Goal: Information Seeking & Learning: Learn about a topic

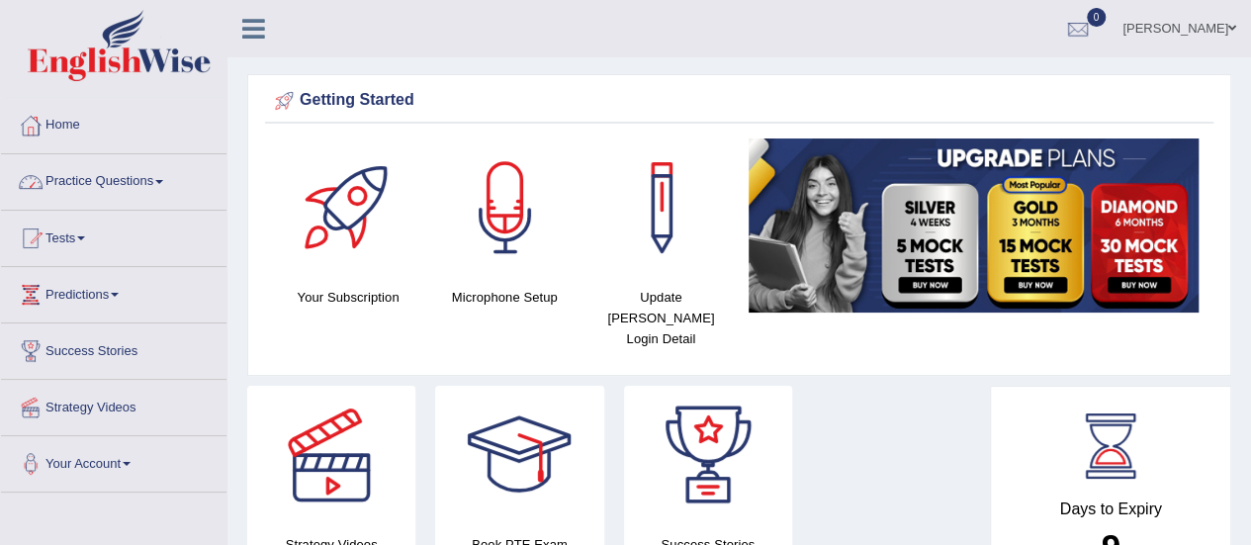
click at [111, 188] on link "Practice Questions" at bounding box center [113, 178] width 225 height 49
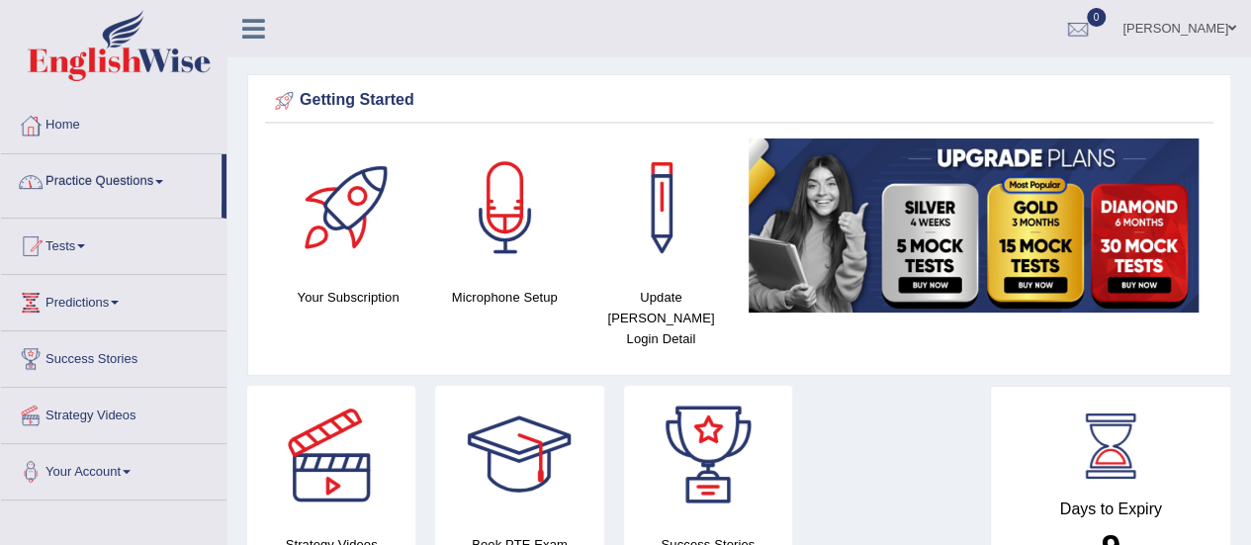
click at [111, 188] on link "Practice Questions" at bounding box center [111, 178] width 221 height 49
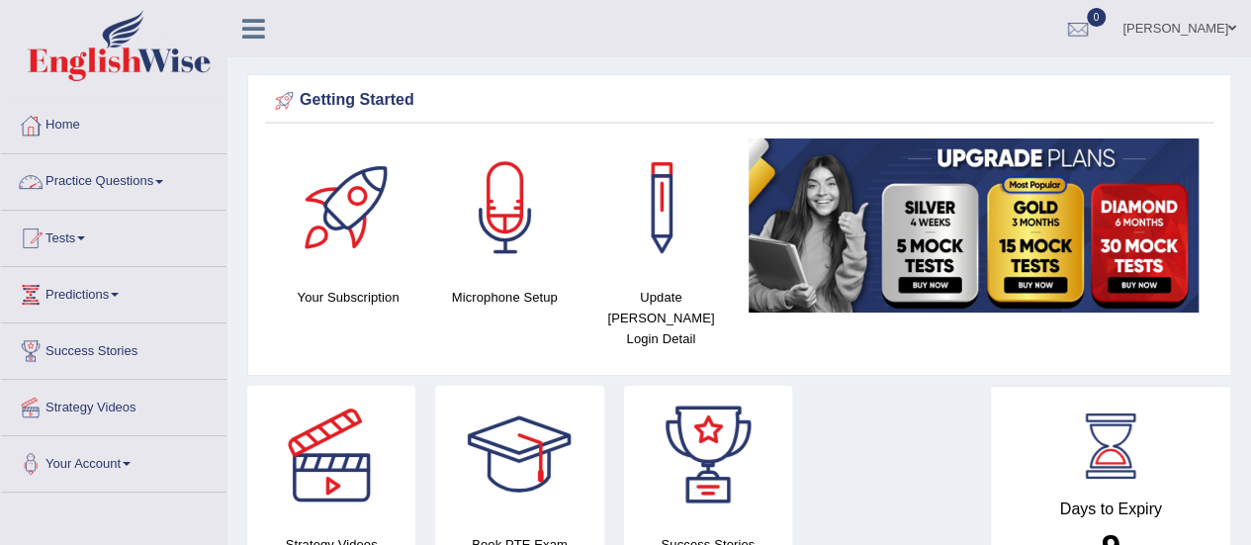
click at [121, 173] on link "Practice Questions" at bounding box center [113, 178] width 225 height 49
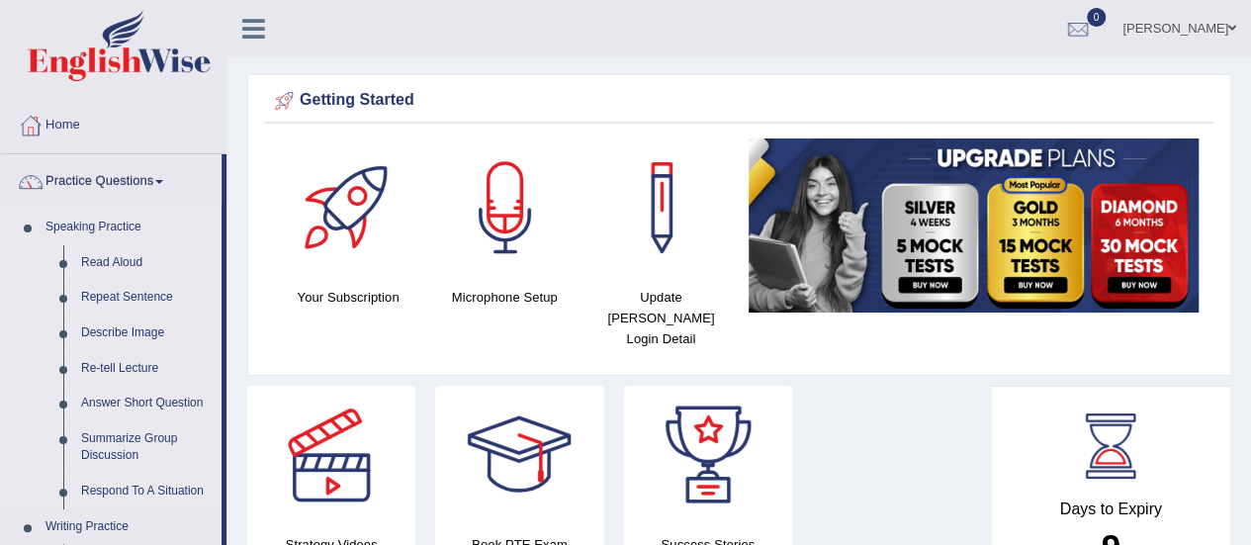
click at [121, 263] on link "Read Aloud" at bounding box center [146, 263] width 149 height 36
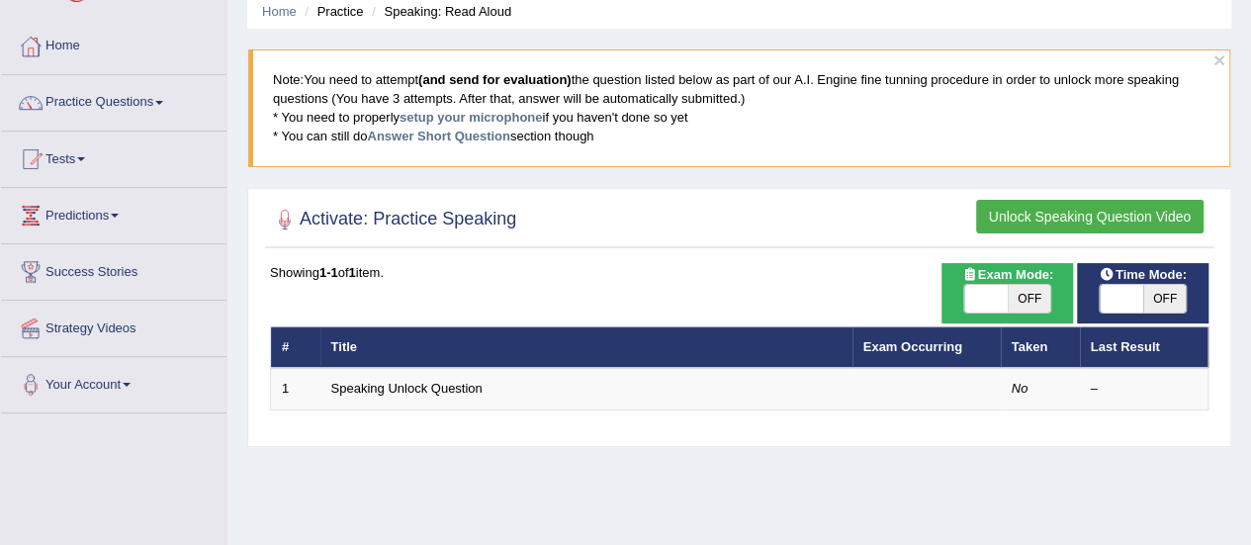
scroll to position [119, 0]
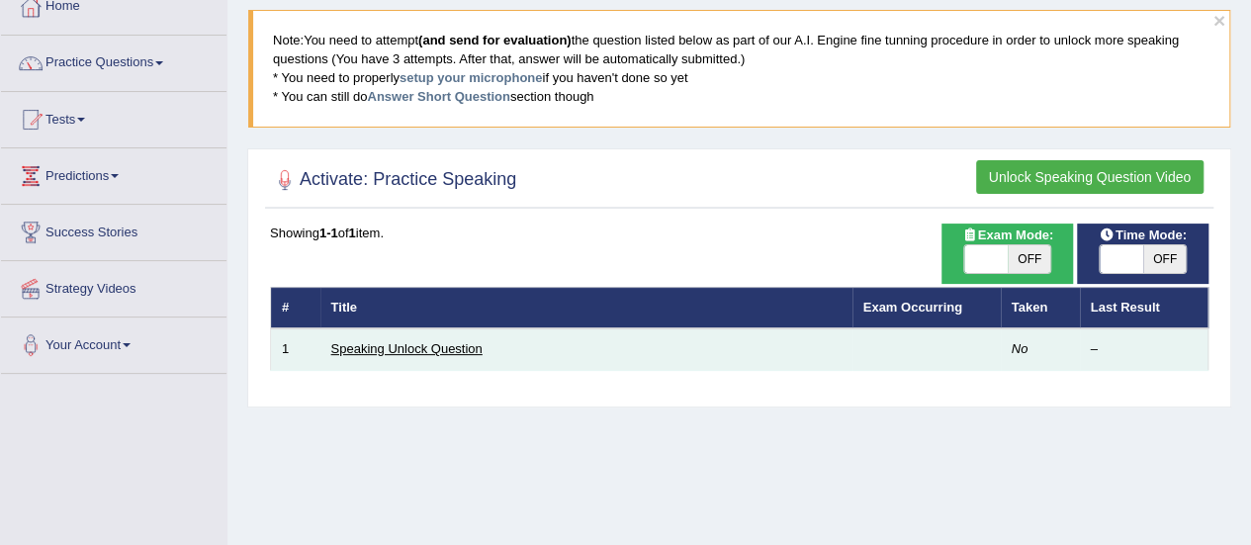
click at [402, 345] on link "Speaking Unlock Question" at bounding box center [406, 348] width 151 height 15
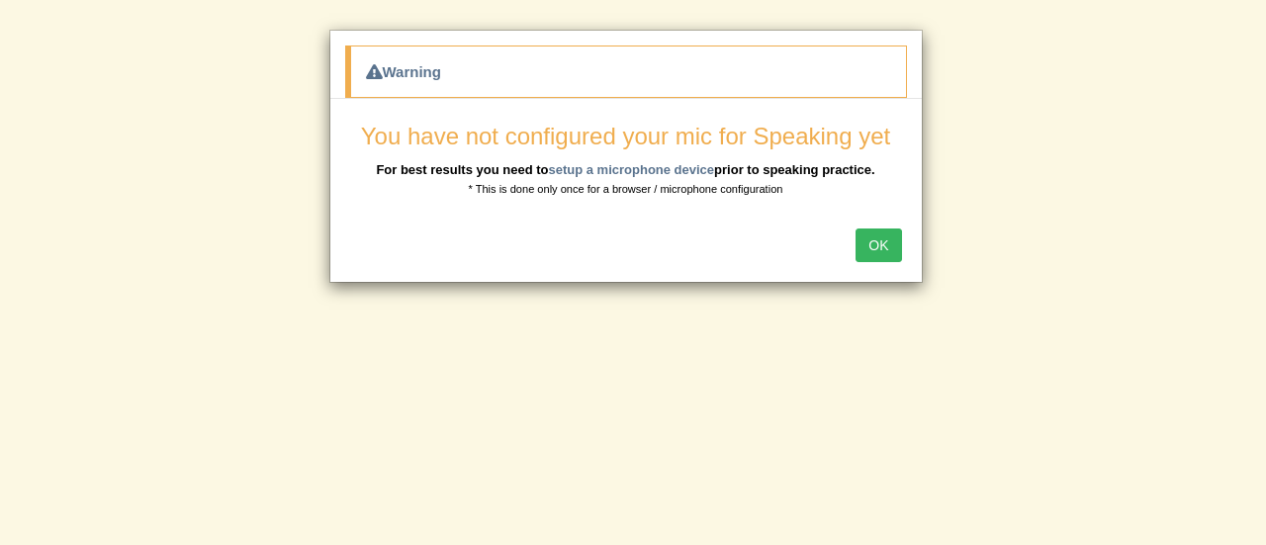
drag, startPoint x: 0, startPoint y: 0, endPoint x: 684, endPoint y: 215, distance: 717.1
click at [684, 215] on div "Warning You have not configured your mic for Speaking yet For best results you …" at bounding box center [633, 272] width 1266 height 545
click at [866, 230] on button "OK" at bounding box center [877, 245] width 45 height 34
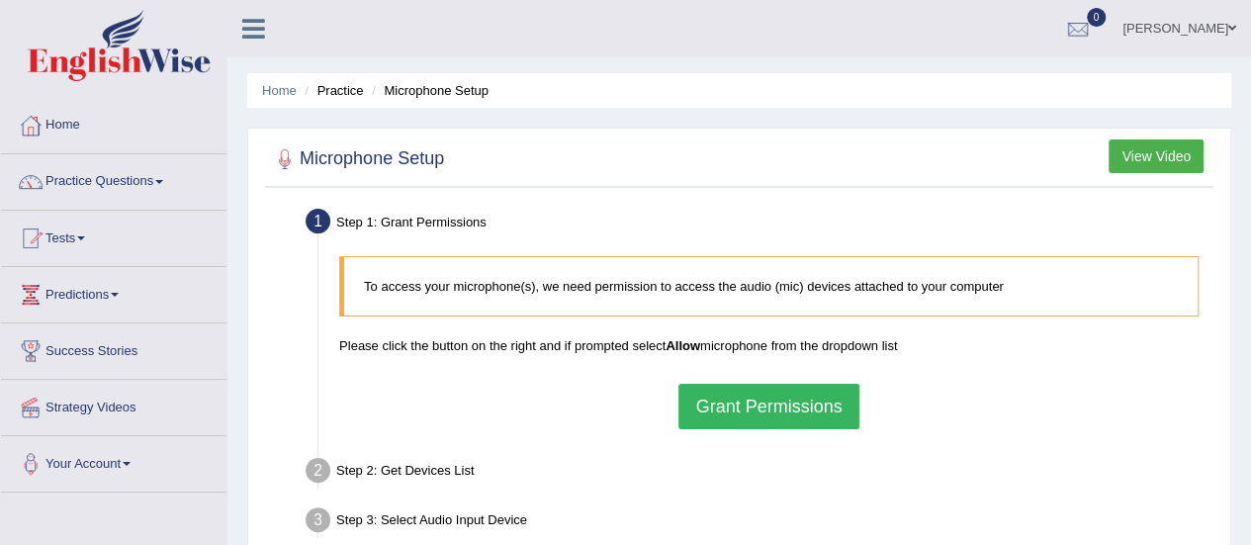
click at [785, 397] on button "Grant Permissions" at bounding box center [768, 406] width 180 height 45
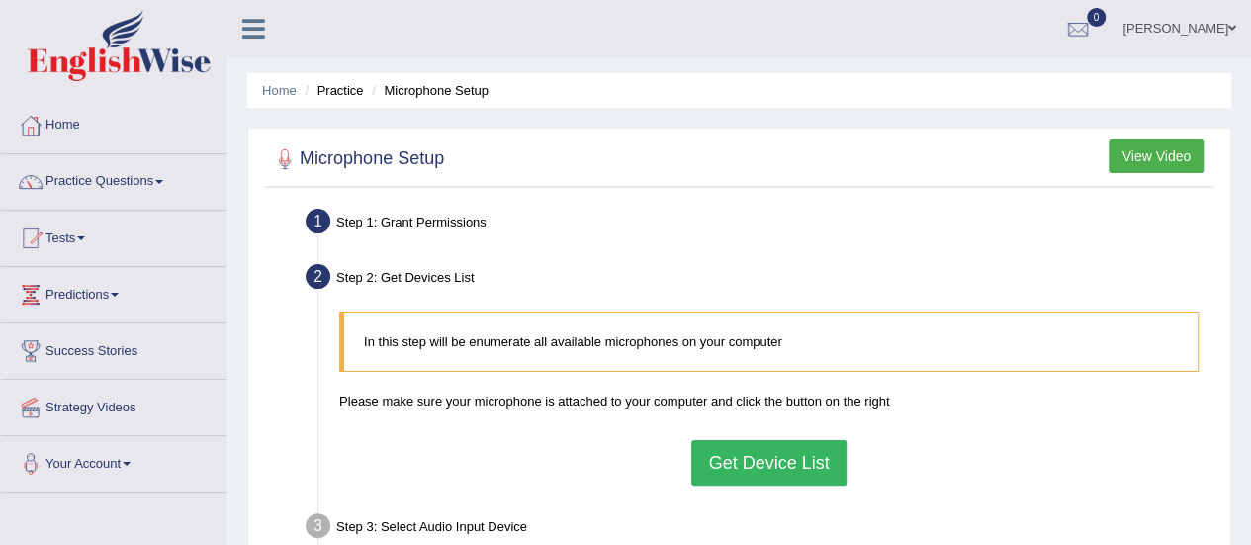
click at [767, 463] on button "Get Device List" at bounding box center [768, 462] width 154 height 45
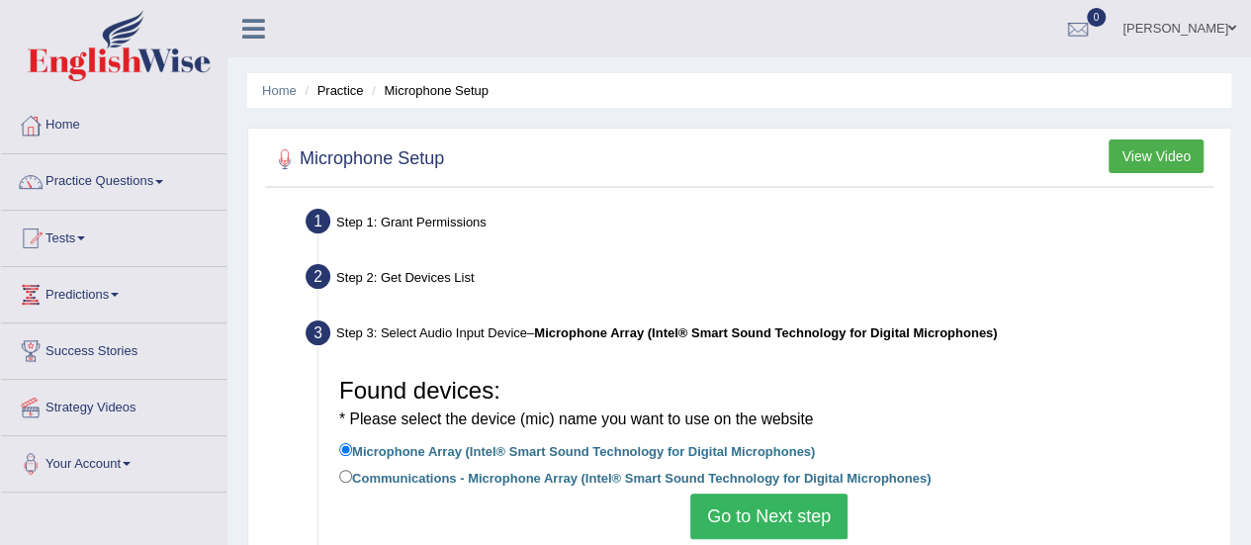
click at [784, 509] on button "Go to Next step" at bounding box center [768, 515] width 157 height 45
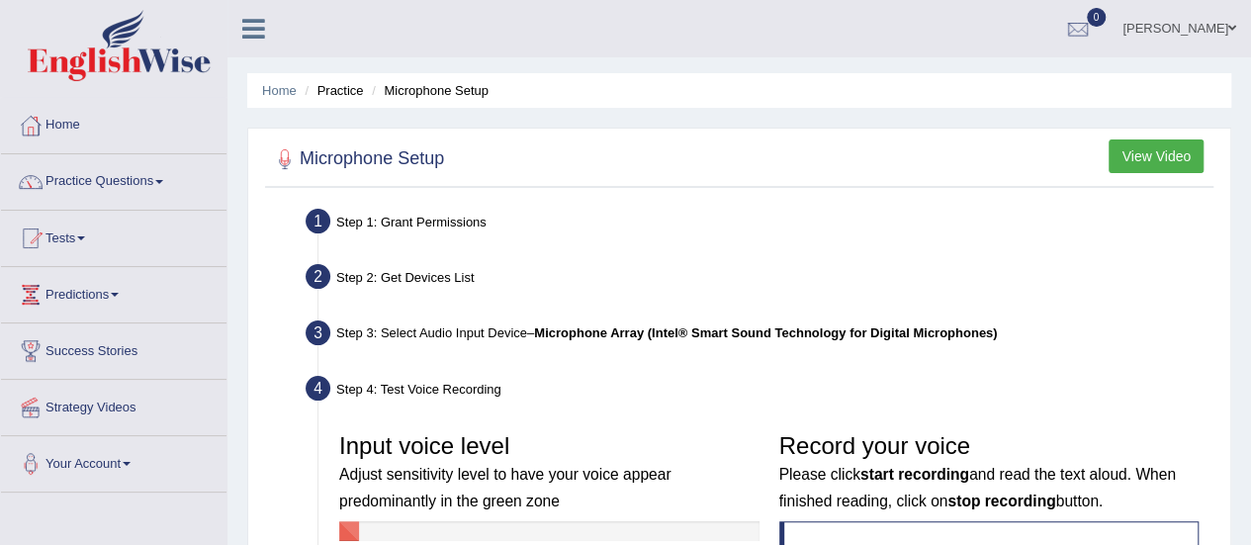
click at [726, 523] on div at bounding box center [549, 531] width 420 height 20
click at [726, 538] on div at bounding box center [549, 531] width 420 height 20
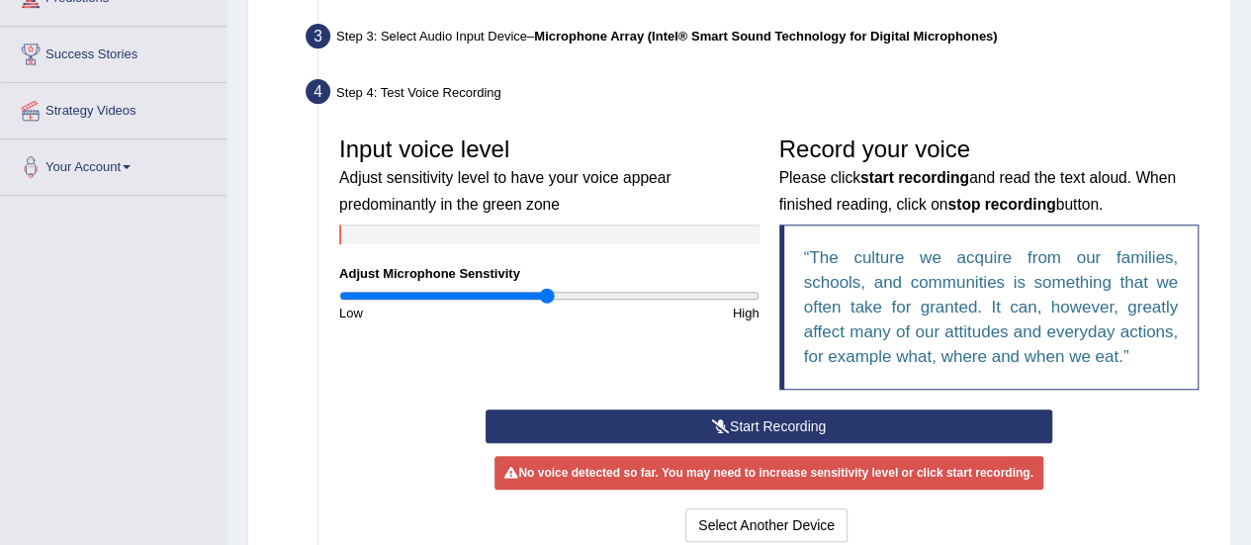
scroll to position [396, 0]
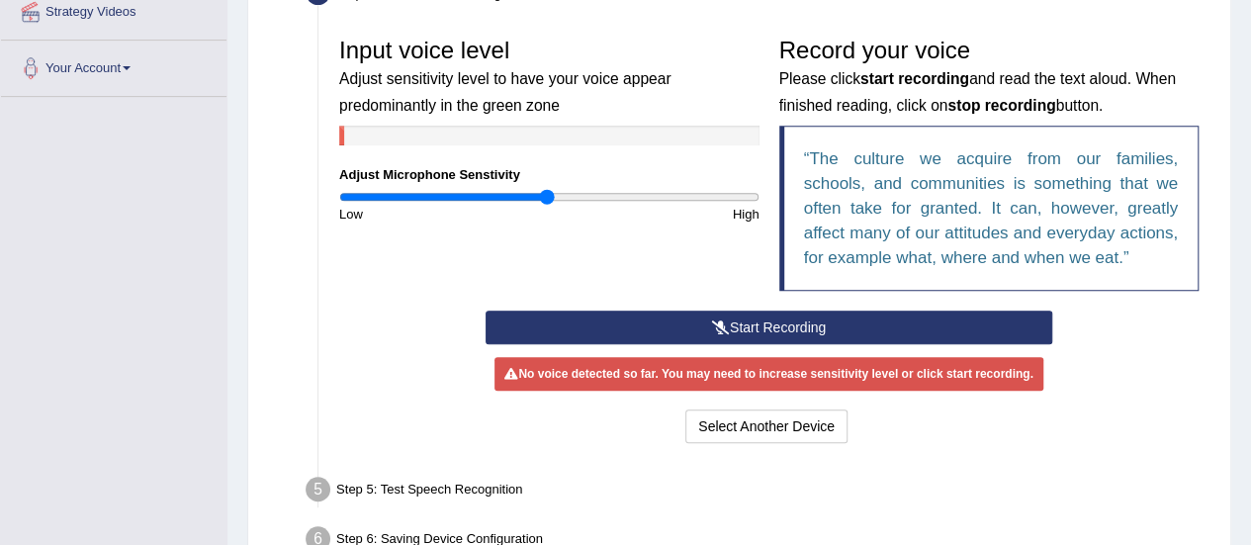
click at [836, 321] on button "Start Recording" at bounding box center [768, 327] width 567 height 34
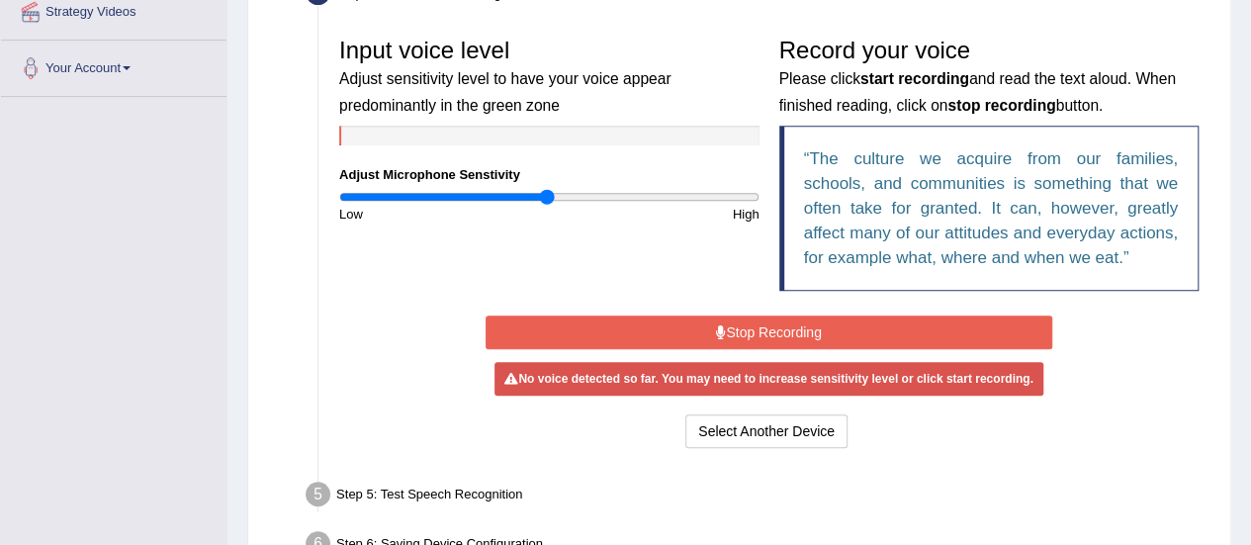
click at [708, 205] on div "High" at bounding box center [659, 214] width 220 height 19
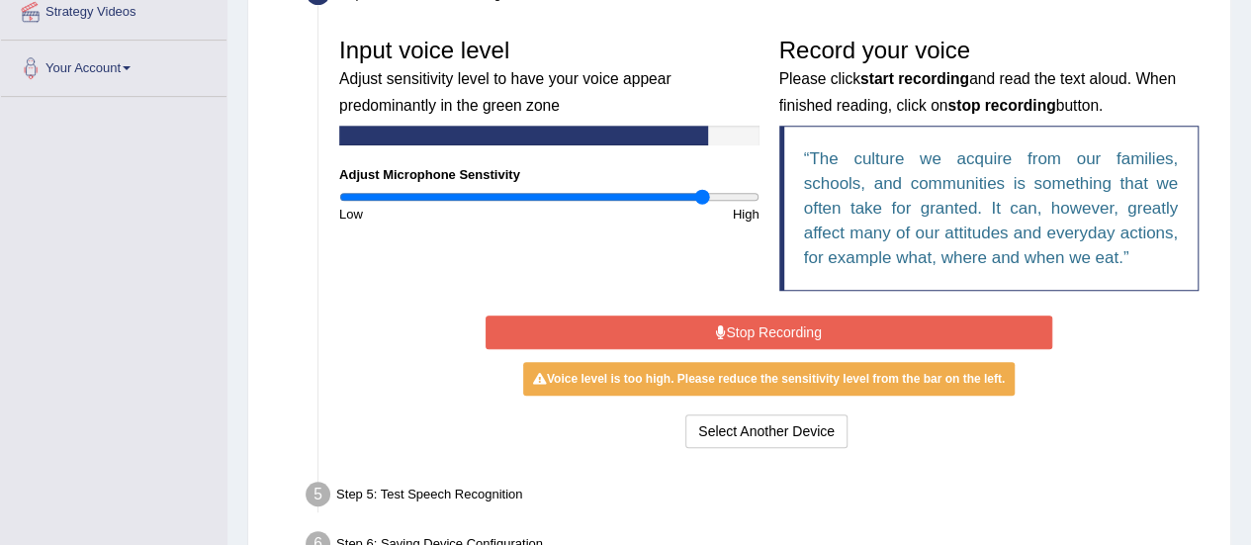
type input "1.76"
click at [702, 201] on input "range" at bounding box center [549, 197] width 420 height 16
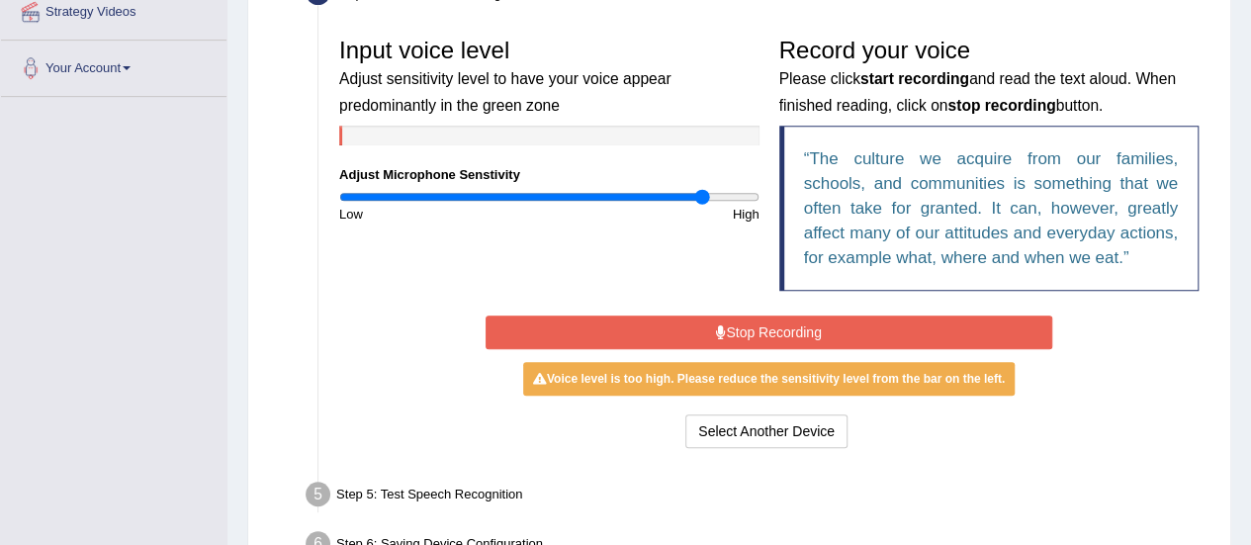
click at [702, 201] on input "range" at bounding box center [549, 197] width 420 height 16
click at [813, 317] on button "Stop Recording" at bounding box center [768, 332] width 567 height 34
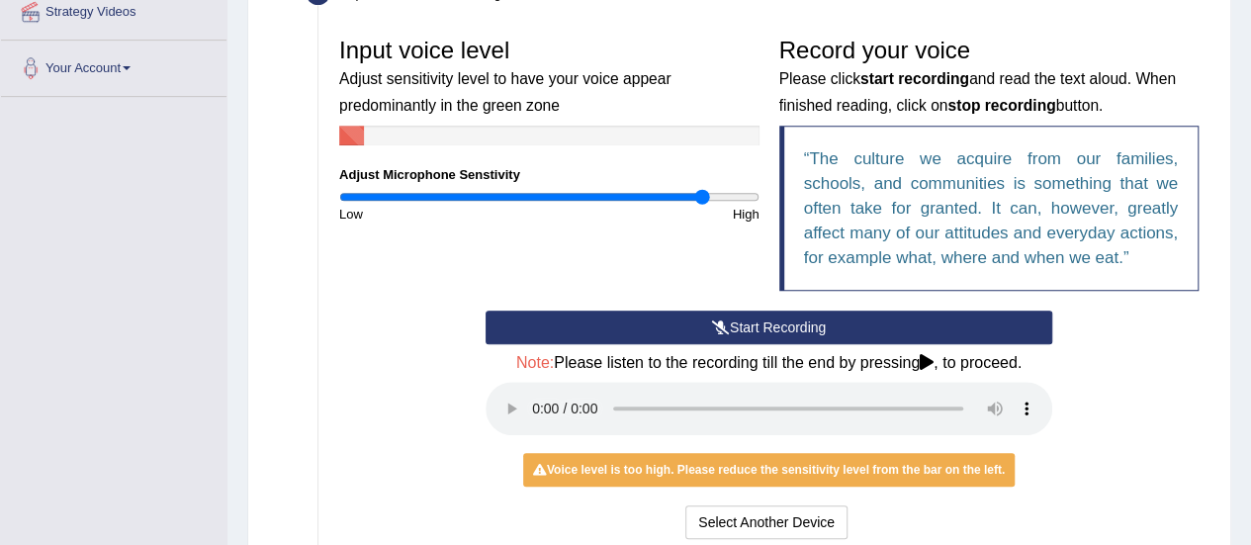
click at [682, 329] on button "Start Recording" at bounding box center [768, 327] width 567 height 34
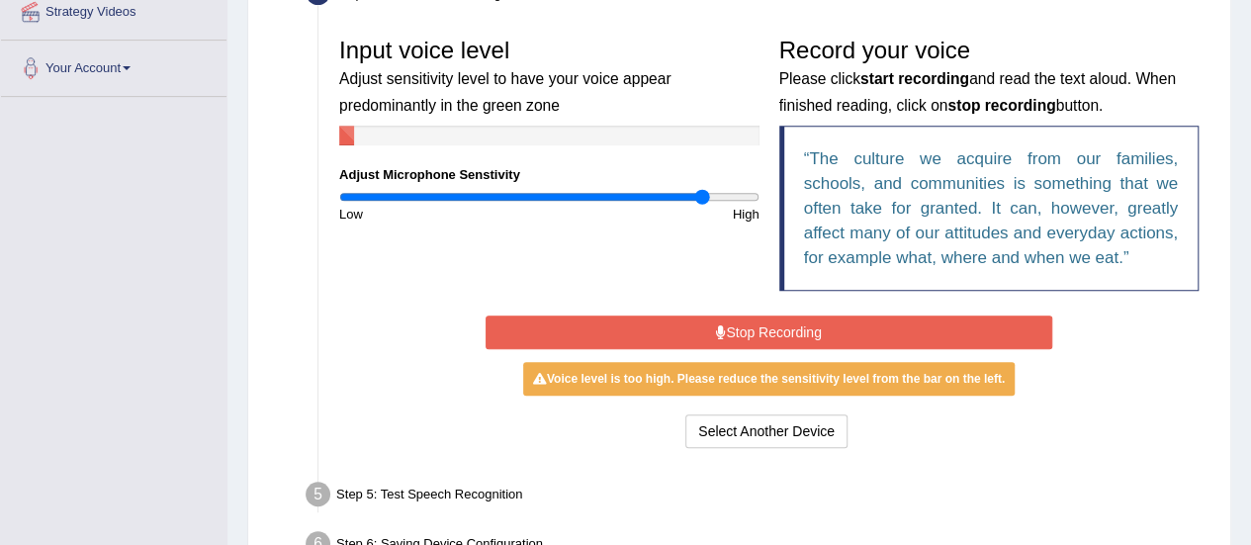
click at [696, 327] on button "Stop Recording" at bounding box center [768, 332] width 567 height 34
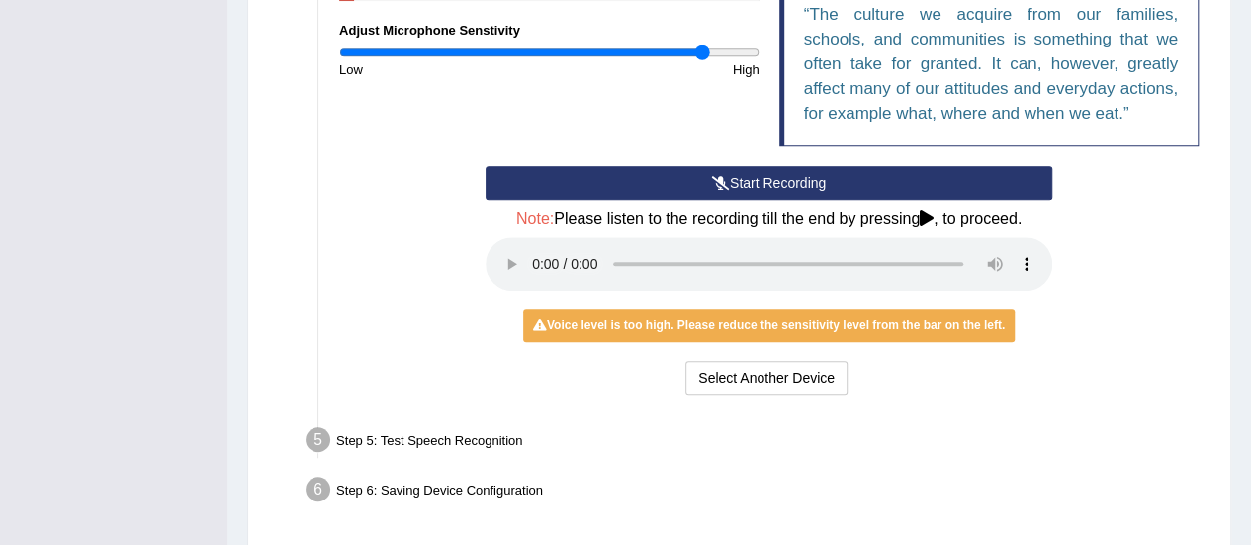
scroll to position [607, 0]
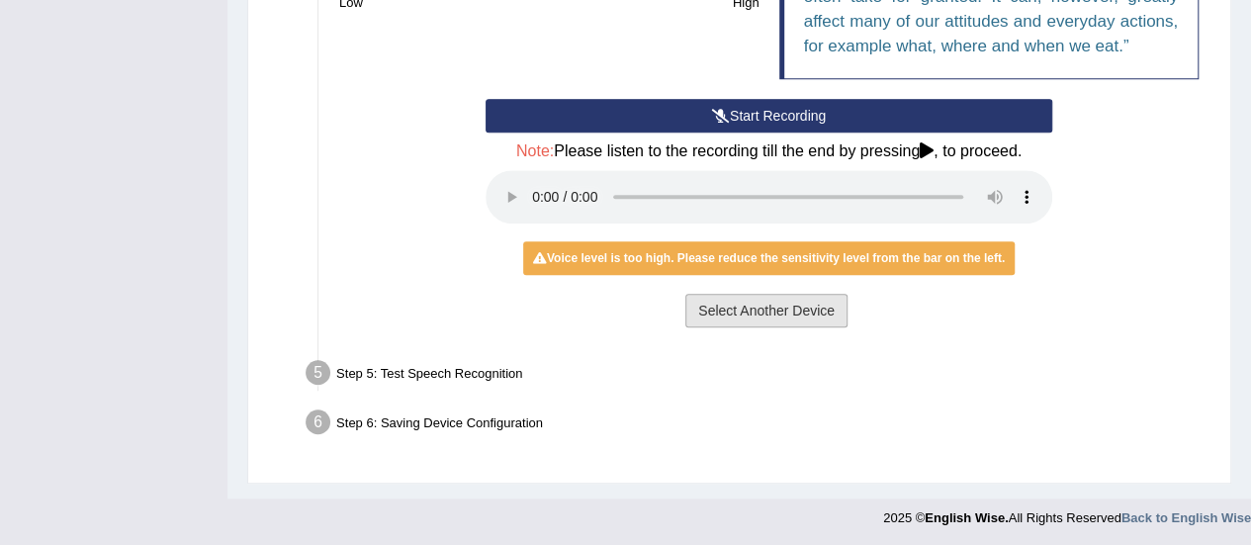
click at [742, 298] on button "Select Another Device" at bounding box center [766, 311] width 162 height 34
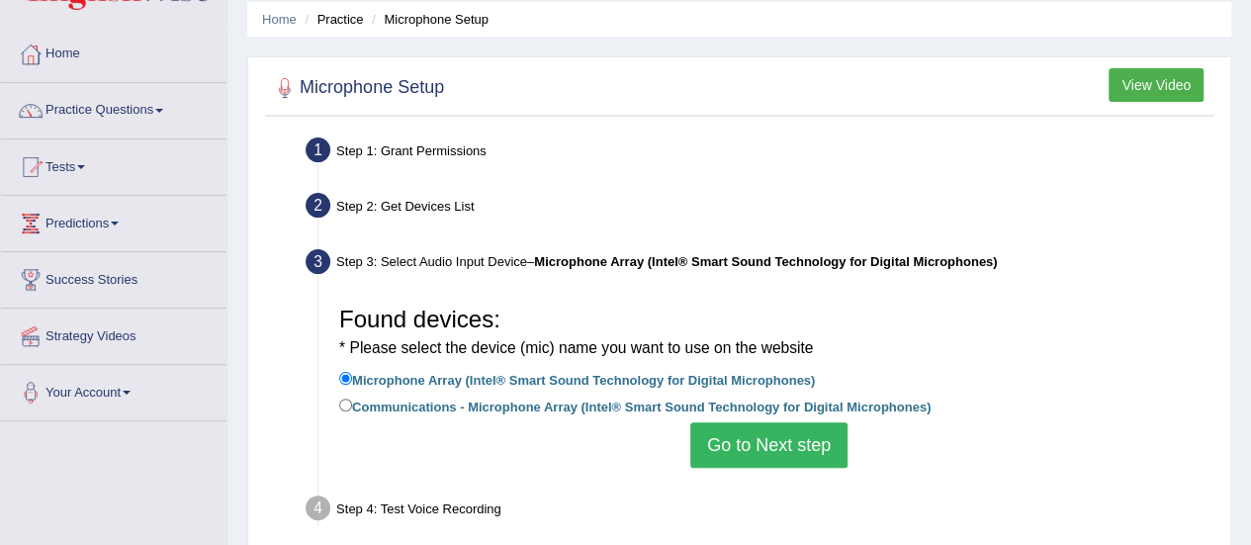
scroll to position [0, 0]
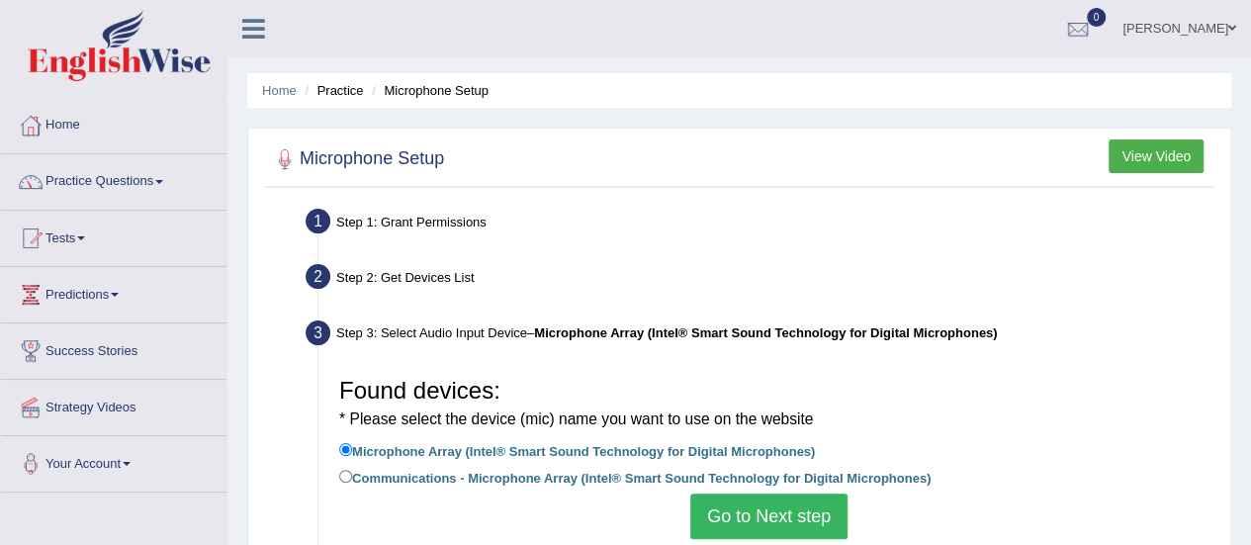
click at [344, 94] on li "Practice" at bounding box center [331, 90] width 63 height 19
click at [336, 94] on li "Practice" at bounding box center [331, 90] width 63 height 19
click at [170, 178] on link "Practice Questions" at bounding box center [113, 178] width 225 height 49
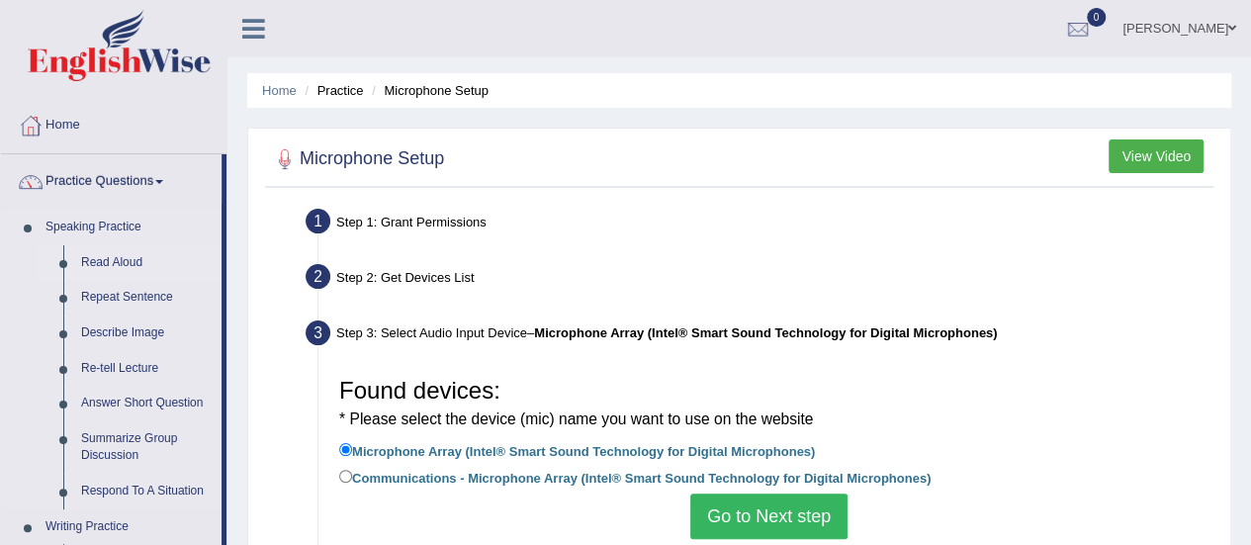
click at [134, 258] on link "Read Aloud" at bounding box center [146, 263] width 149 height 36
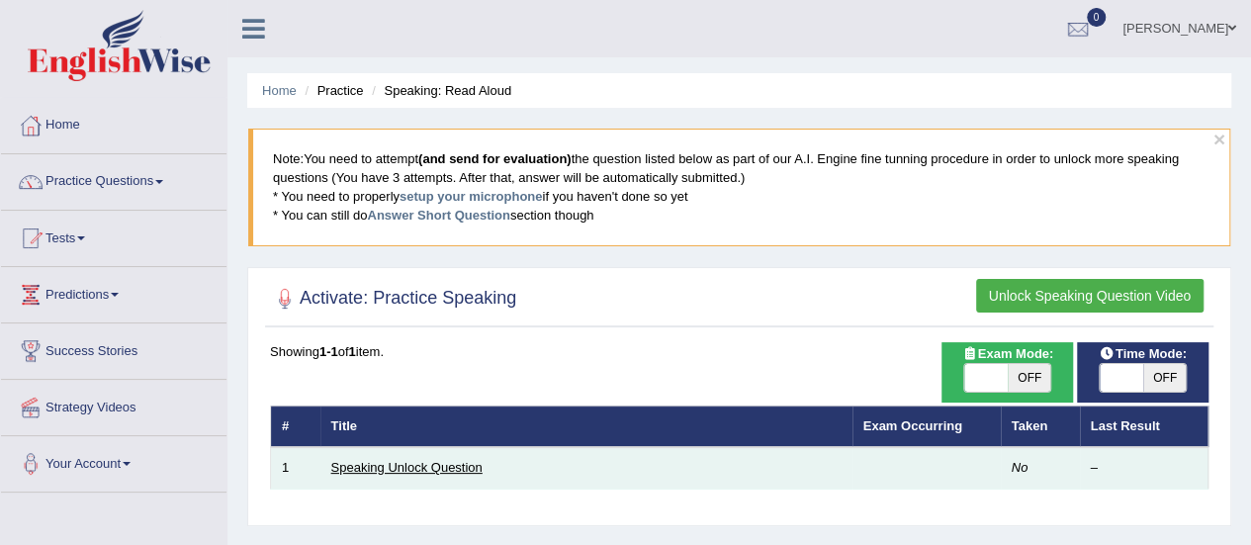
click at [476, 462] on link "Speaking Unlock Question" at bounding box center [406, 467] width 151 height 15
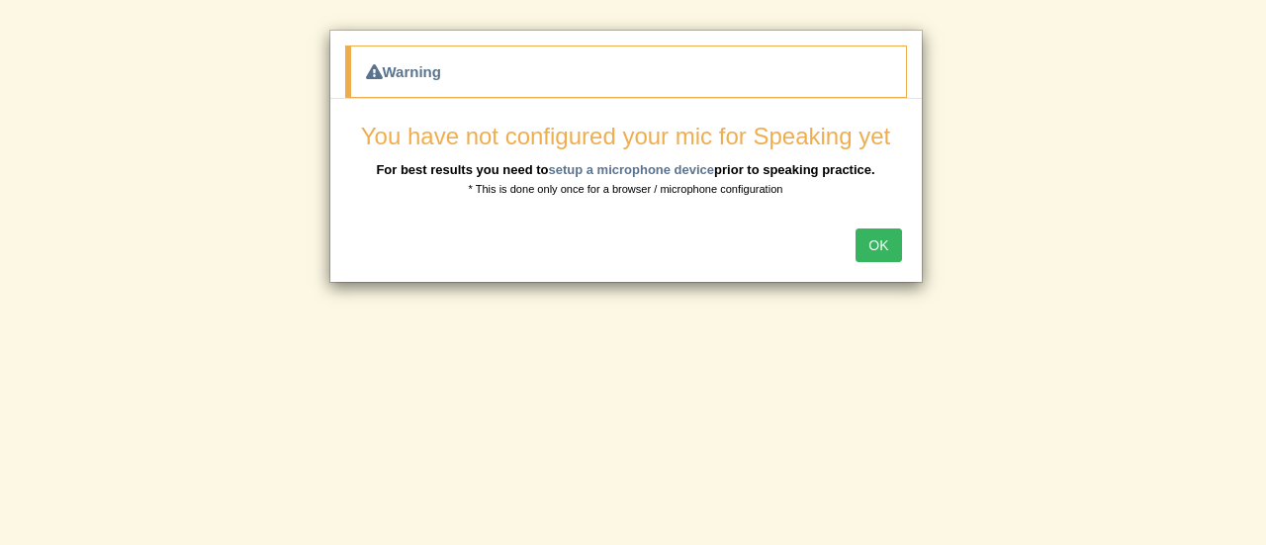
click at [898, 230] on button "OK" at bounding box center [877, 245] width 45 height 34
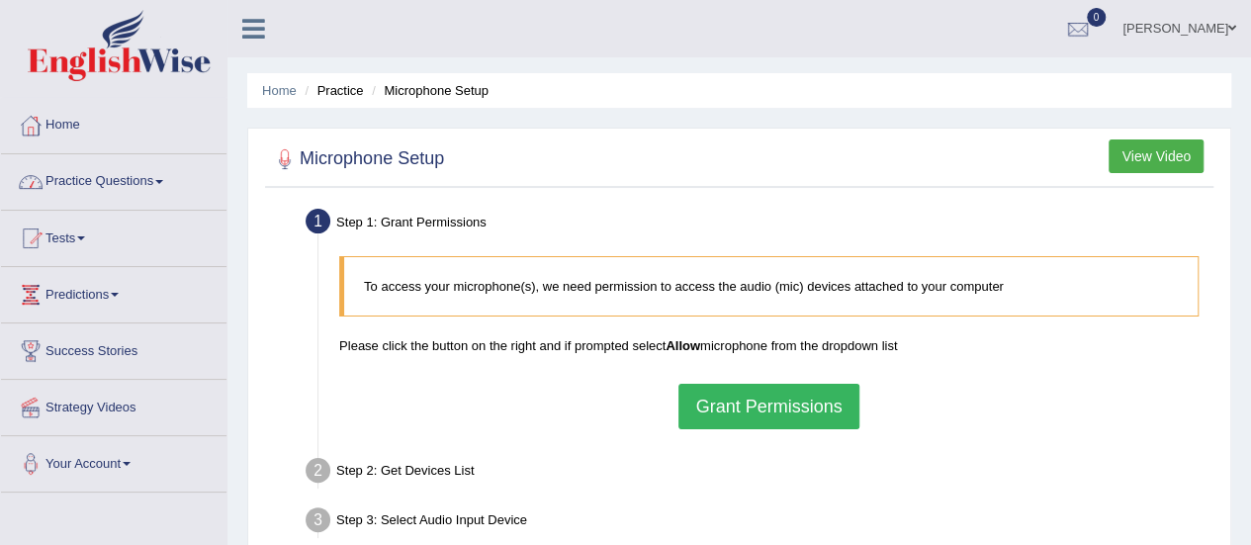
click at [141, 188] on link "Practice Questions" at bounding box center [113, 178] width 225 height 49
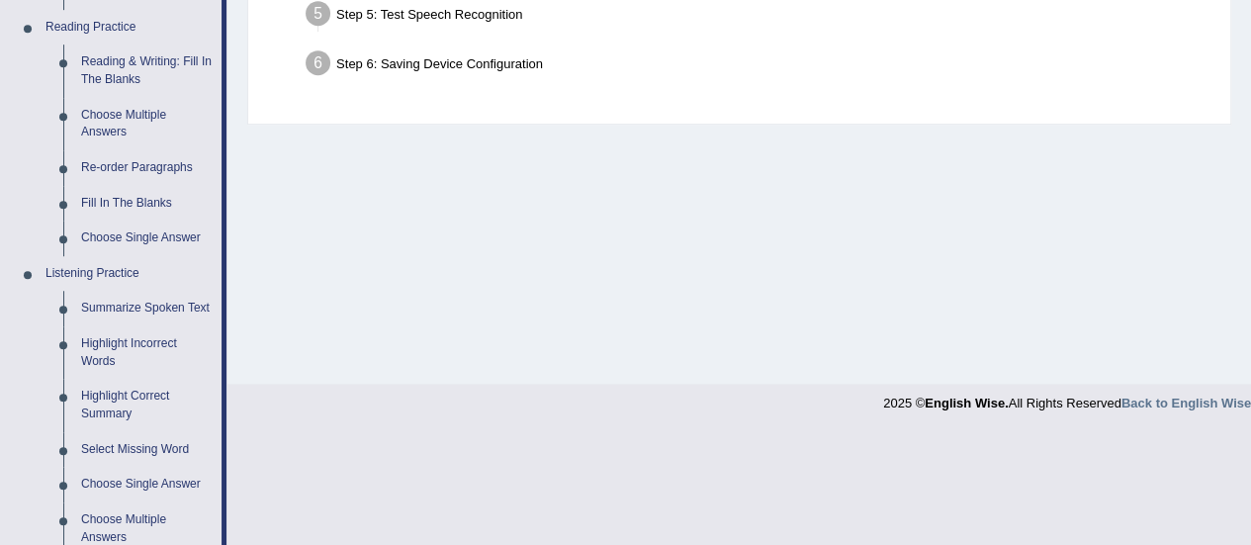
scroll to position [619, 0]
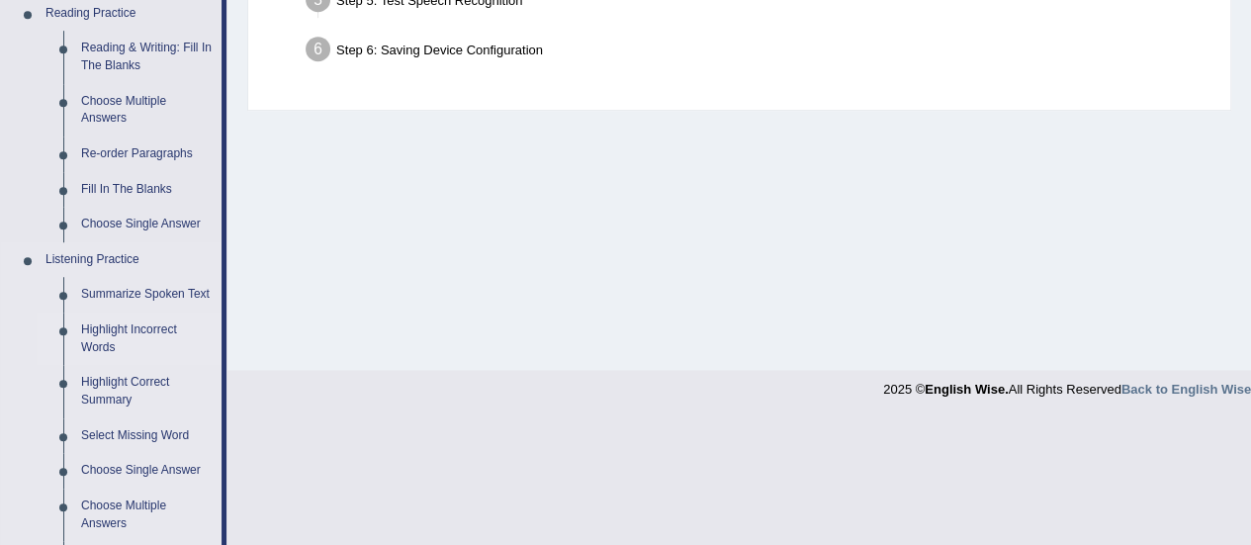
click at [107, 321] on link "Highlight Incorrect Words" at bounding box center [146, 338] width 149 height 52
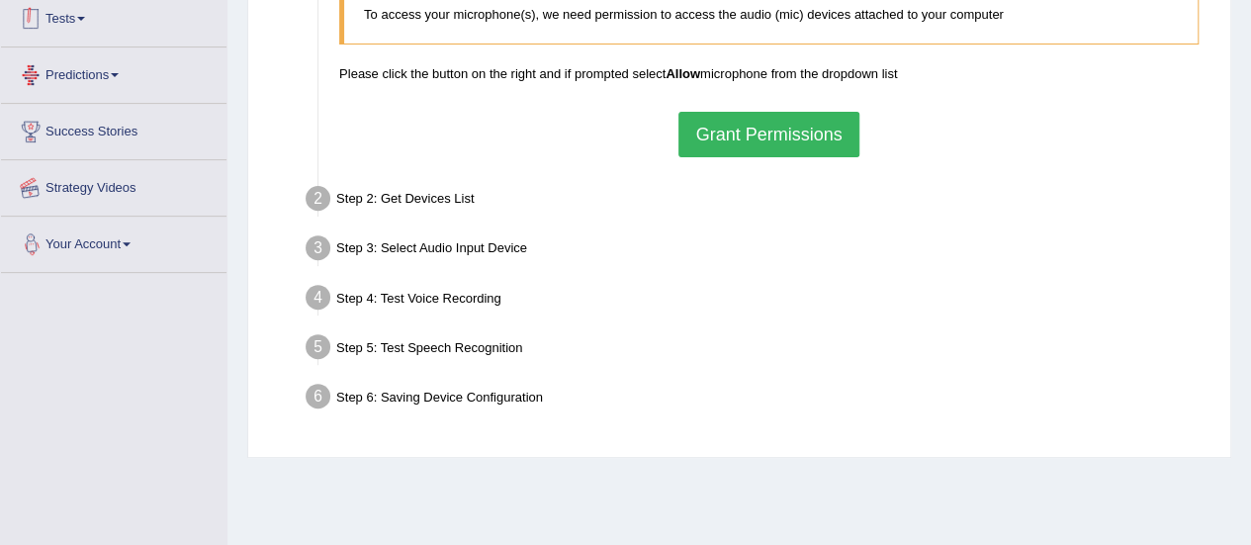
scroll to position [492, 0]
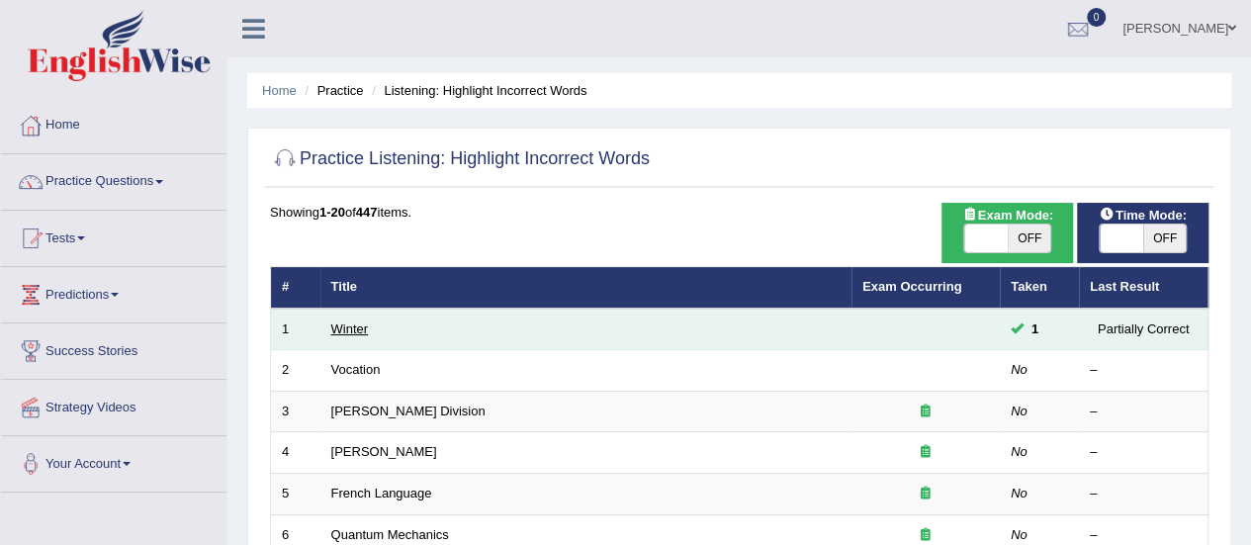
click at [352, 332] on link "Winter" at bounding box center [350, 328] width 38 height 15
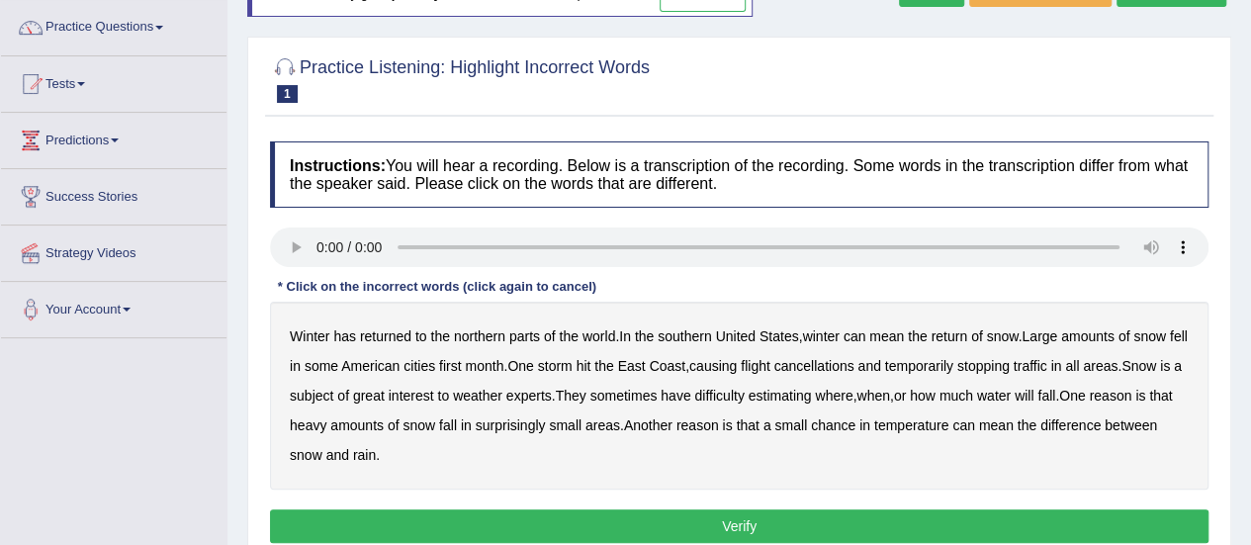
scroll to position [158, 0]
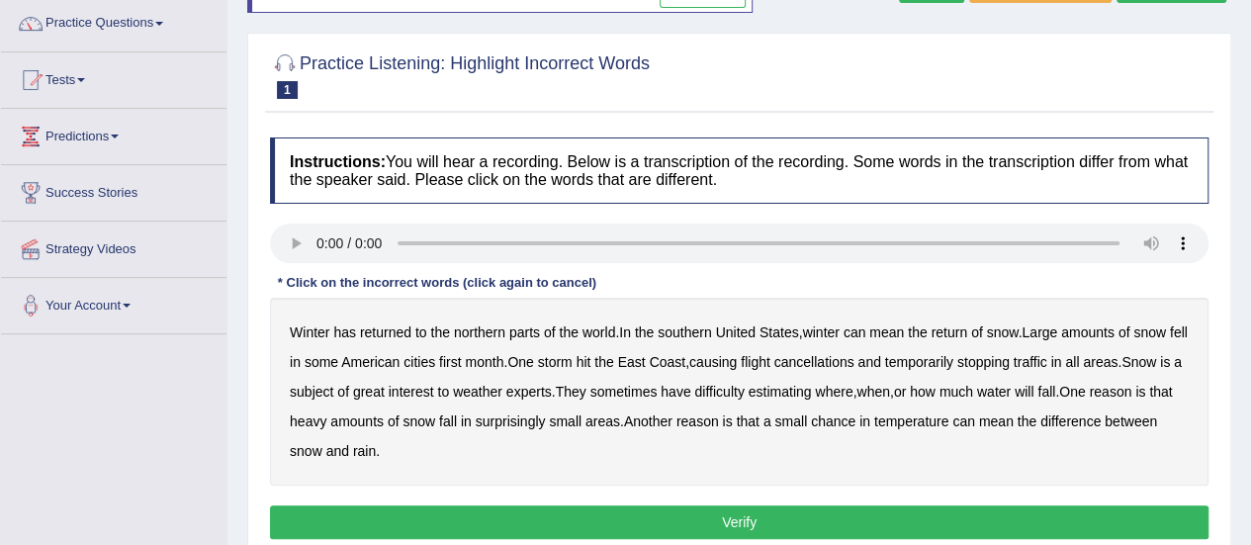
click at [835, 474] on div "Winter has returned to the northern parts of the world . In the southern United…" at bounding box center [739, 392] width 938 height 188
click at [686, 324] on b "southern" at bounding box center [684, 332] width 53 height 16
click at [1107, 364] on div "Winter has returned to the northern parts of the world . In the southern United…" at bounding box center [739, 392] width 938 height 188
click at [1079, 361] on b "all" at bounding box center [1072, 362] width 14 height 16
click at [855, 424] on b "chance" at bounding box center [833, 421] width 44 height 16
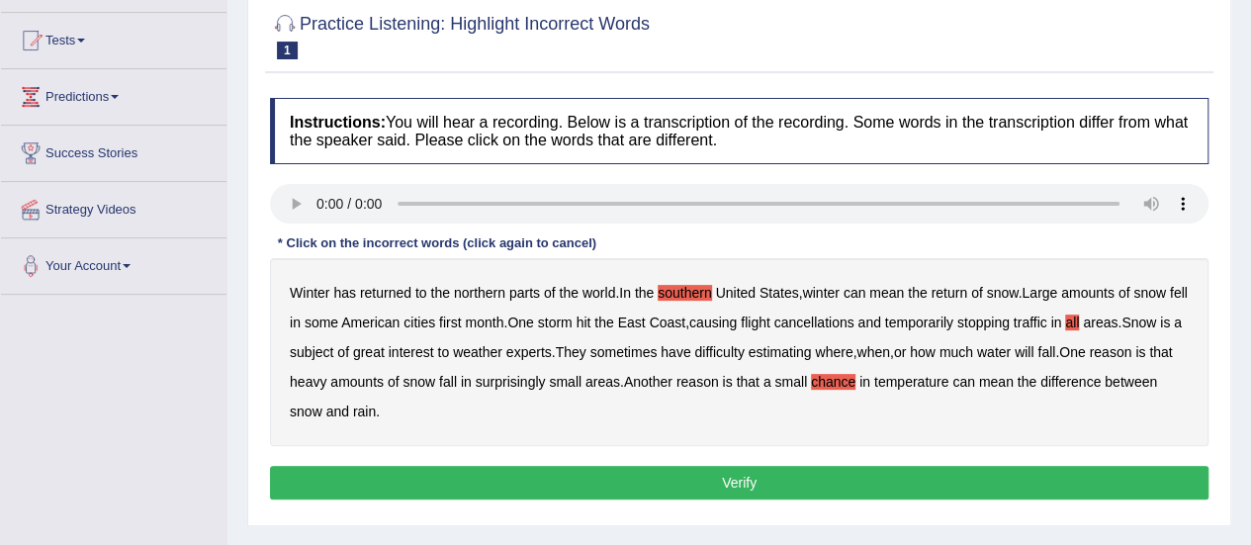
scroll to position [237, 0]
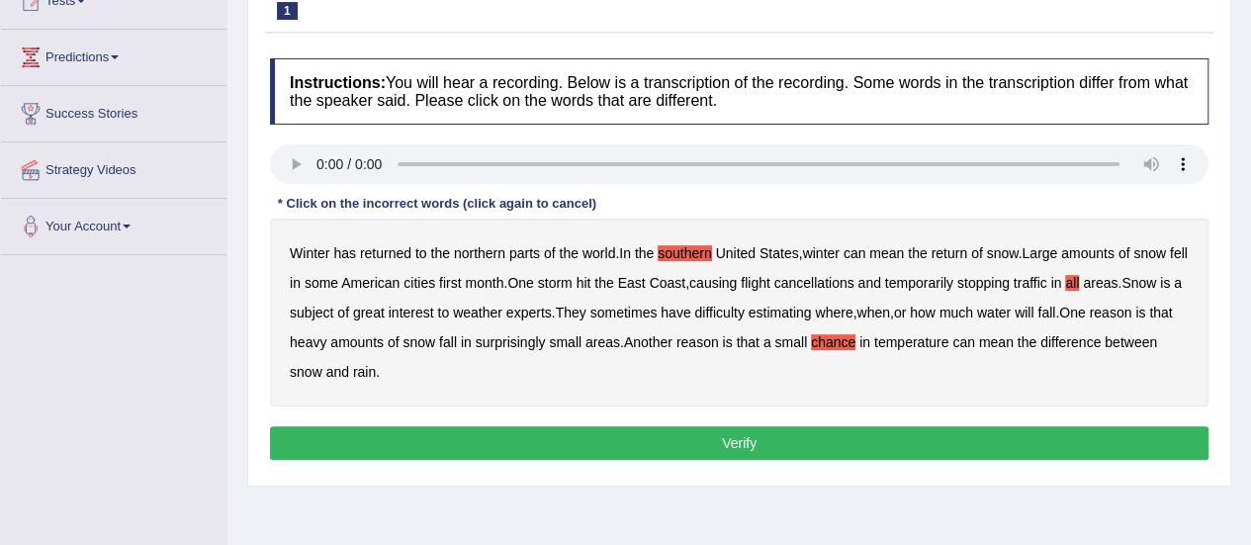
click at [462, 278] on b "first" at bounding box center [450, 283] width 23 height 16
click at [515, 418] on div "Instructions: You will hear a recording. Below is a transcription of the record…" at bounding box center [739, 261] width 948 height 427
click at [523, 430] on button "Verify" at bounding box center [739, 443] width 938 height 34
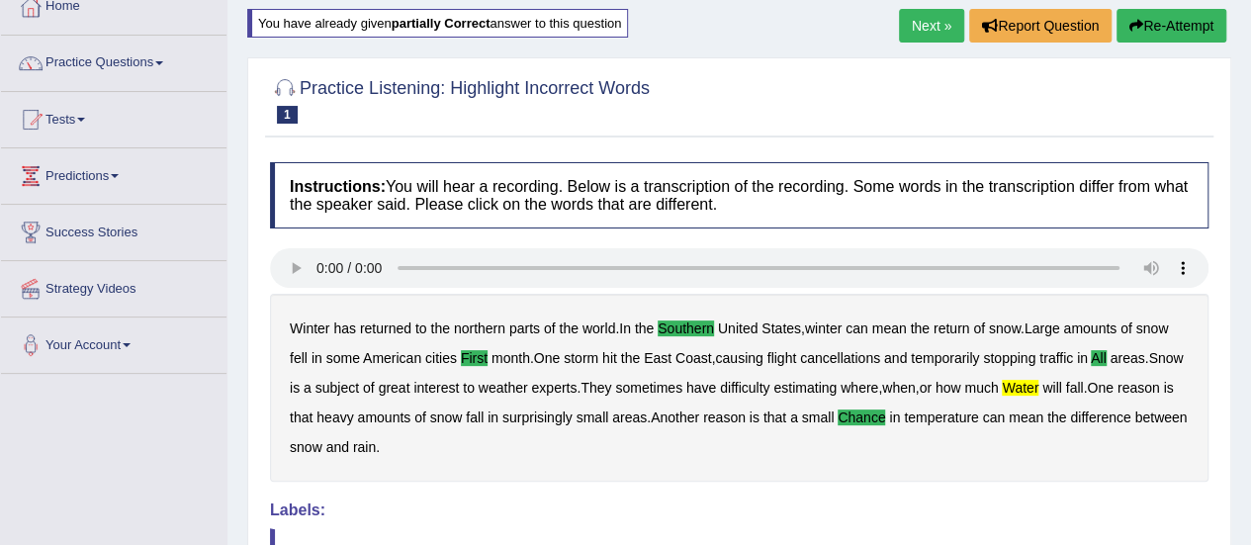
scroll to position [79, 0]
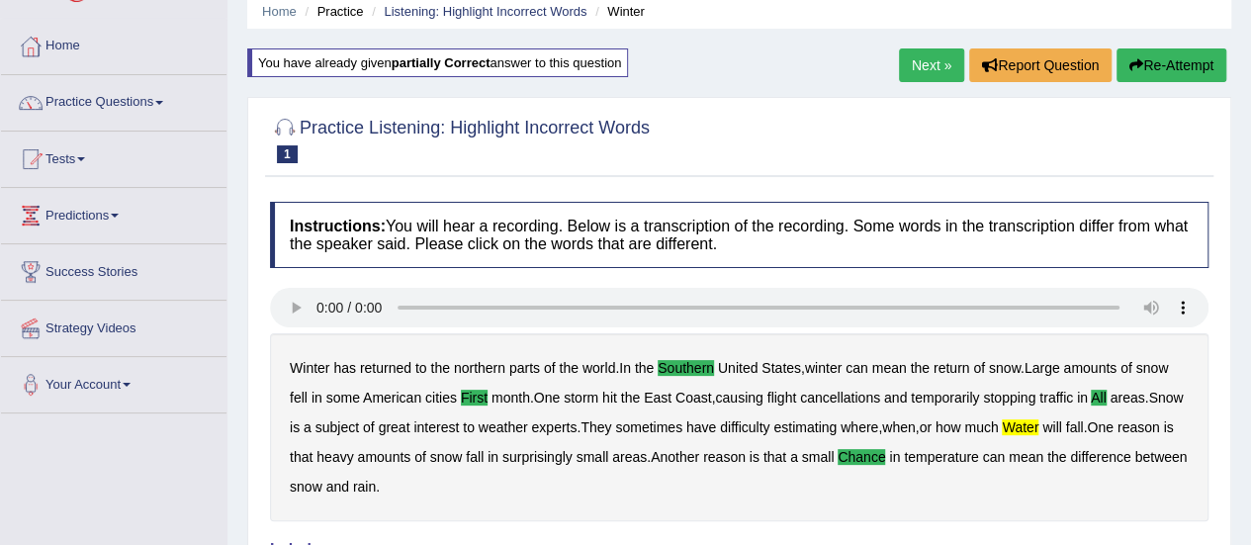
click at [1161, 55] on button "Re-Attempt" at bounding box center [1171, 65] width 110 height 34
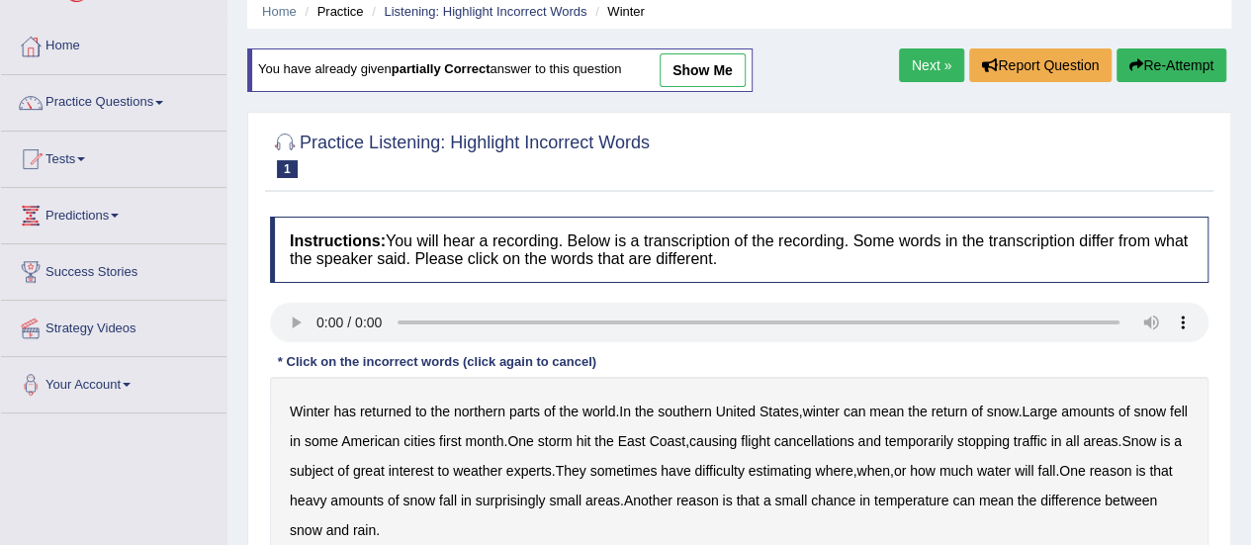
click at [462, 444] on b "first" at bounding box center [450, 441] width 23 height 16
click at [669, 405] on b "southern" at bounding box center [684, 411] width 53 height 16
click at [1011, 474] on b "water" at bounding box center [994, 471] width 34 height 16
click at [1079, 442] on b "all" at bounding box center [1072, 441] width 14 height 16
click at [855, 499] on b "chance" at bounding box center [833, 500] width 44 height 16
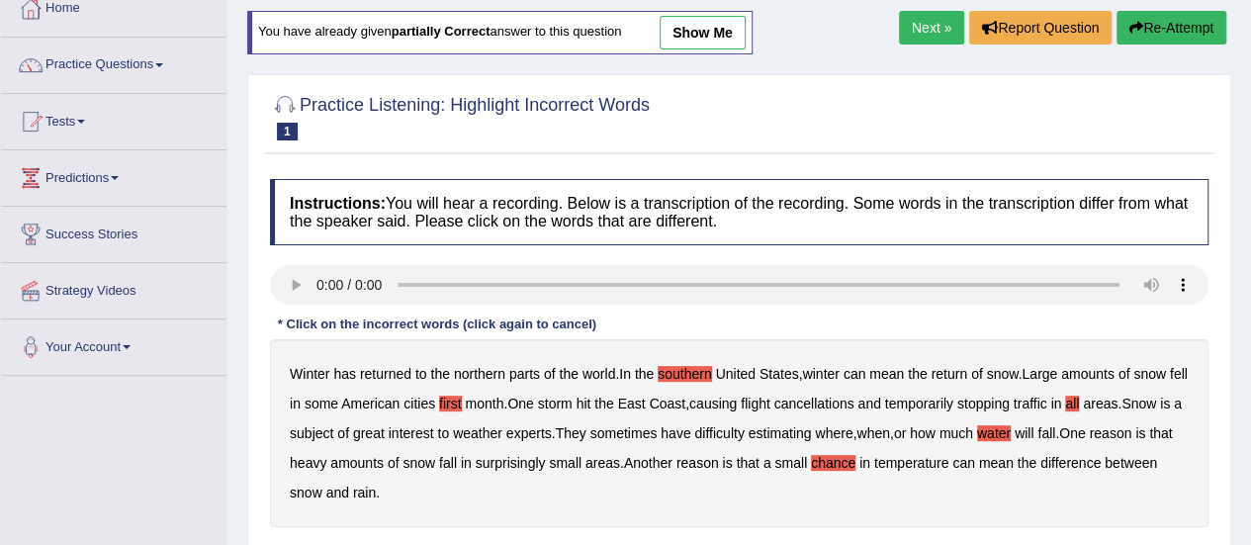
scroll to position [119, 0]
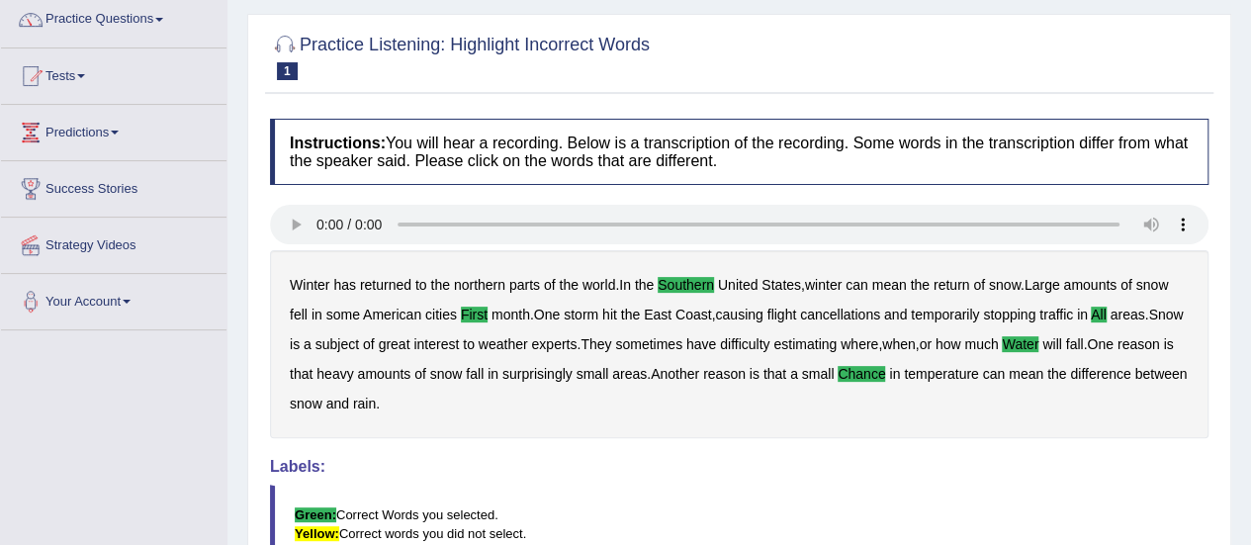
scroll to position [0, 0]
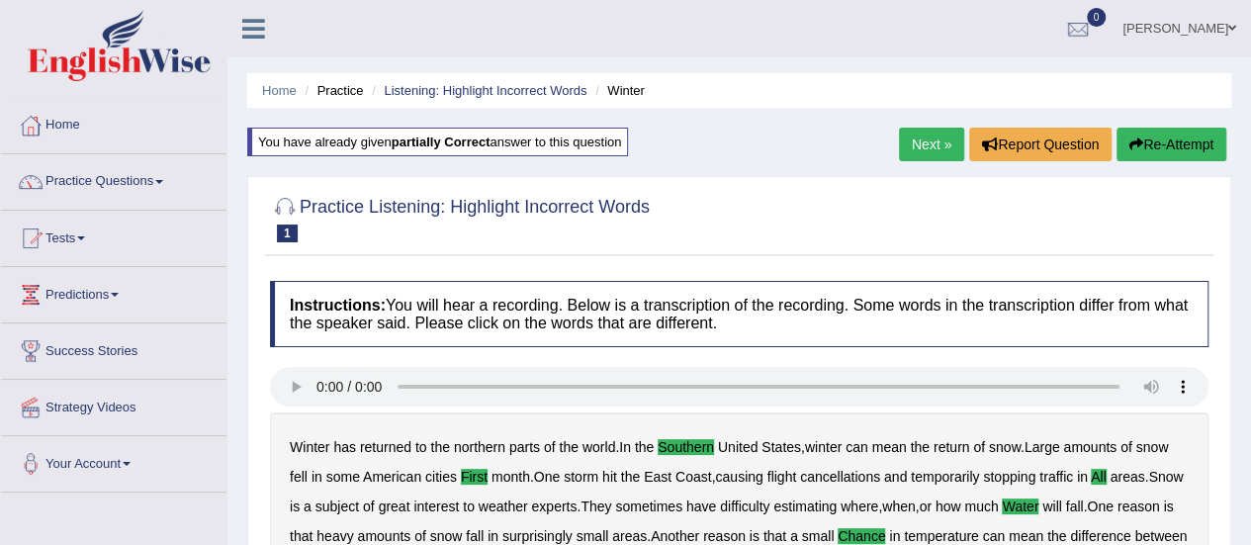
click at [928, 147] on link "Next »" at bounding box center [931, 145] width 65 height 34
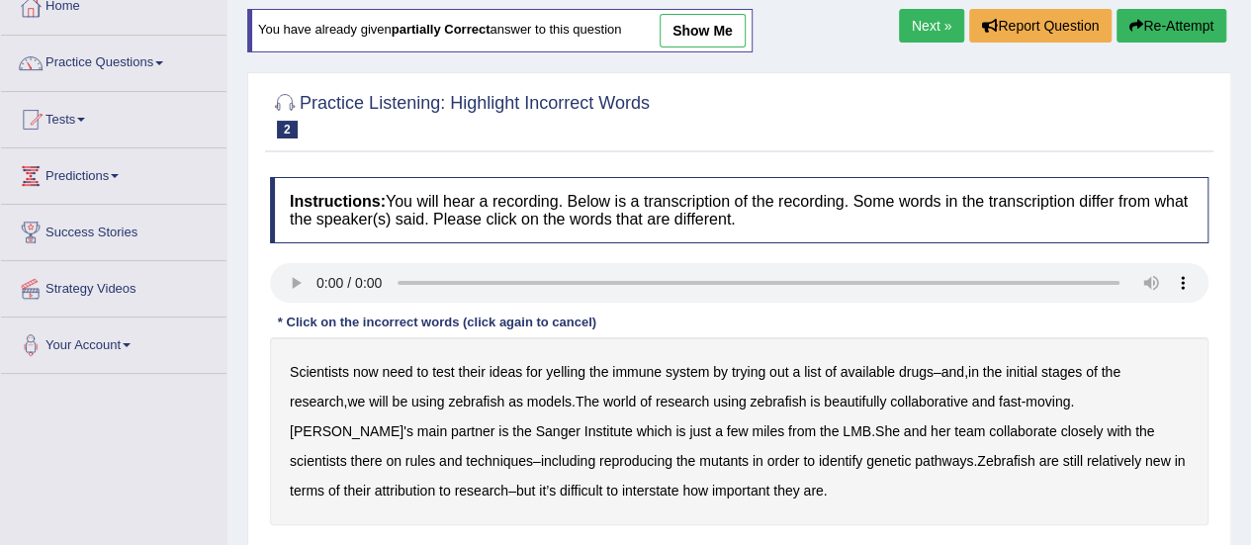
scroll to position [158, 0]
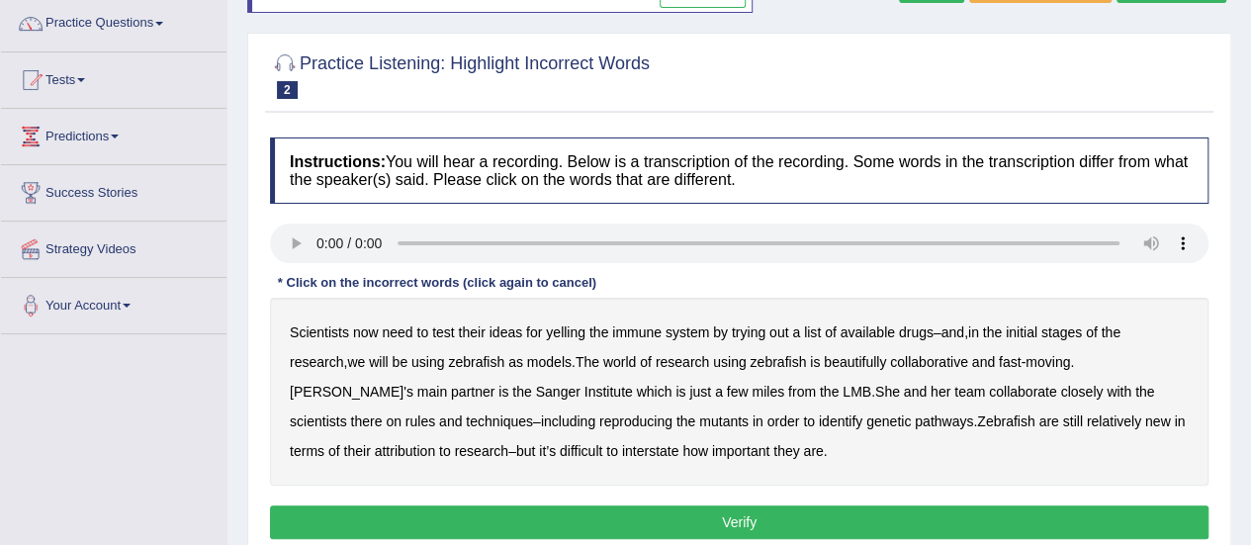
click at [865, 359] on b "beautifully" at bounding box center [855, 362] width 62 height 16
click at [435, 413] on b "rules" at bounding box center [420, 421] width 30 height 16
click at [599, 413] on b "reproducing" at bounding box center [635, 421] width 73 height 16
click at [375, 450] on b "attribution" at bounding box center [405, 451] width 60 height 16
click at [550, 329] on b "yelling" at bounding box center [566, 332] width 40 height 16
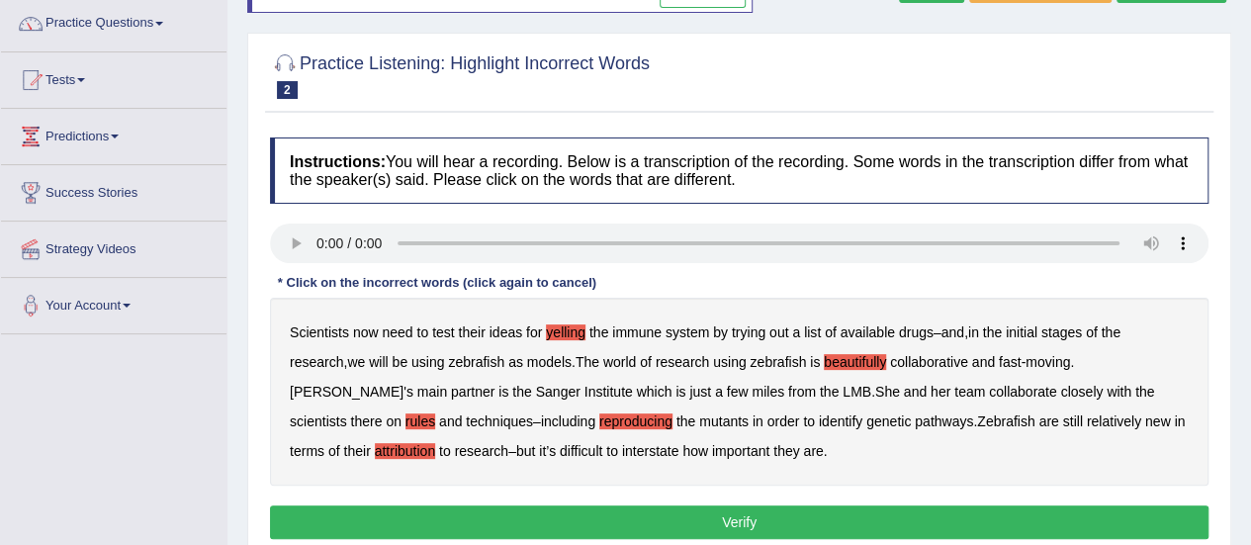
click at [619, 516] on button "Verify" at bounding box center [739, 522] width 938 height 34
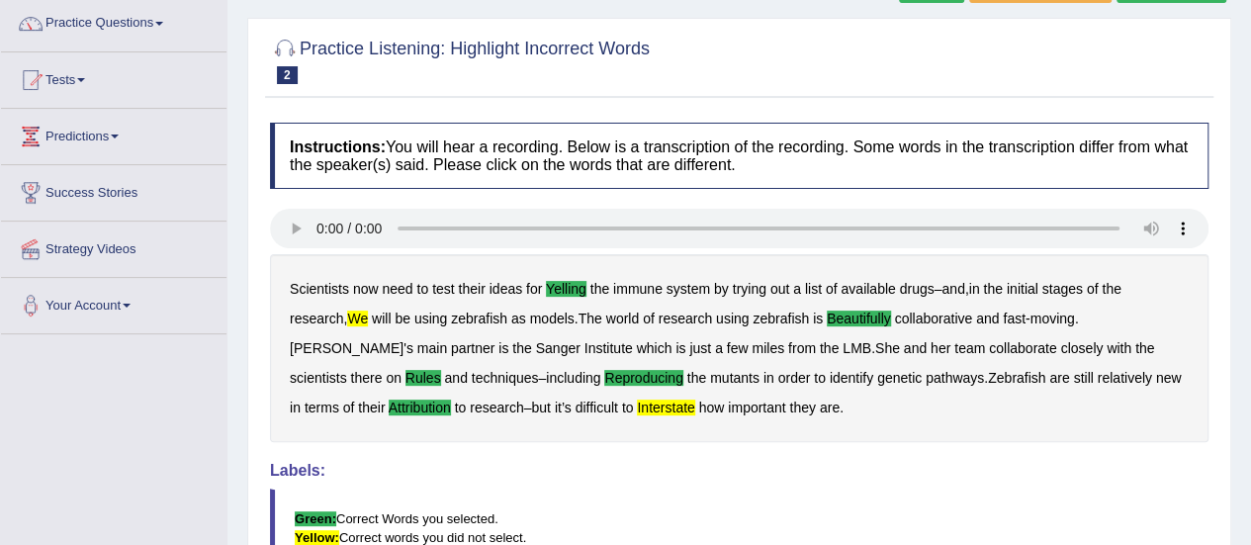
click at [637, 403] on b "interstate" at bounding box center [665, 407] width 57 height 16
click at [354, 319] on b "we" at bounding box center [357, 318] width 21 height 16
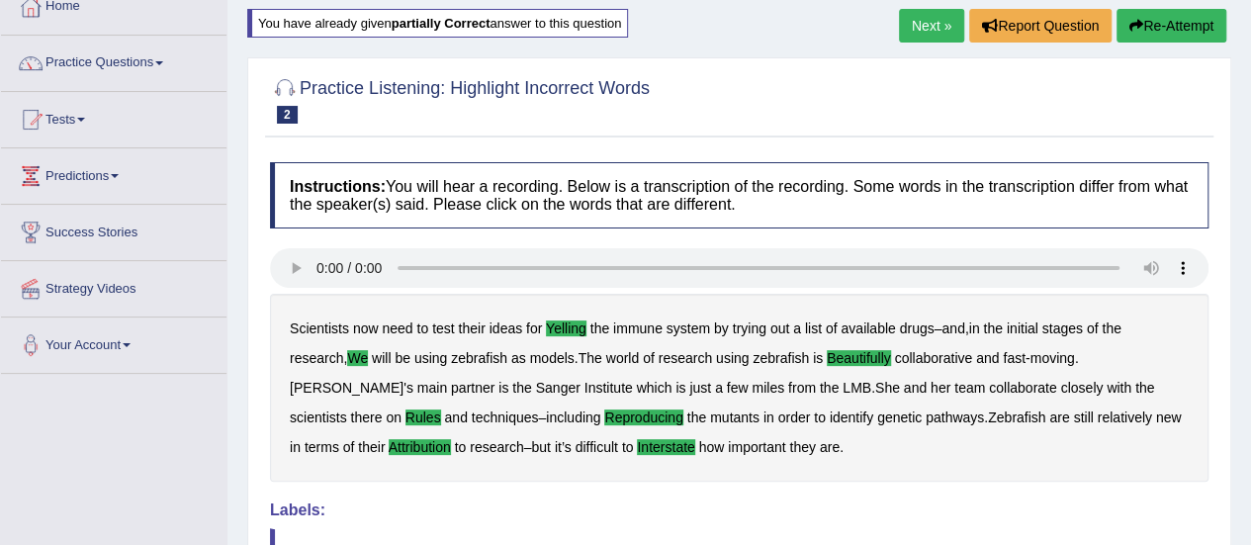
scroll to position [79, 0]
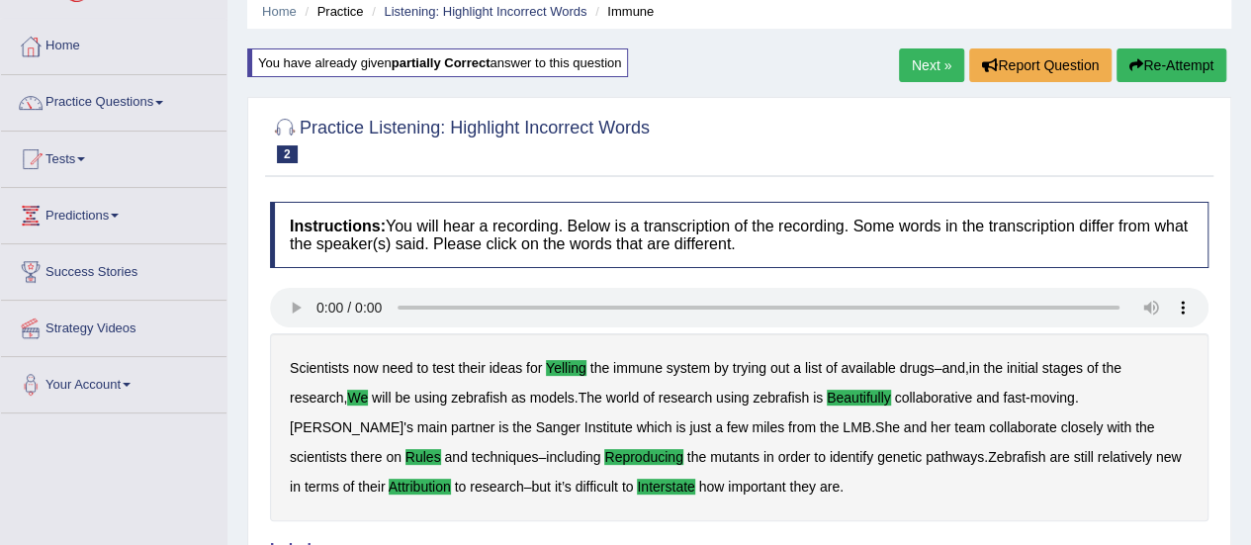
click at [903, 59] on link "Next »" at bounding box center [931, 65] width 65 height 34
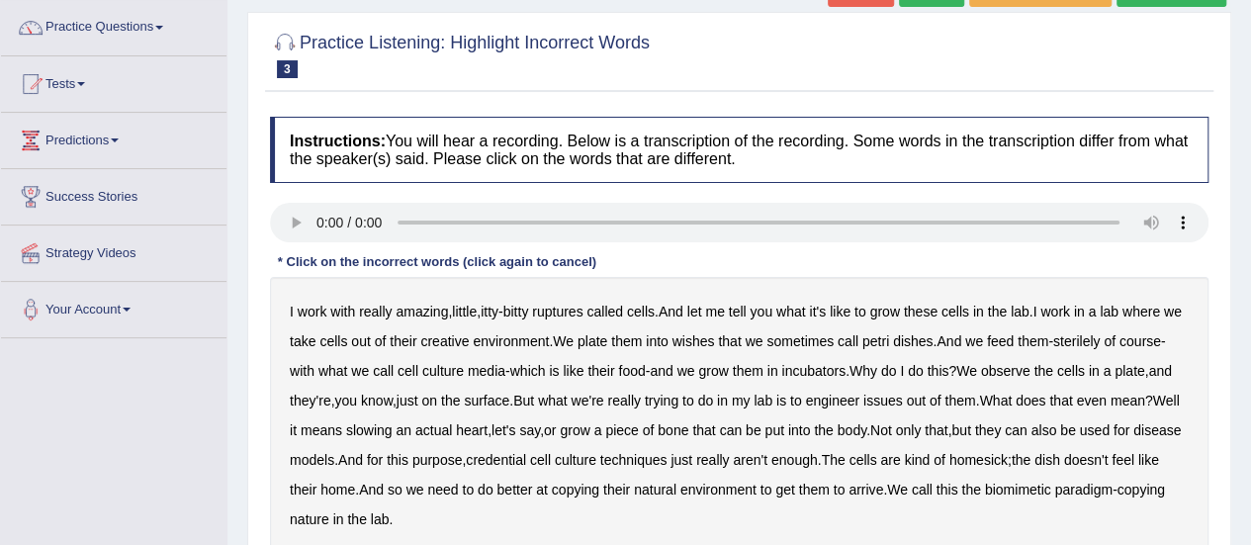
scroll to position [158, 0]
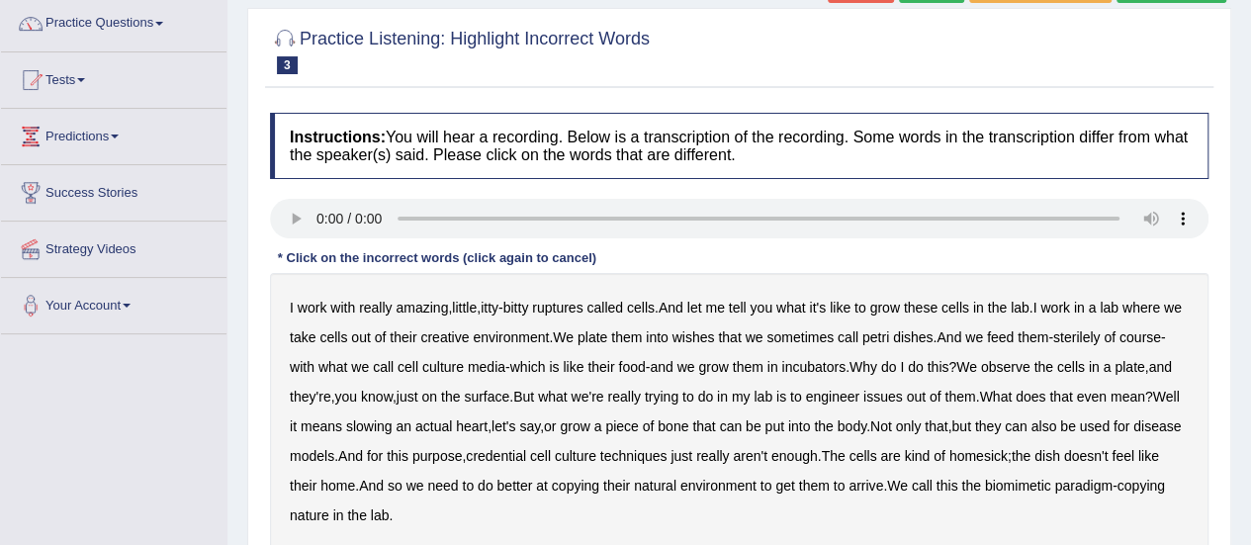
click at [558, 307] on b "ruptures" at bounding box center [557, 308] width 50 height 16
click at [459, 336] on b "creative" at bounding box center [444, 337] width 48 height 16
click at [903, 397] on b "issues" at bounding box center [883, 397] width 40 height 16
click at [526, 457] on b "credential" at bounding box center [496, 456] width 60 height 16
click at [1054, 493] on b "paradigm" at bounding box center [1082, 486] width 57 height 16
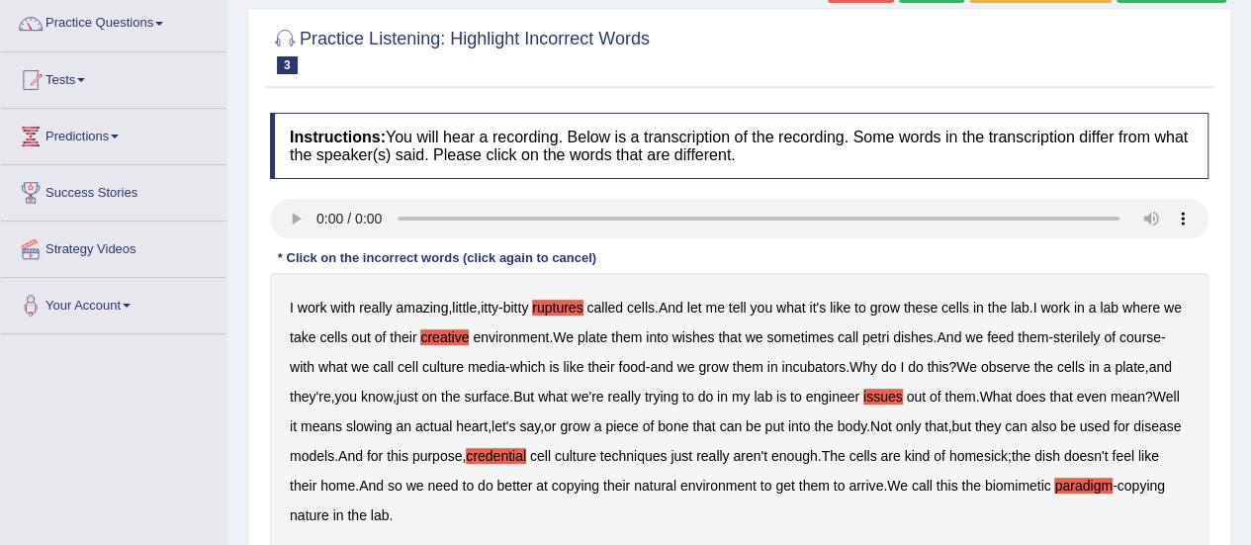
scroll to position [198, 0]
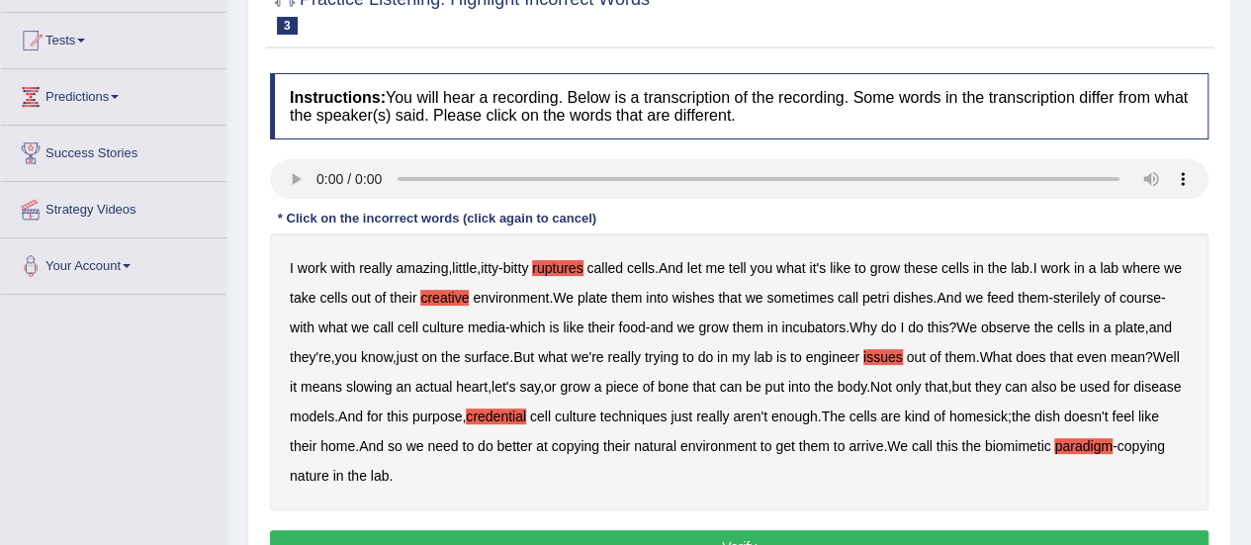
click at [854, 530] on button "Verify" at bounding box center [739, 547] width 938 height 34
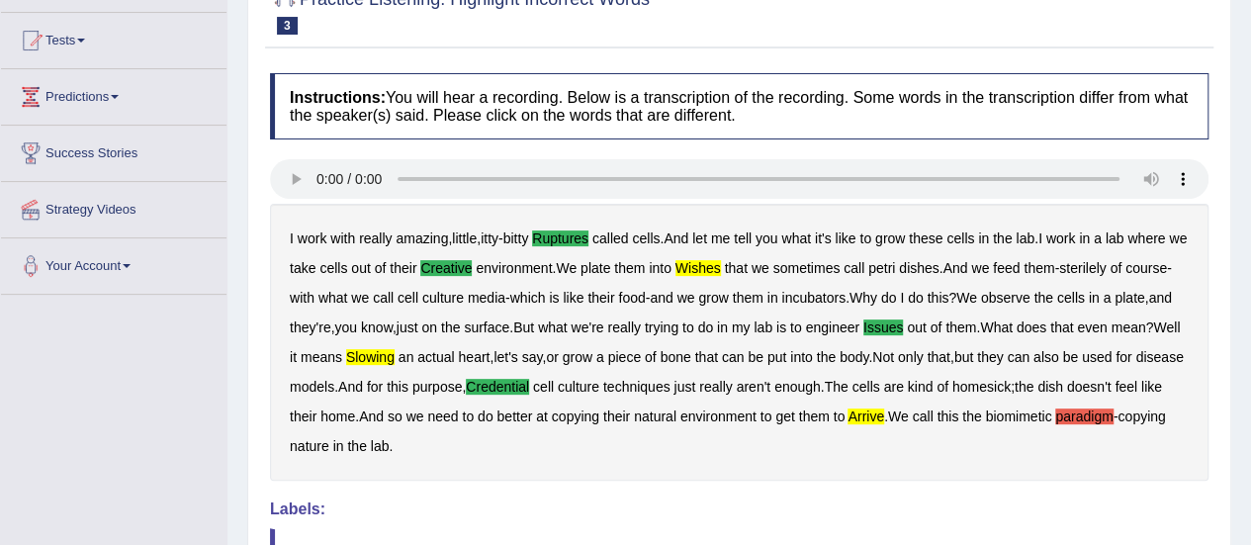
click at [884, 419] on b "arrive" at bounding box center [865, 416] width 37 height 16
click at [456, 363] on div "I work with really amazing , little , itty - bitty ruptures called cells . And …" at bounding box center [739, 342] width 938 height 277
click at [395, 355] on b "slowing" at bounding box center [370, 357] width 48 height 16
click at [721, 260] on b "wishes" at bounding box center [697, 268] width 45 height 16
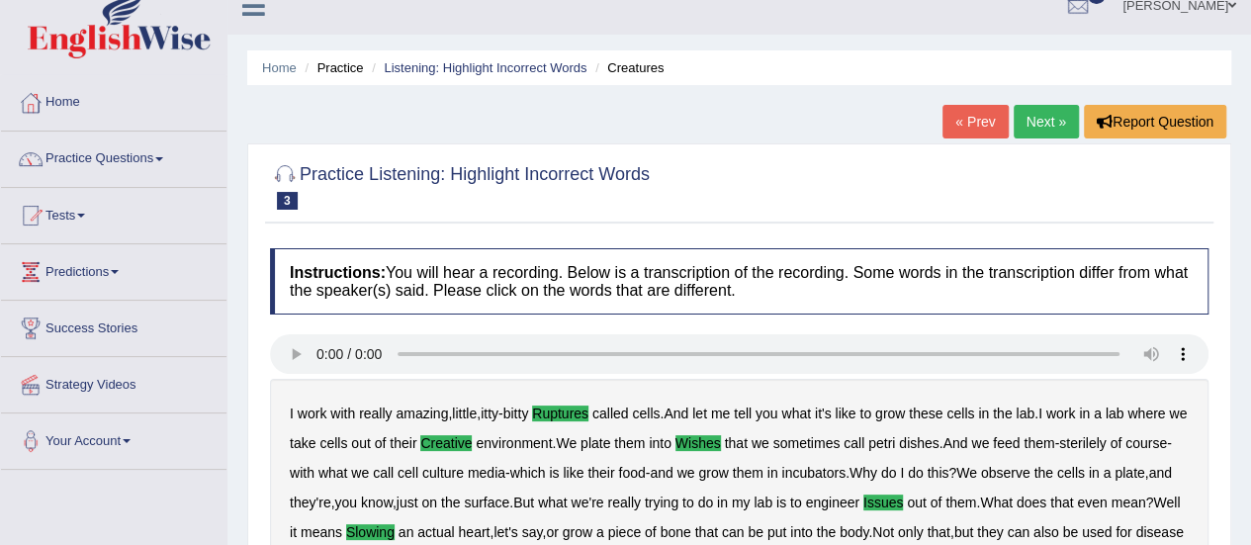
scroll to position [0, 0]
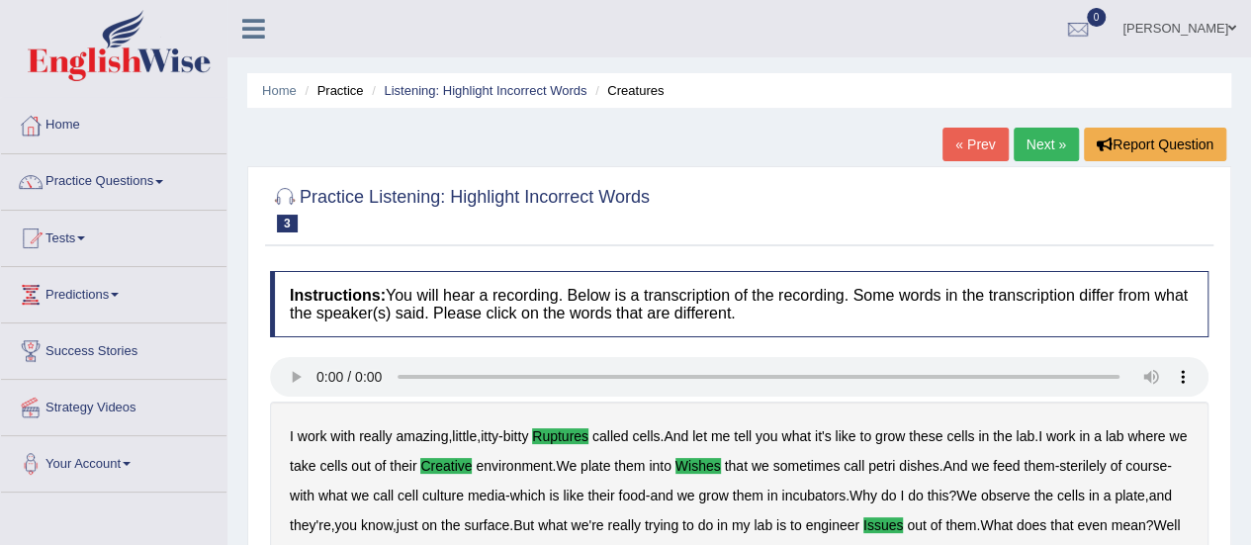
click at [1065, 133] on link "Next »" at bounding box center [1046, 145] width 65 height 34
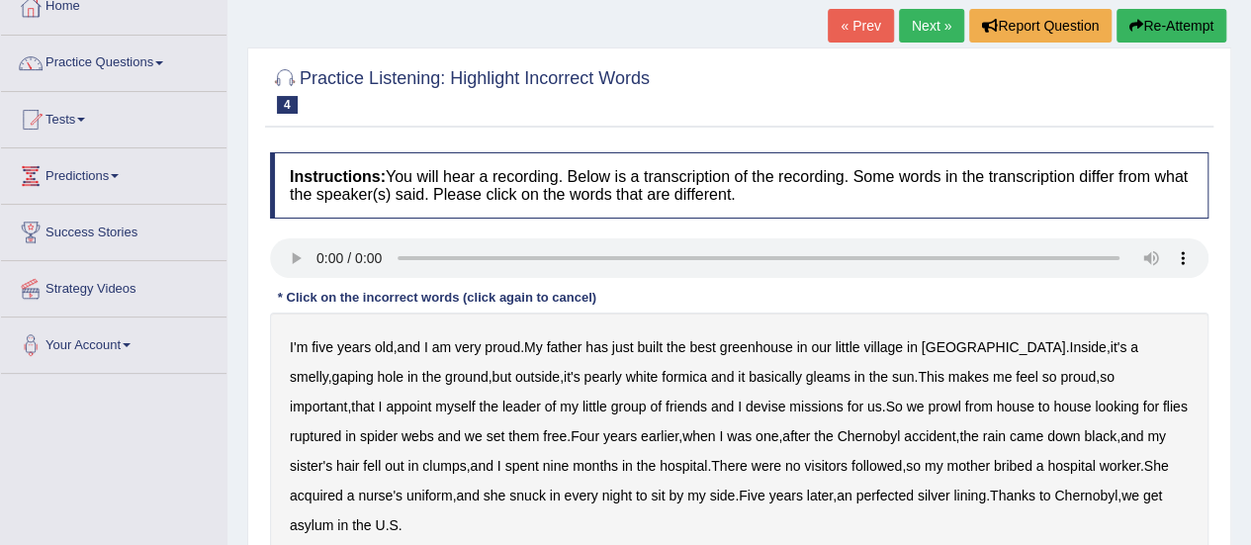
scroll to position [158, 0]
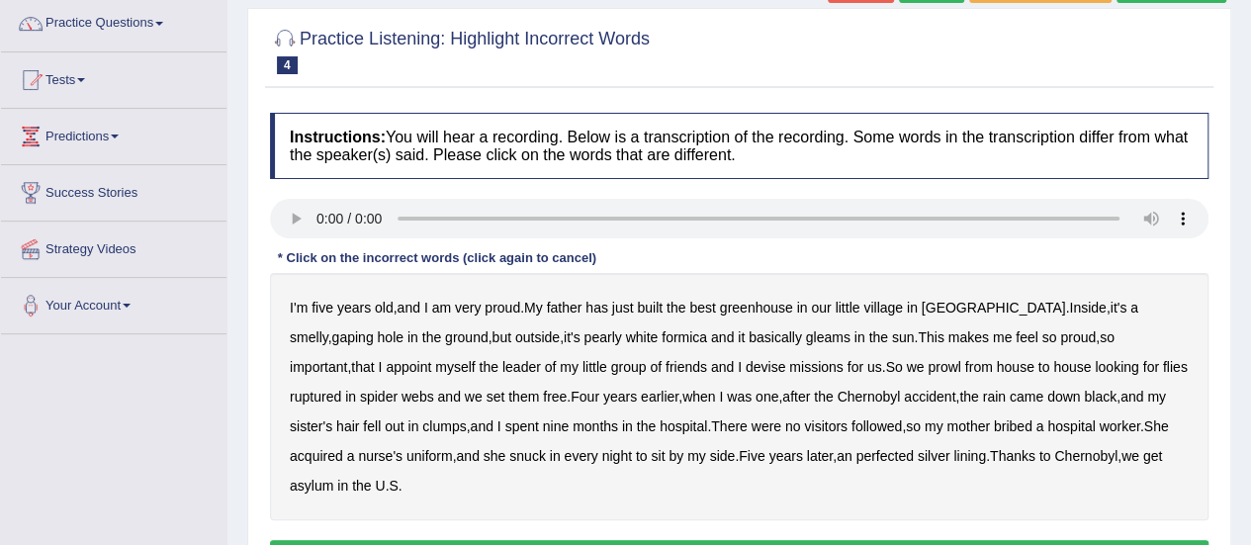
click at [761, 306] on b "greenhouse" at bounding box center [756, 308] width 73 height 16
click at [749, 335] on b "basically" at bounding box center [775, 337] width 53 height 16
click at [341, 389] on b "ruptured" at bounding box center [315, 397] width 51 height 16
click at [851, 421] on b "followed" at bounding box center [876, 426] width 50 height 16
click at [855, 448] on b "perfected" at bounding box center [883, 456] width 57 height 16
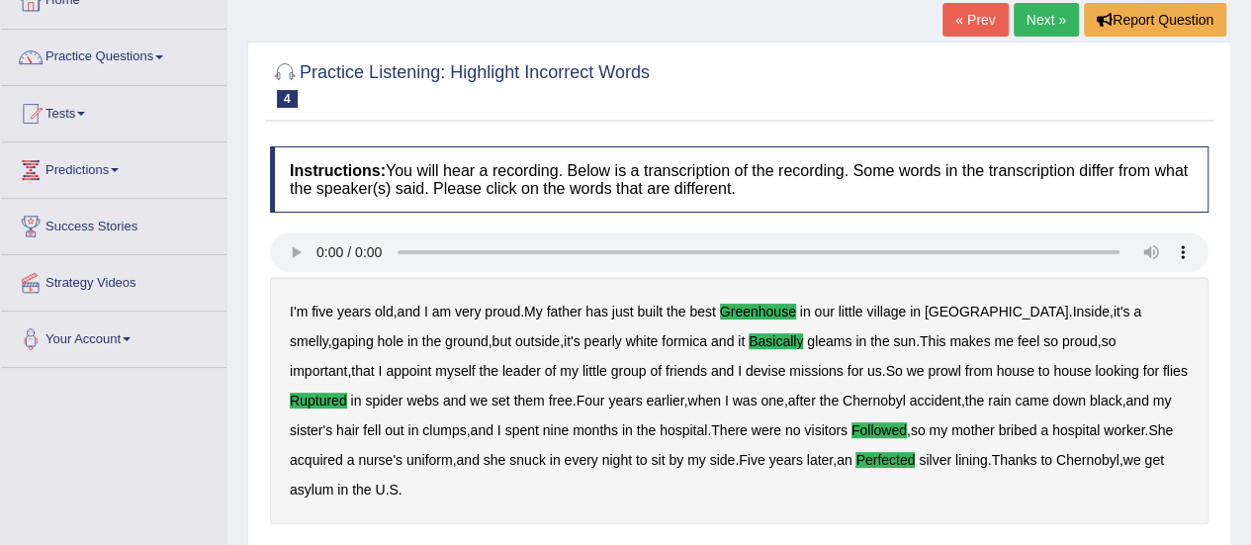
scroll to position [0, 0]
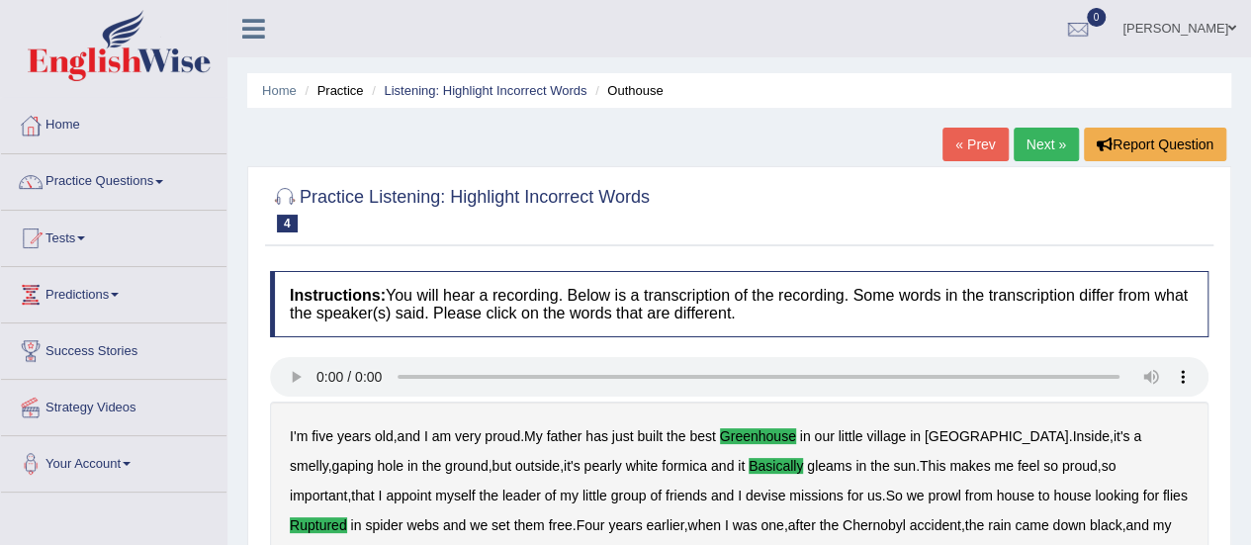
click at [1051, 143] on link "Next »" at bounding box center [1046, 145] width 65 height 34
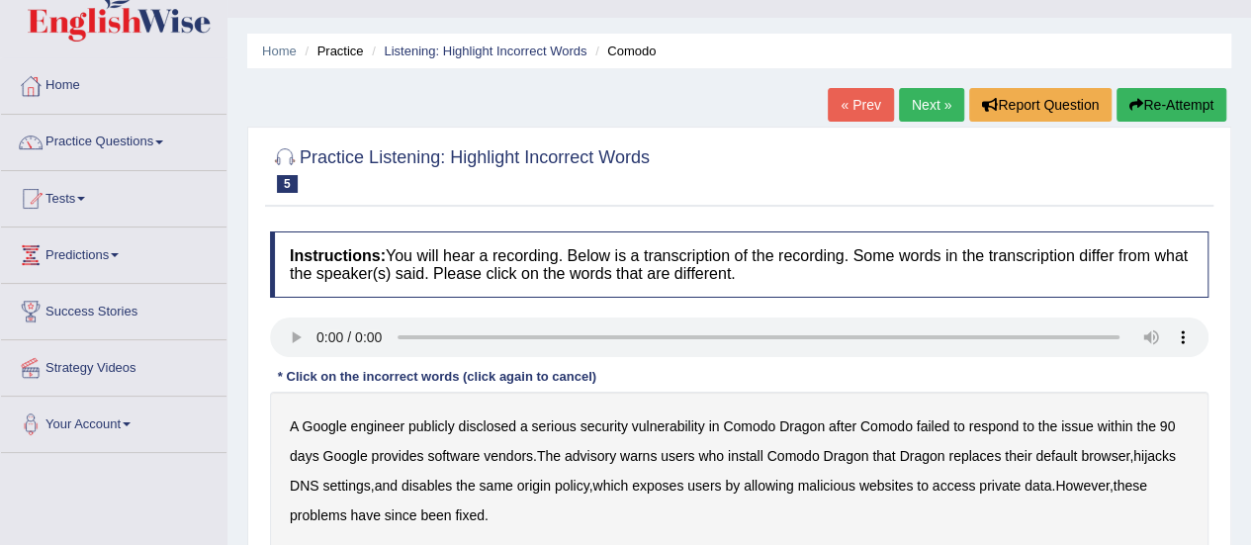
scroll to position [79, 0]
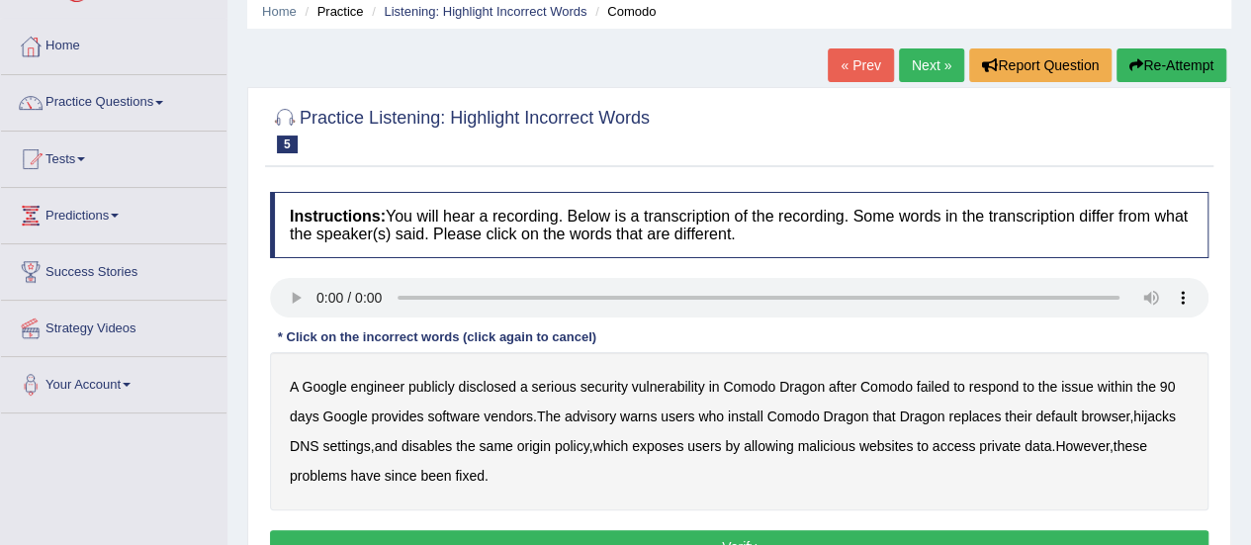
click at [490, 383] on b "disclosed" at bounding box center [487, 387] width 57 height 16
click at [518, 412] on b "vendors" at bounding box center [508, 416] width 49 height 16
click at [826, 444] on b "malicious" at bounding box center [825, 446] width 57 height 16
click at [991, 408] on b "replaces" at bounding box center [974, 416] width 52 height 16
click at [592, 412] on b "advisory" at bounding box center [590, 416] width 51 height 16
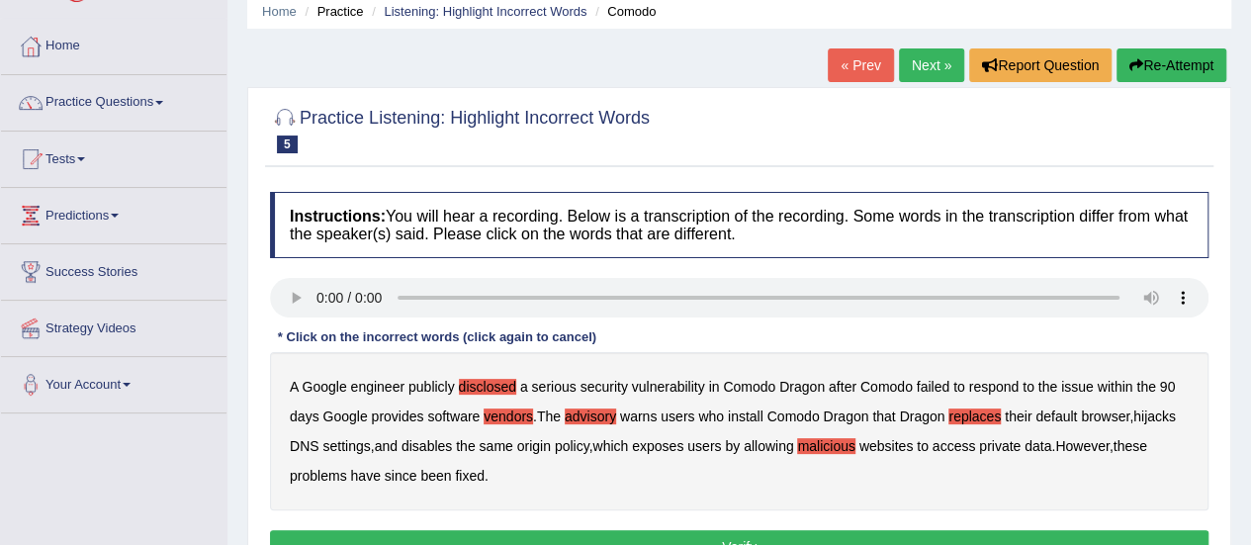
click at [674, 537] on button "Verify" at bounding box center [739, 547] width 938 height 34
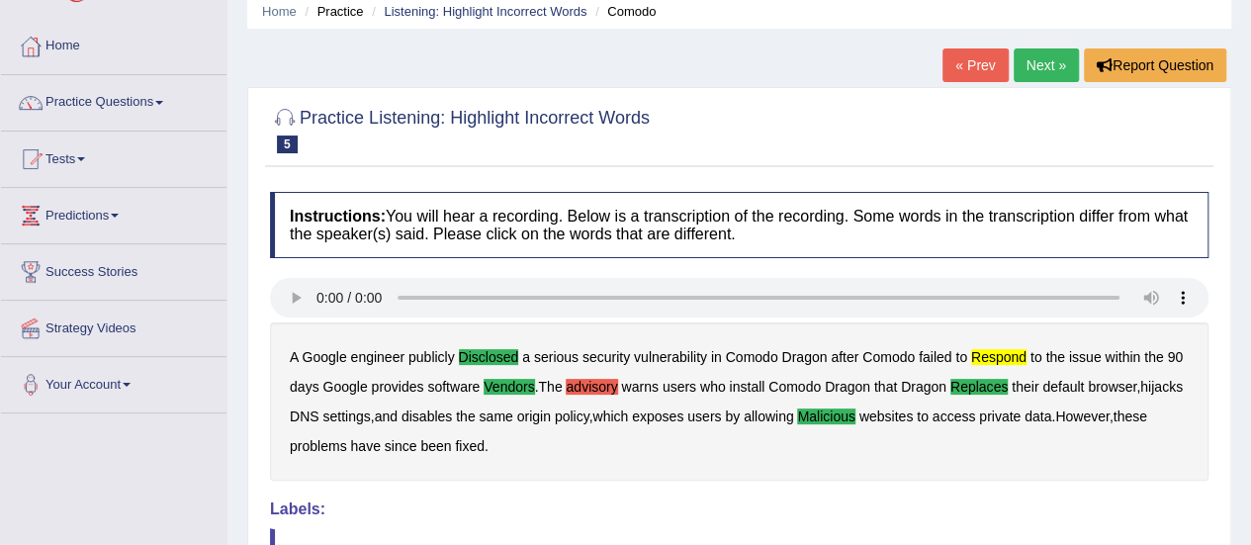
click at [607, 381] on b "advisory" at bounding box center [591, 387] width 51 height 16
click at [1052, 76] on link "Next »" at bounding box center [1046, 65] width 65 height 34
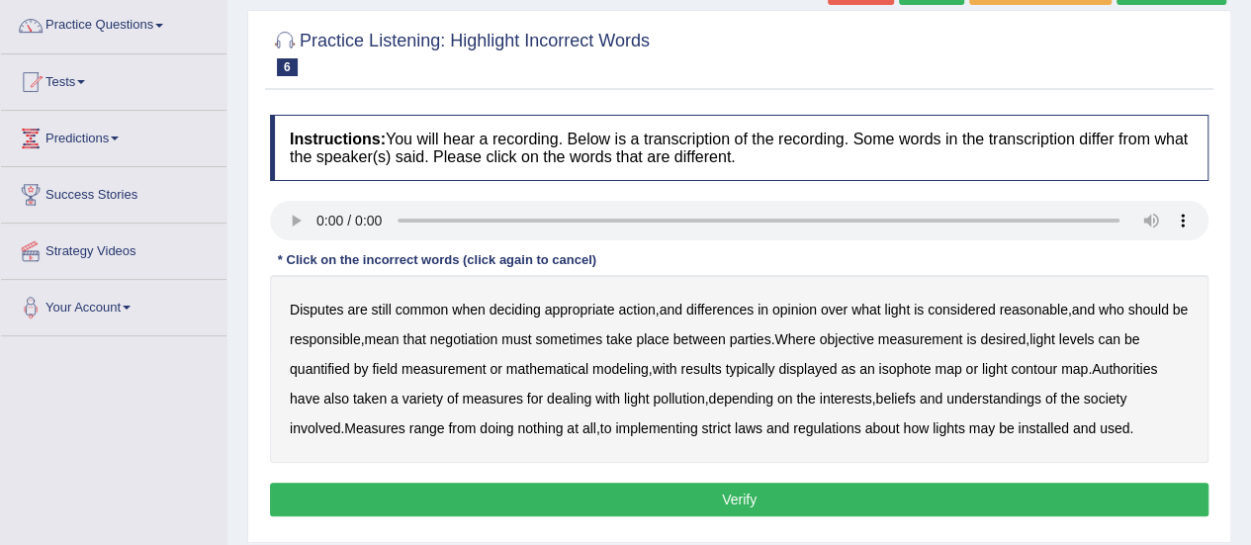
scroll to position [158, 0]
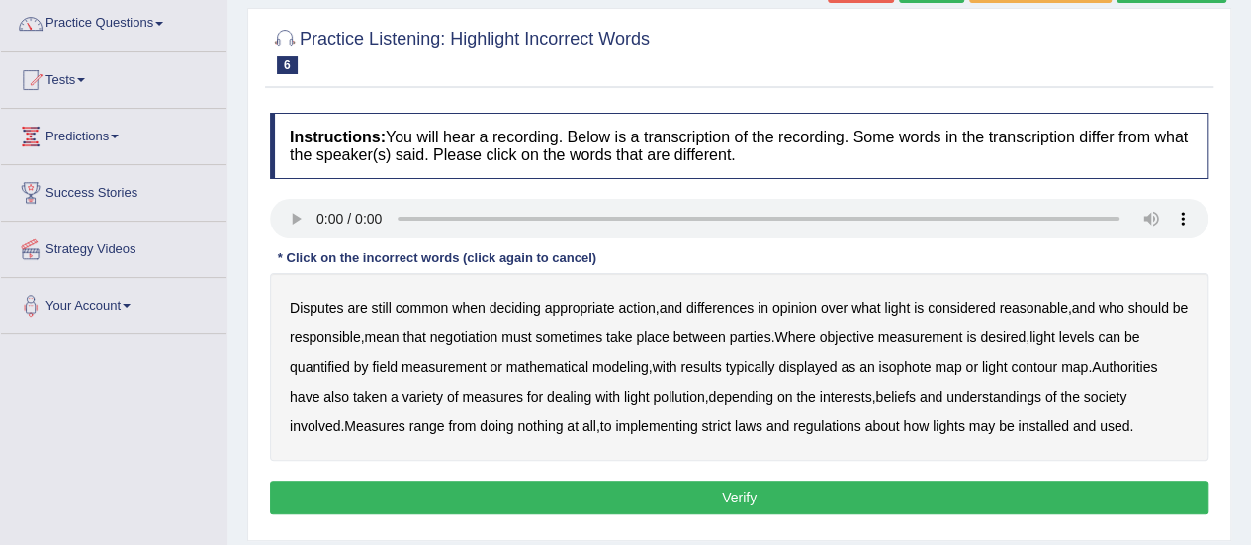
click at [417, 302] on b "common" at bounding box center [422, 308] width 53 height 16
click at [975, 308] on b "considered" at bounding box center [961, 308] width 68 height 16
click at [1028, 308] on b "reasonable" at bounding box center [1033, 308] width 68 height 16
click at [337, 337] on b "responsible" at bounding box center [325, 337] width 71 height 16
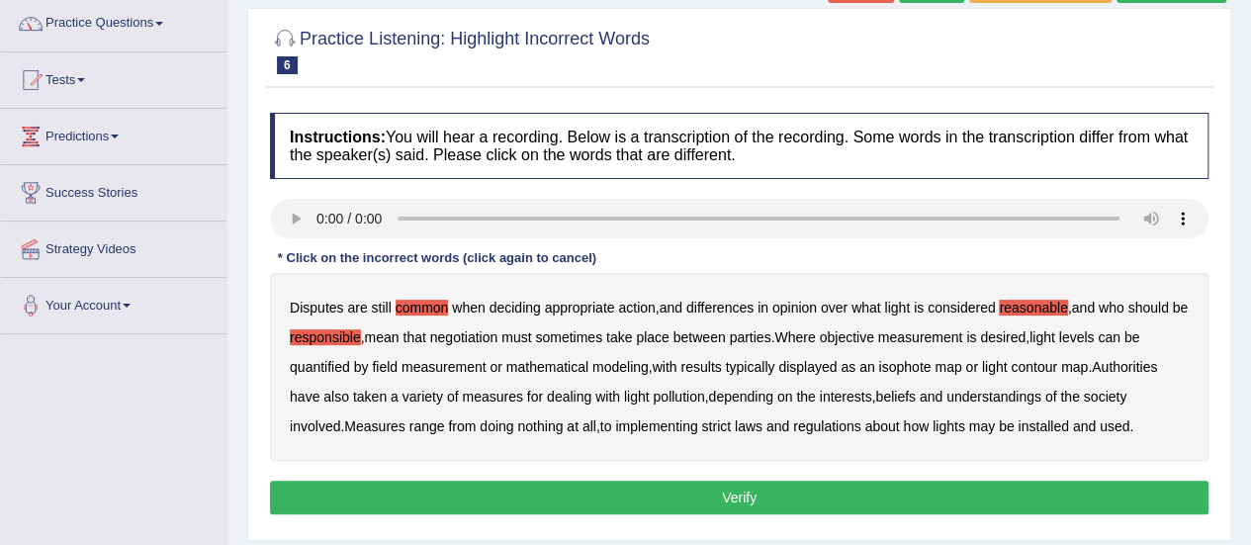
click at [682, 391] on b "pollution" at bounding box center [678, 397] width 51 height 16
click at [361, 334] on b "responsible" at bounding box center [325, 337] width 71 height 16
click at [877, 325] on div "Disputes are still common when deciding appropriate action , and differences in…" at bounding box center [739, 367] width 938 height 188
click at [873, 333] on b "objective" at bounding box center [846, 337] width 54 height 16
click at [815, 421] on b "regulations" at bounding box center [827, 426] width 68 height 16
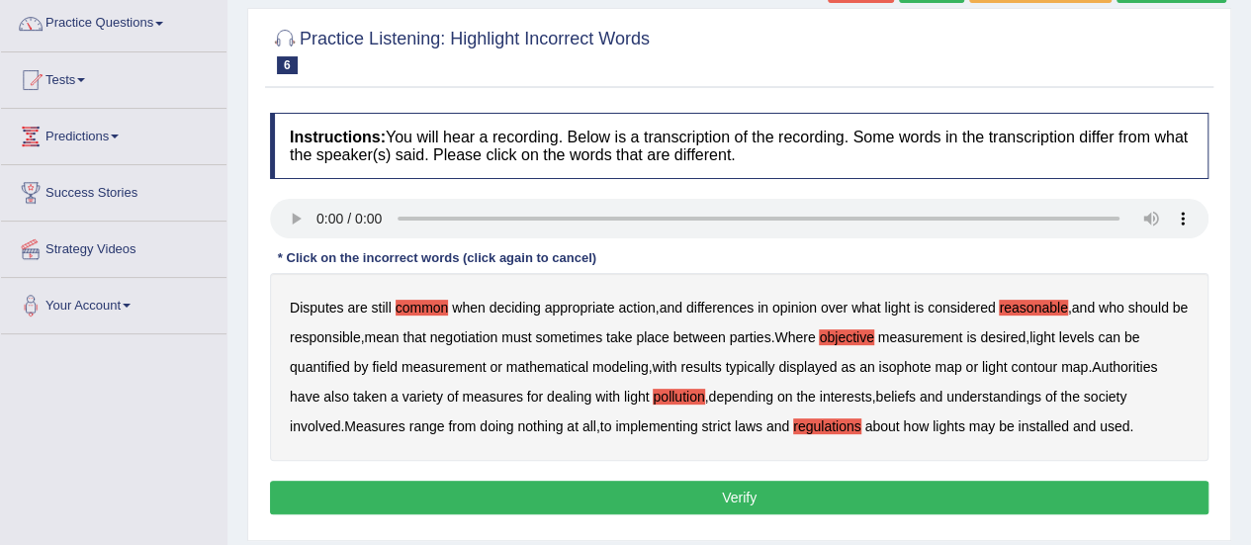
click at [829, 511] on button "Verify" at bounding box center [739, 498] width 938 height 34
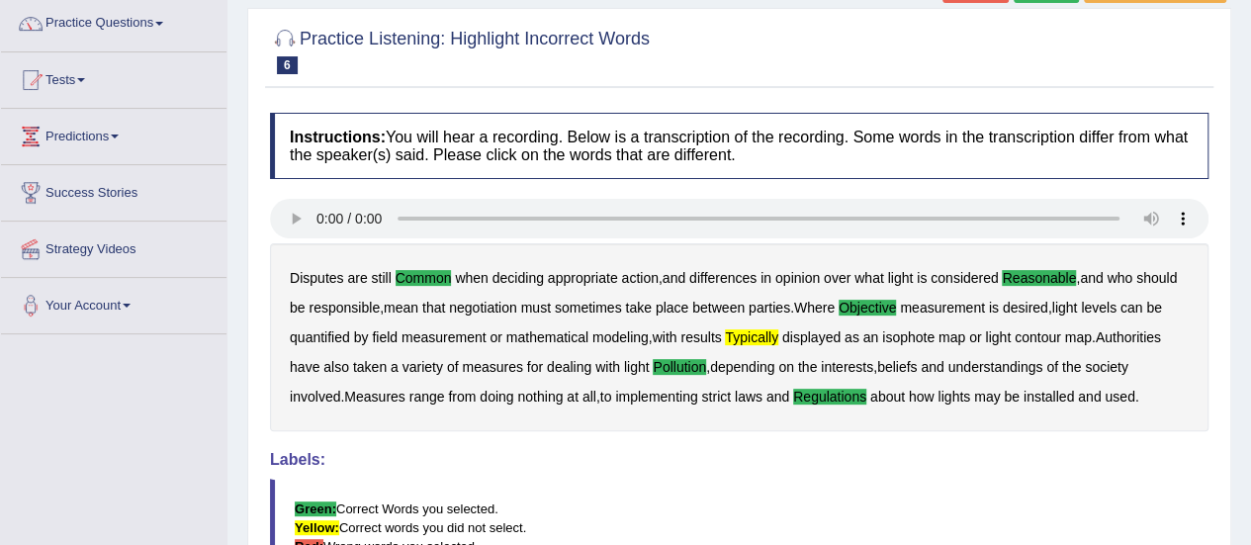
click at [753, 337] on b "typically" at bounding box center [751, 337] width 53 height 16
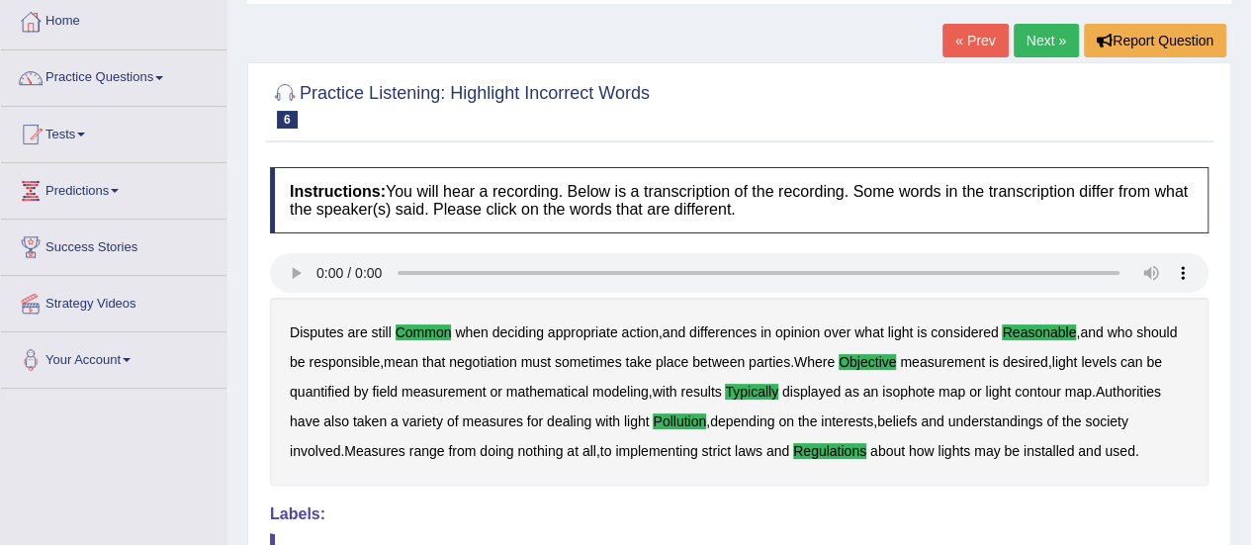
scroll to position [79, 0]
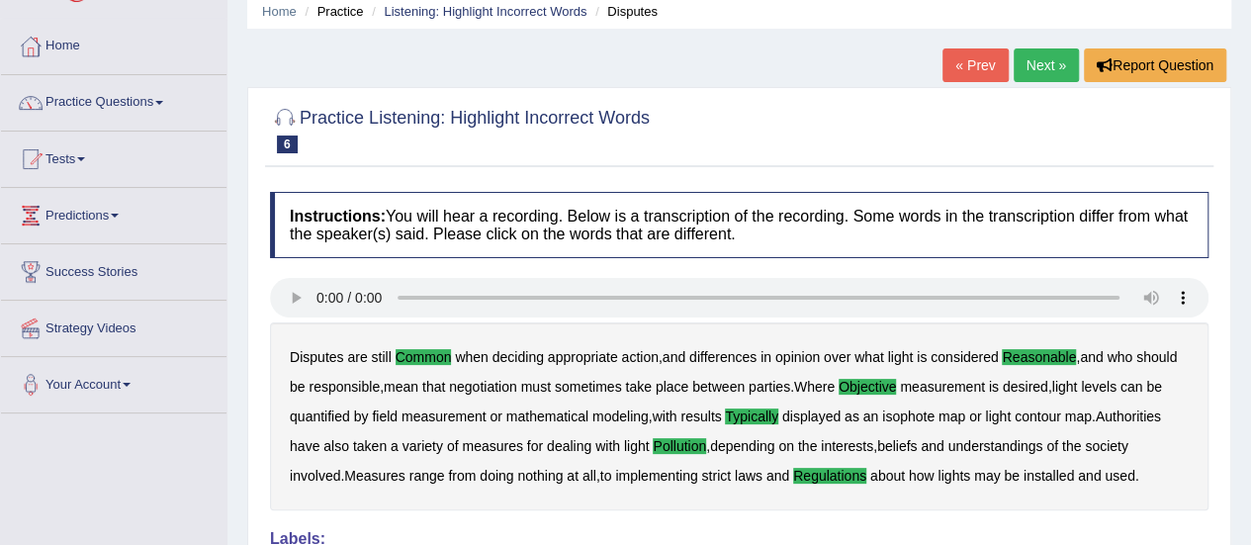
click at [1049, 55] on link "Next »" at bounding box center [1046, 65] width 65 height 34
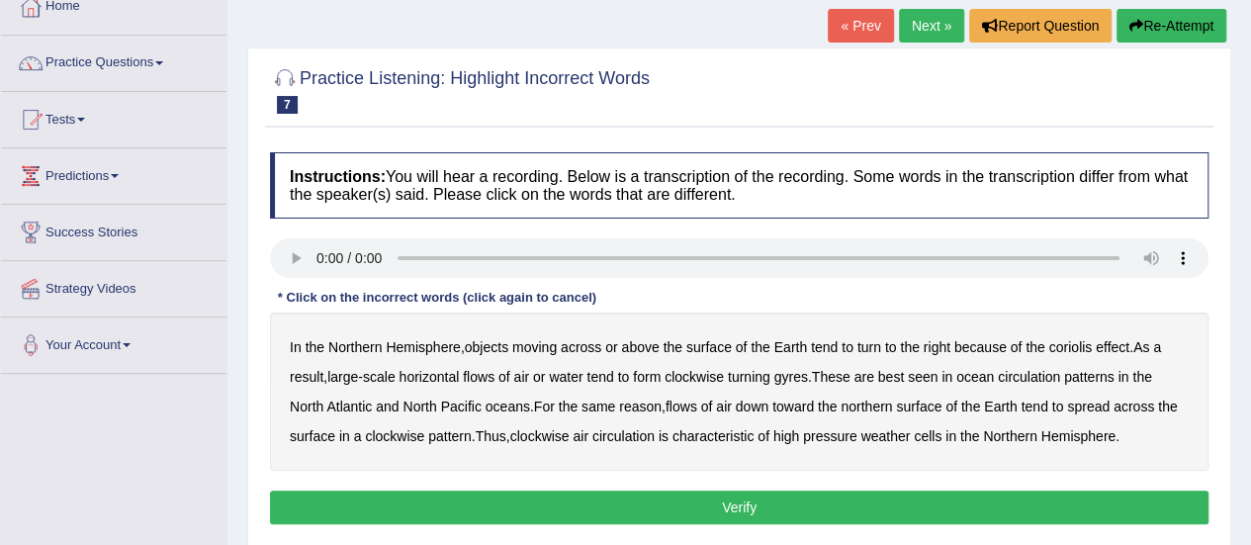
scroll to position [158, 0]
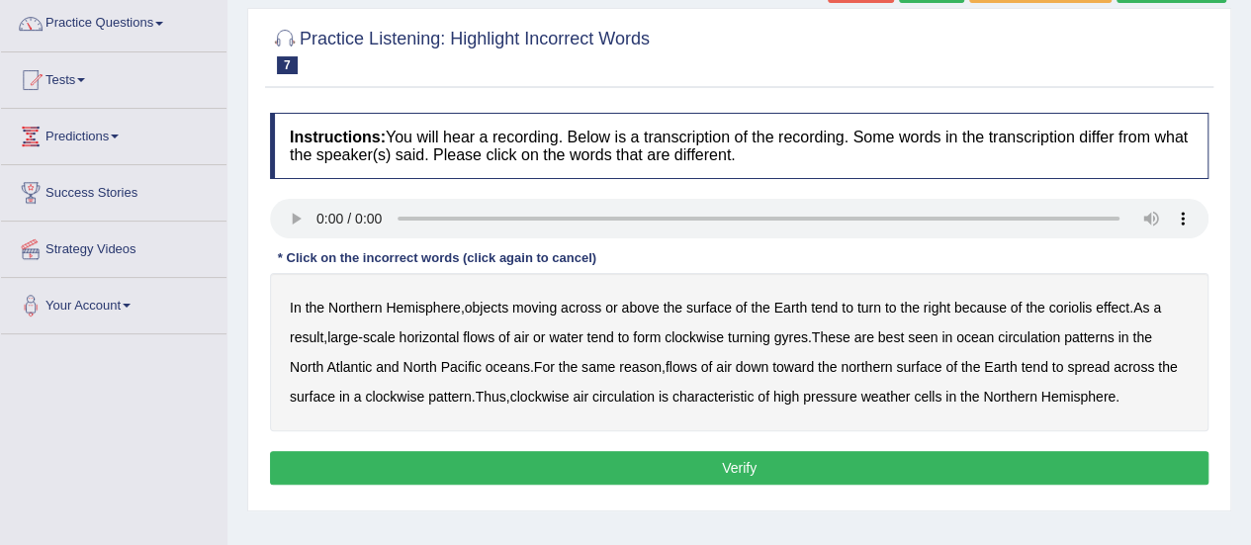
click at [542, 311] on b "moving" at bounding box center [534, 308] width 44 height 16
click at [645, 366] on b "reason" at bounding box center [640, 367] width 43 height 16
click at [1005, 465] on button "Verify" at bounding box center [739, 468] width 938 height 34
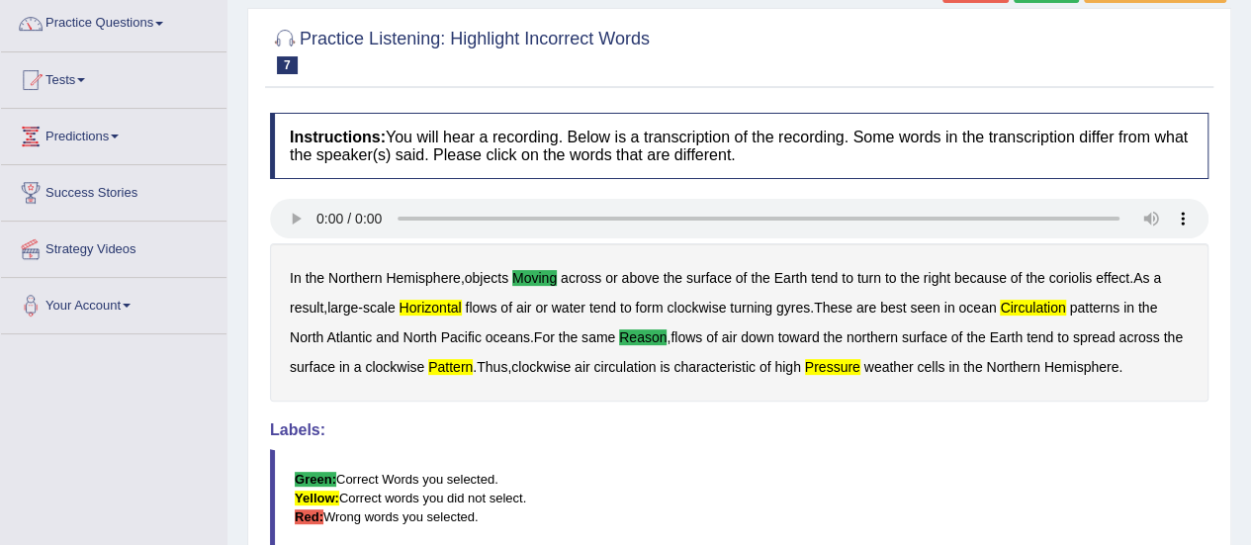
click at [443, 306] on b "horizontal" at bounding box center [430, 308] width 62 height 16
click at [473, 360] on b "pattern" at bounding box center [450, 367] width 44 height 16
click at [860, 360] on b "pressure" at bounding box center [832, 367] width 55 height 16
click at [1028, 308] on b "circulation" at bounding box center [1032, 308] width 65 height 16
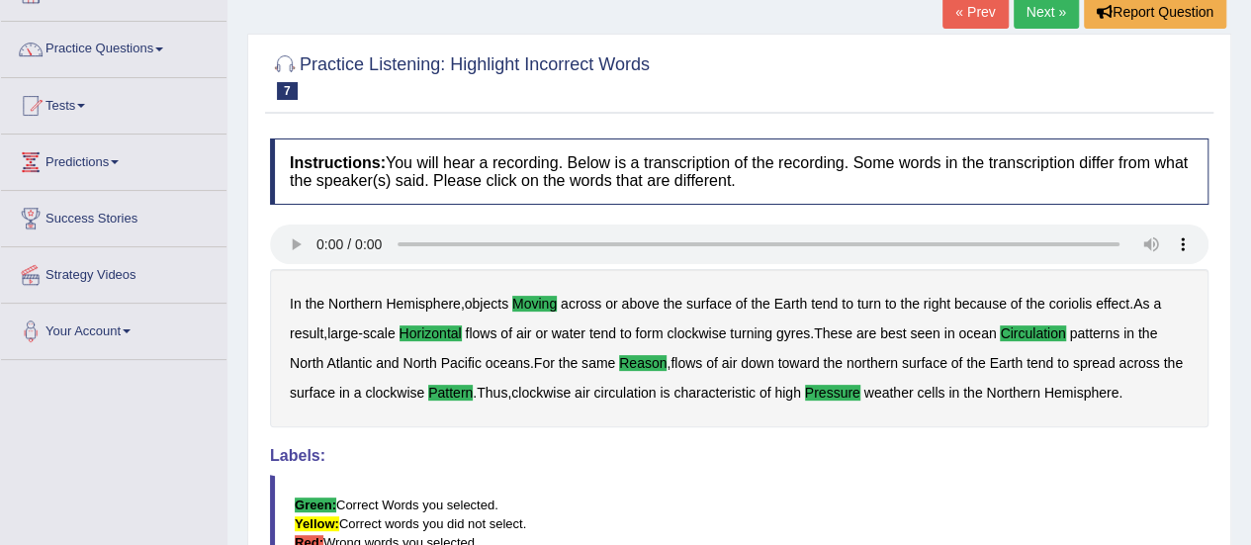
scroll to position [119, 0]
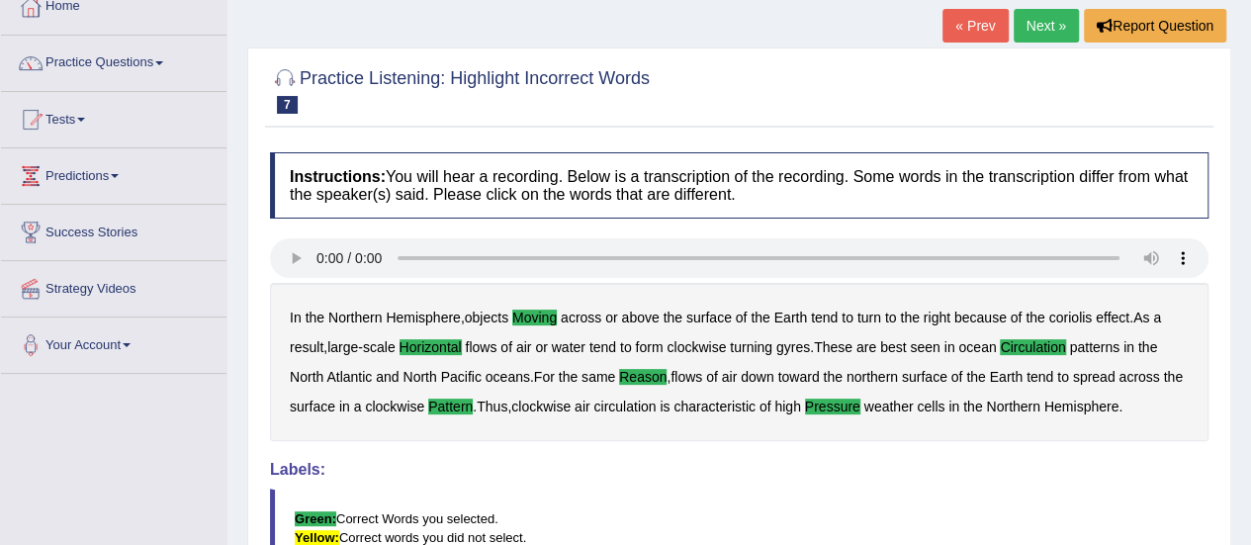
click at [1045, 12] on link "Next »" at bounding box center [1046, 26] width 65 height 34
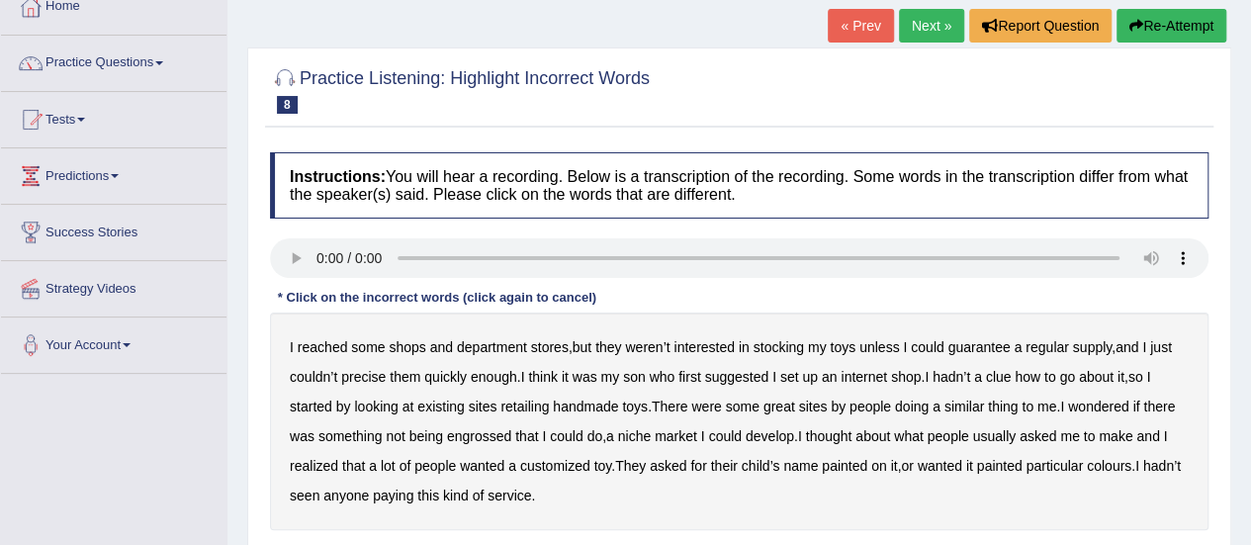
scroll to position [158, 0]
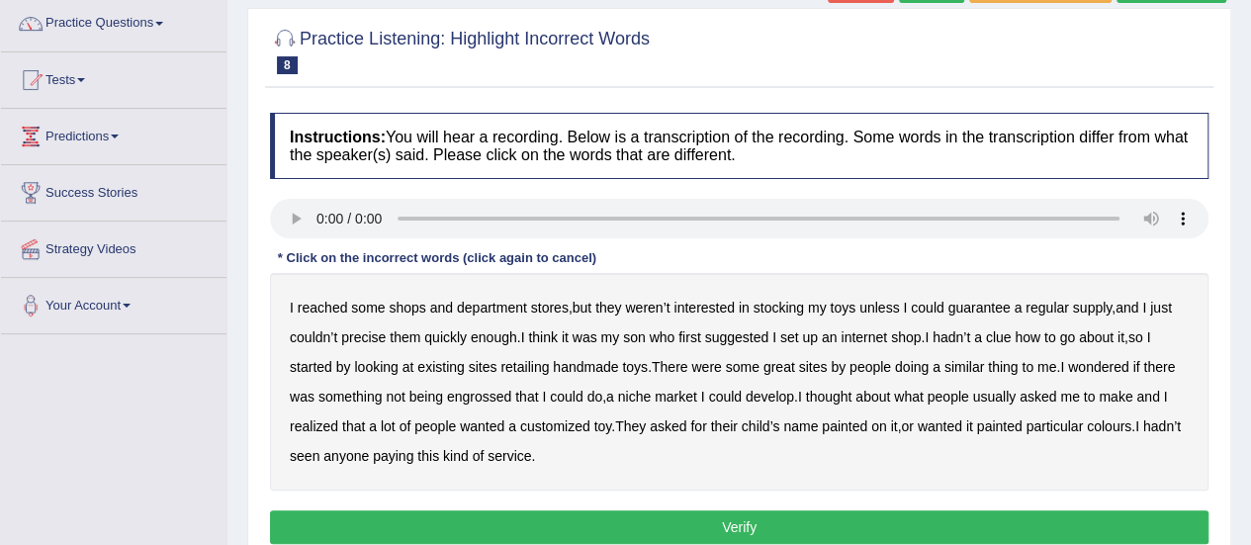
click at [310, 300] on b "reached" at bounding box center [323, 308] width 50 height 16
click at [368, 337] on b "precise" at bounding box center [363, 337] width 44 height 16
click at [527, 365] on b "retailing" at bounding box center [524, 367] width 48 height 16
click at [472, 401] on b "engrossed" at bounding box center [479, 397] width 64 height 16
click at [413, 454] on b "paying" at bounding box center [393, 456] width 41 height 16
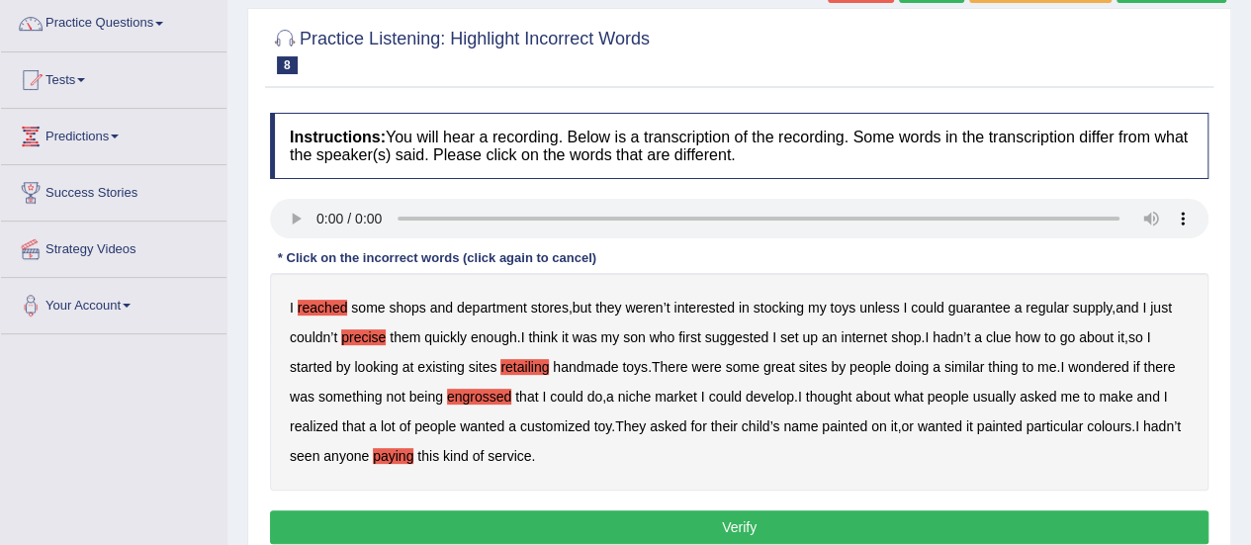
click at [575, 521] on button "Verify" at bounding box center [739, 527] width 938 height 34
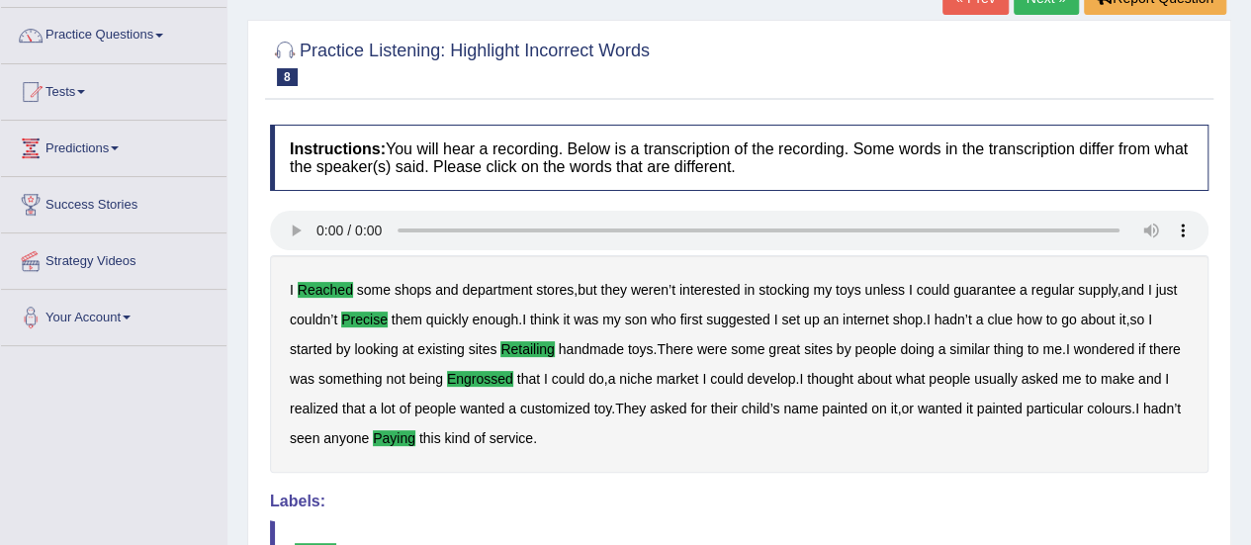
scroll to position [0, 0]
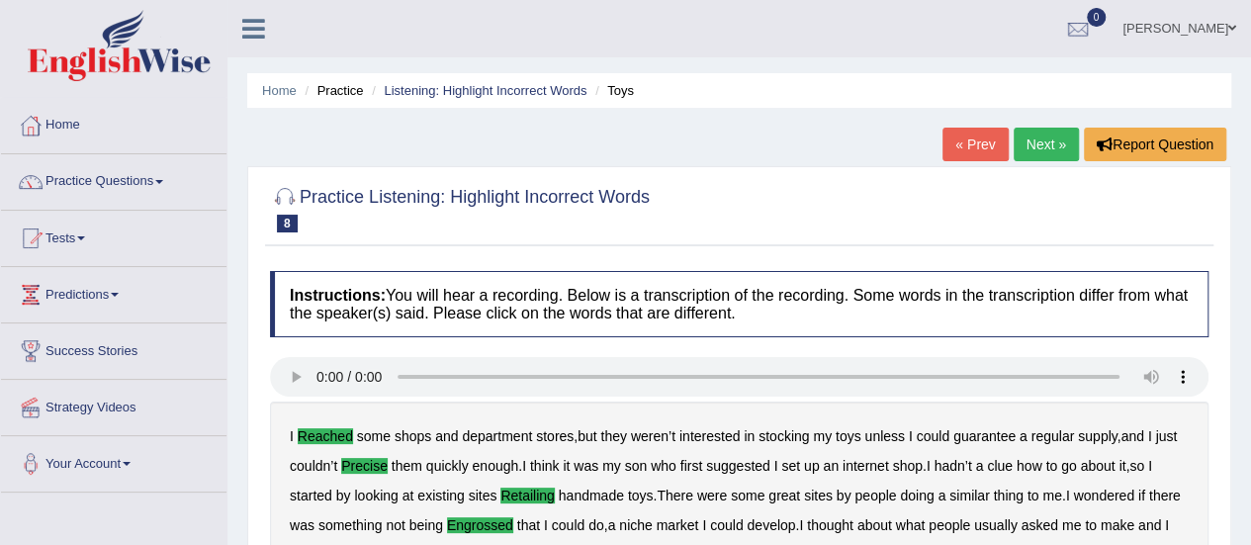
click at [1052, 134] on link "Next »" at bounding box center [1046, 145] width 65 height 34
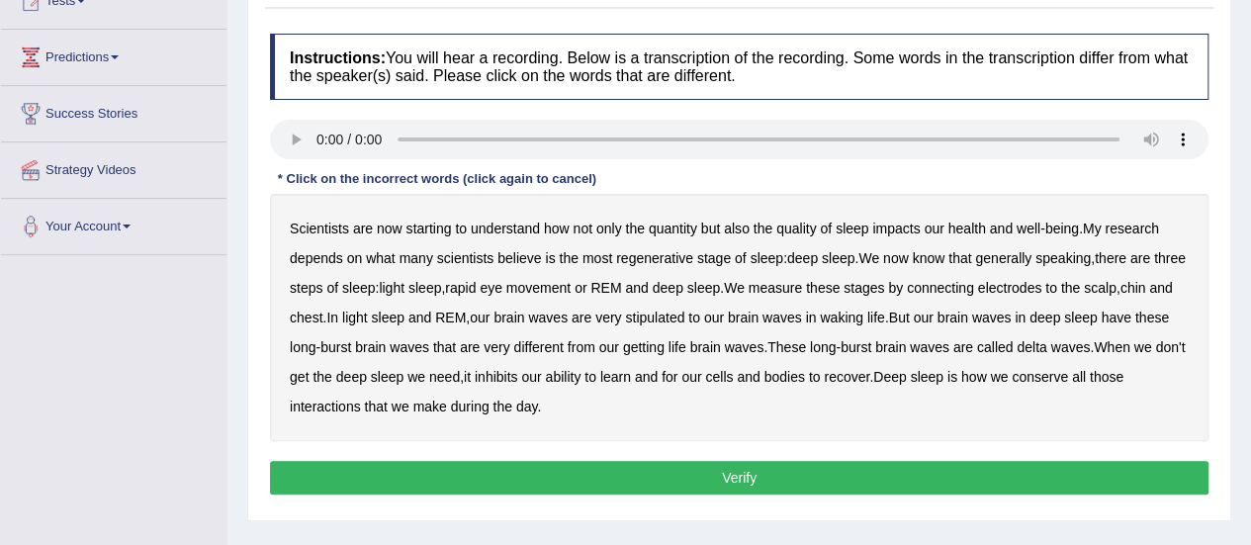
scroll to position [237, 0]
click at [334, 261] on b "depends" at bounding box center [316, 258] width 53 height 16
click at [322, 286] on b "steps" at bounding box center [306, 288] width 33 height 16
click at [684, 312] on b "stipulated" at bounding box center [654, 317] width 59 height 16
click at [1068, 378] on b "conserve" at bounding box center [1040, 377] width 56 height 16
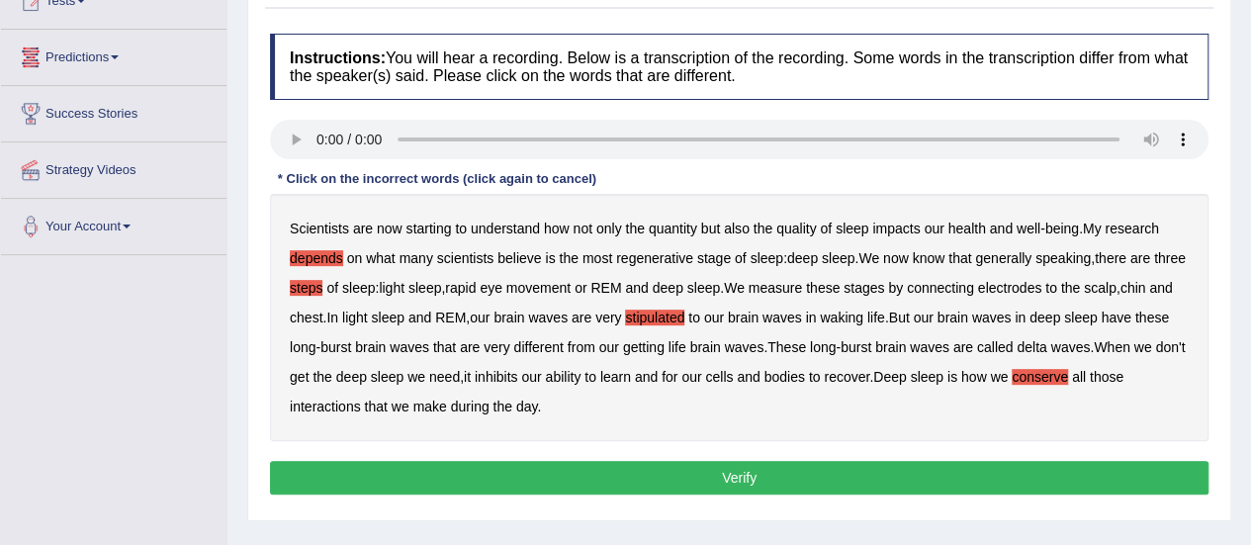
click at [502, 226] on b "understand" at bounding box center [505, 229] width 69 height 16
click at [680, 472] on button "Verify" at bounding box center [739, 478] width 938 height 34
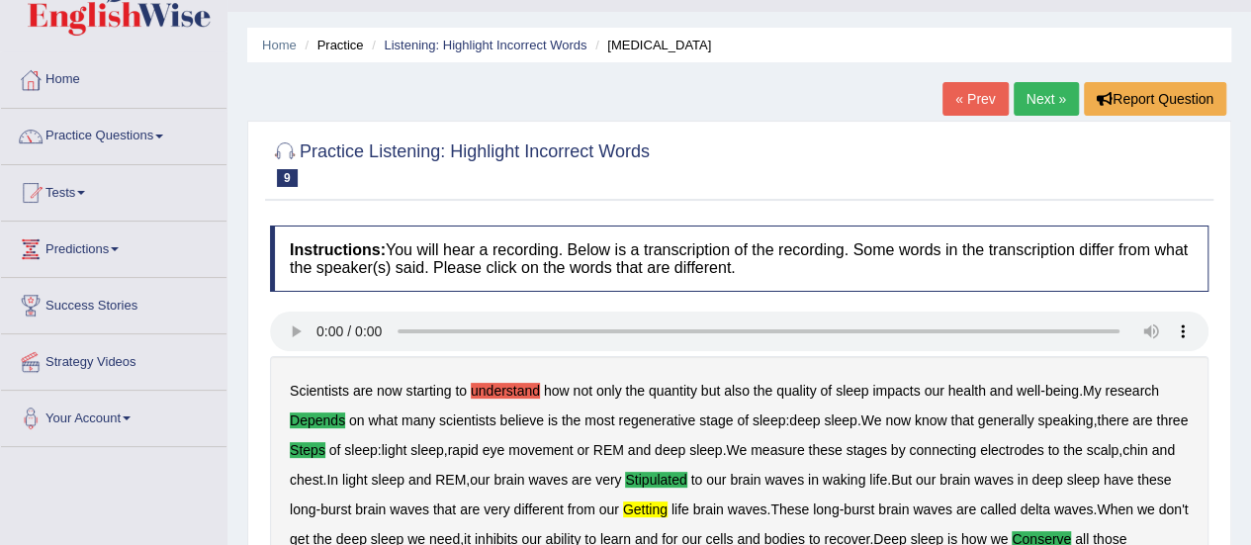
scroll to position [0, 0]
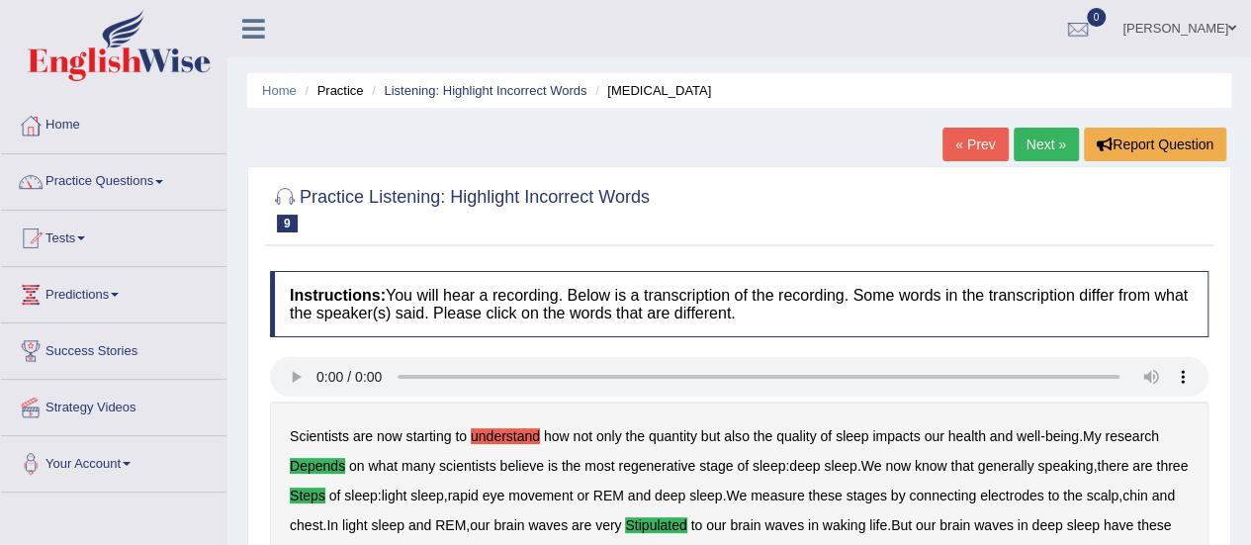
click at [1038, 153] on link "Next »" at bounding box center [1046, 145] width 65 height 34
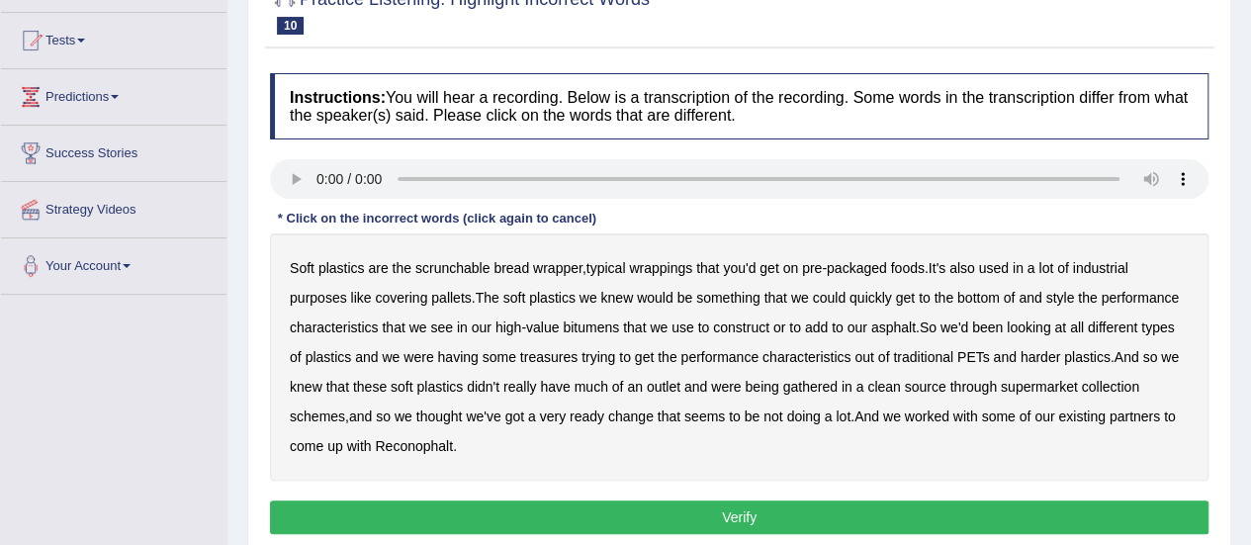
scroll to position [237, 0]
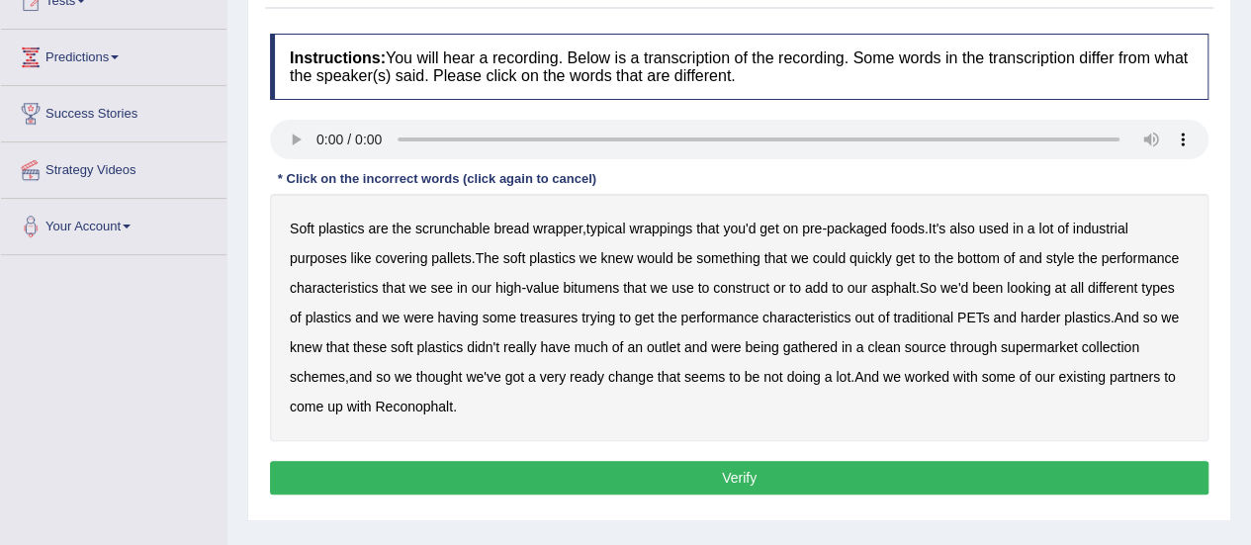
click at [401, 253] on b "covering" at bounding box center [401, 258] width 52 height 16
click at [1057, 254] on b "style" at bounding box center [1059, 258] width 29 height 16
click at [564, 313] on b "treasures" at bounding box center [548, 317] width 57 height 16
click at [823, 340] on b "gathered" at bounding box center [810, 347] width 54 height 16
click at [640, 379] on b "change" at bounding box center [630, 377] width 45 height 16
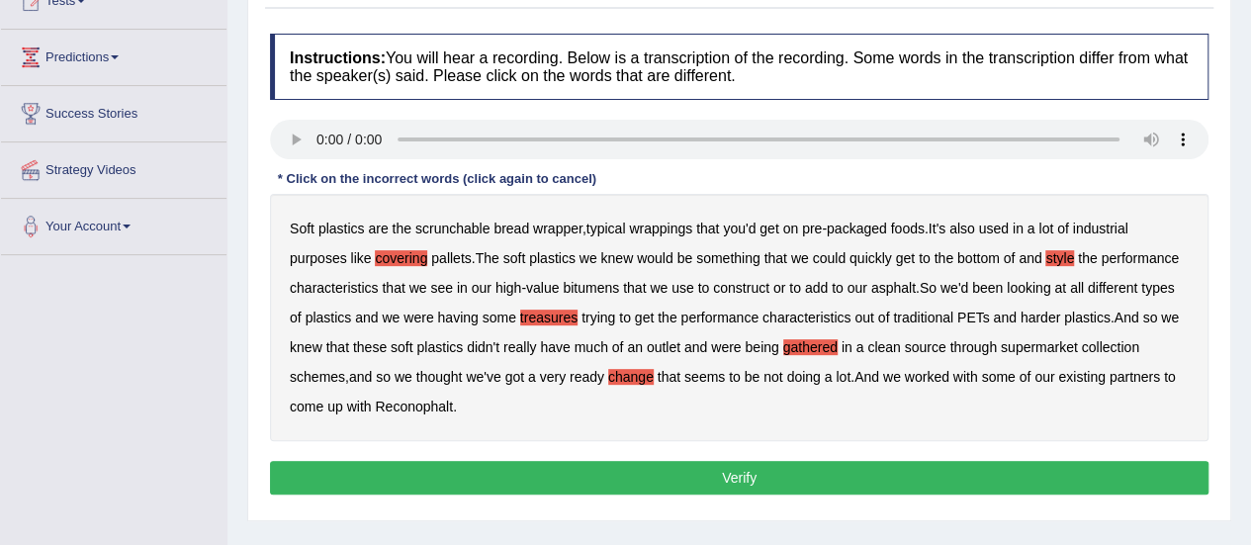
click at [648, 464] on button "Verify" at bounding box center [739, 478] width 938 height 34
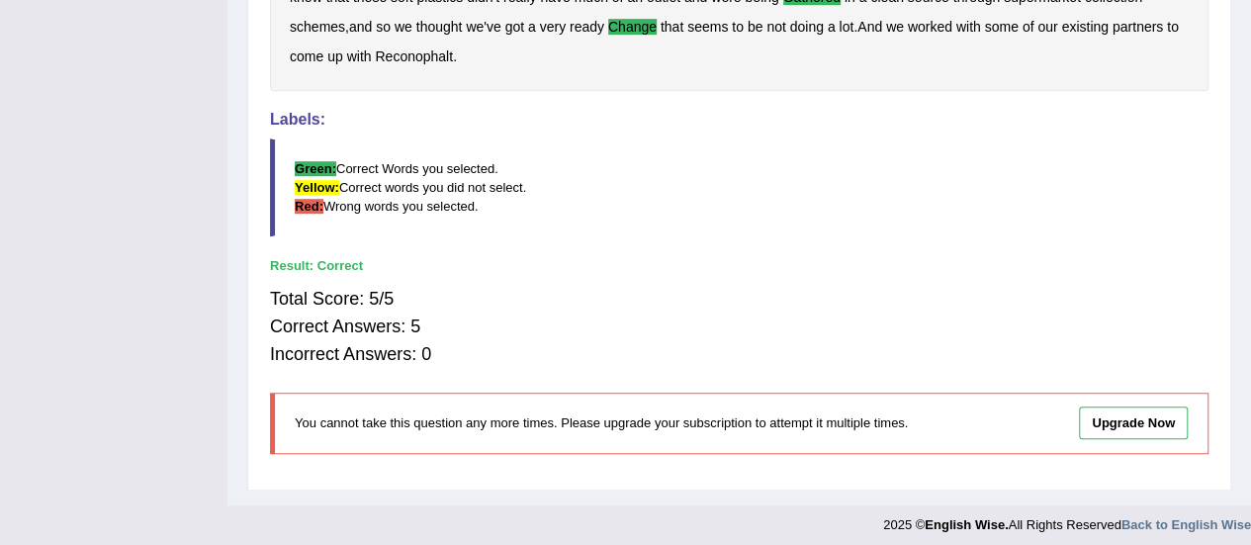
scroll to position [564, 0]
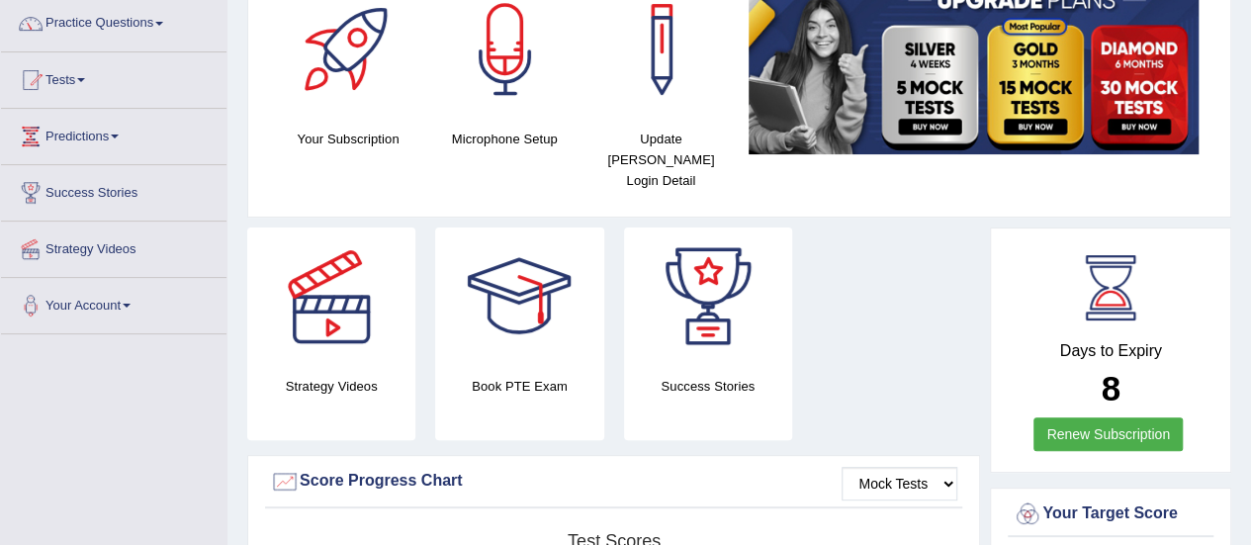
scroll to position [119, 0]
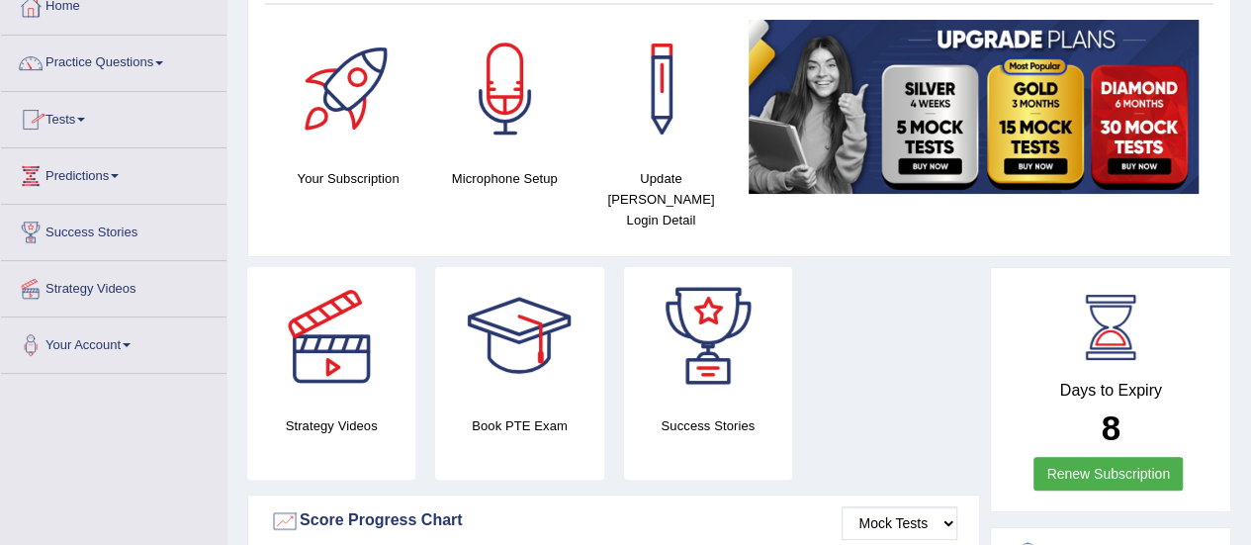
click at [57, 104] on link "Tests" at bounding box center [113, 116] width 225 height 49
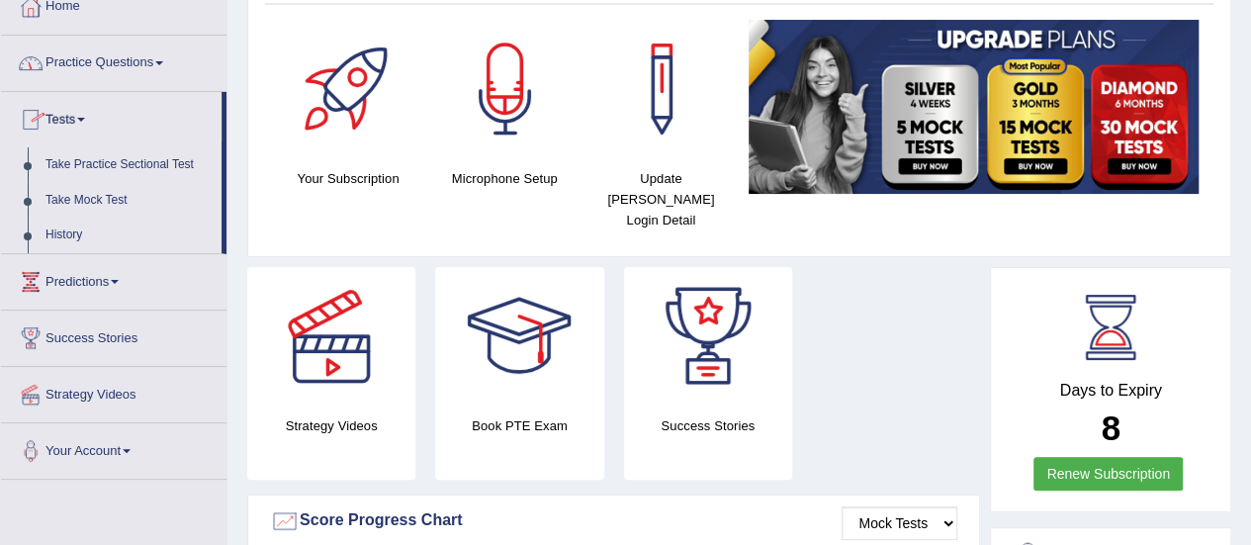
click at [115, 54] on link "Practice Questions" at bounding box center [113, 60] width 225 height 49
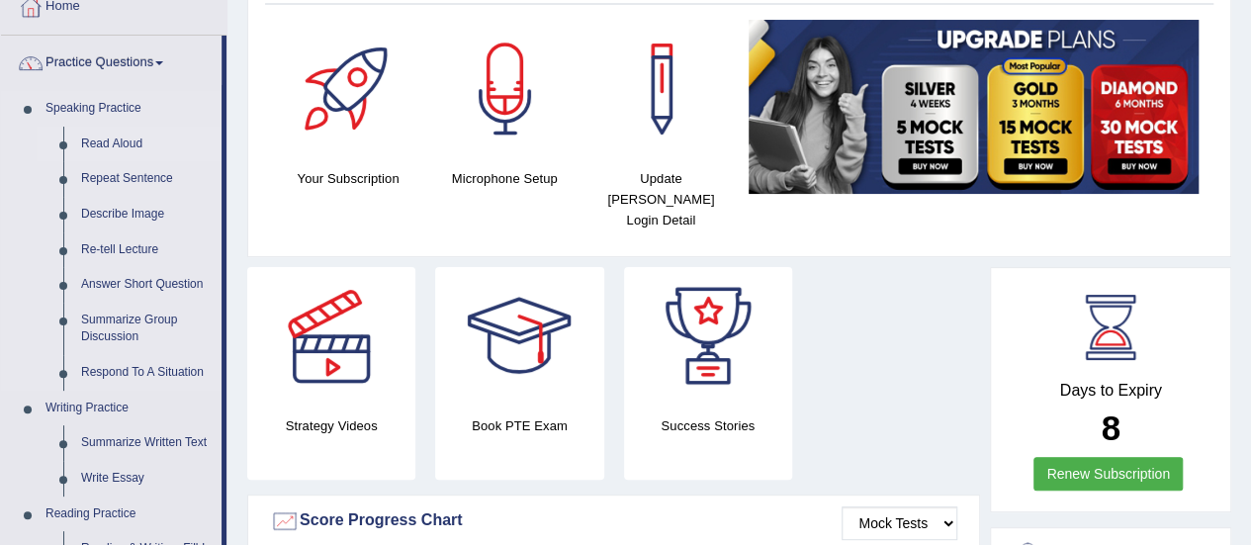
click at [116, 136] on link "Read Aloud" at bounding box center [146, 145] width 149 height 36
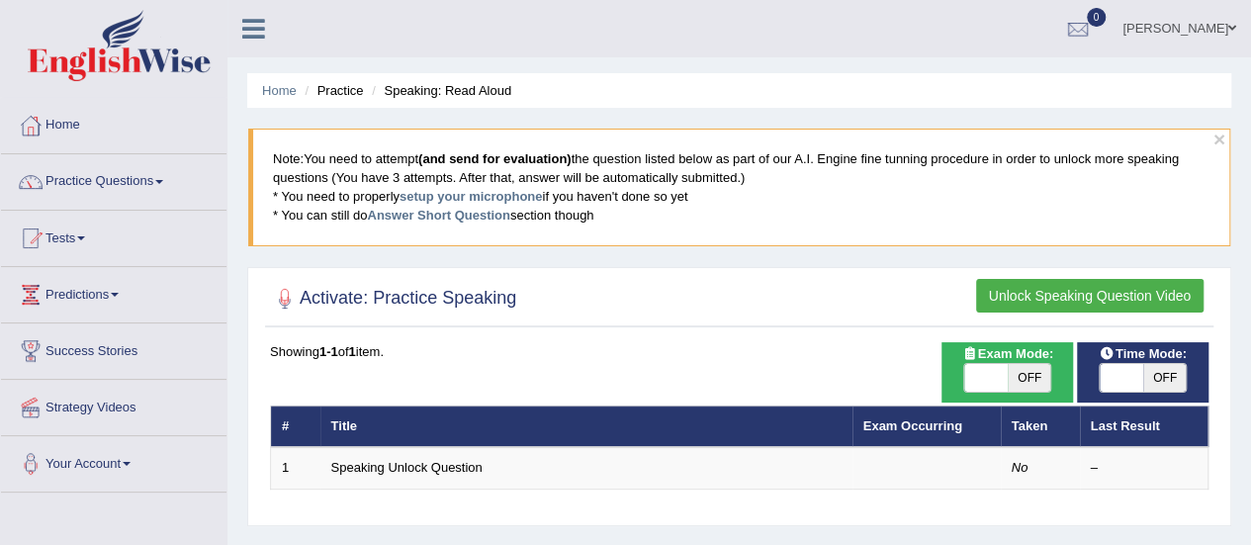
click at [1022, 291] on button "Unlock Speaking Question Video" at bounding box center [1089, 296] width 227 height 34
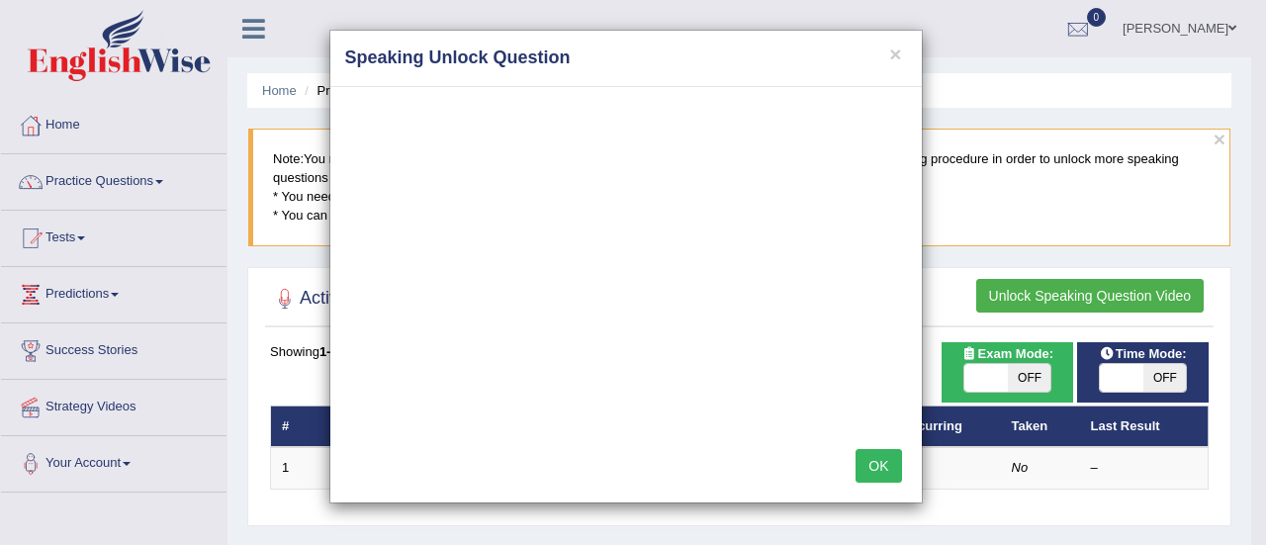
click at [892, 452] on button "OK" at bounding box center [877, 466] width 45 height 34
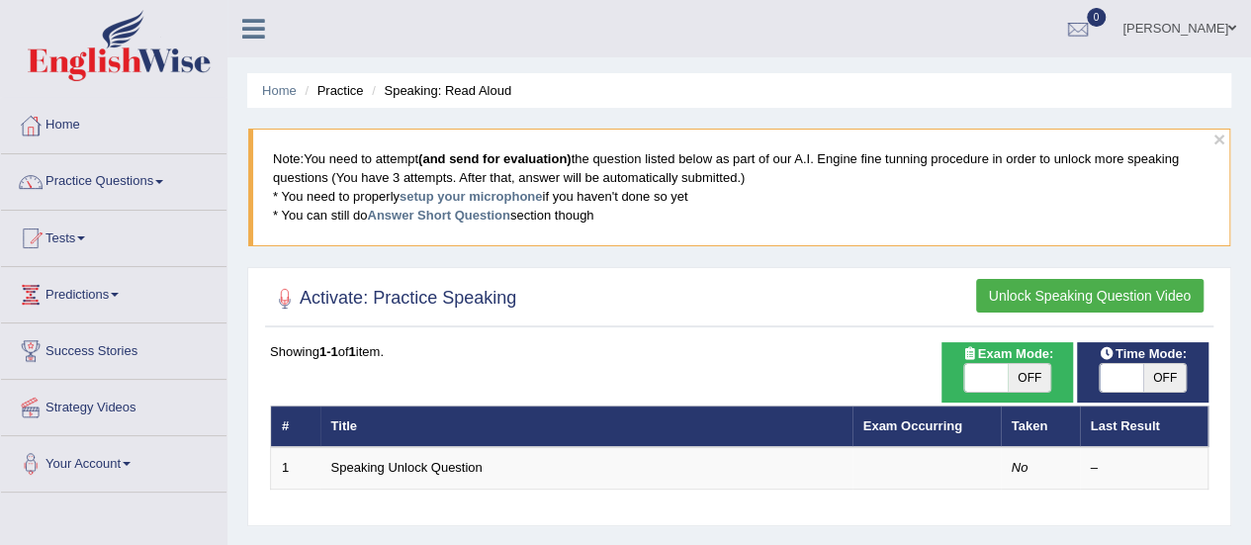
click at [1015, 375] on span "OFF" at bounding box center [1030, 378] width 44 height 28
checkbox input "true"
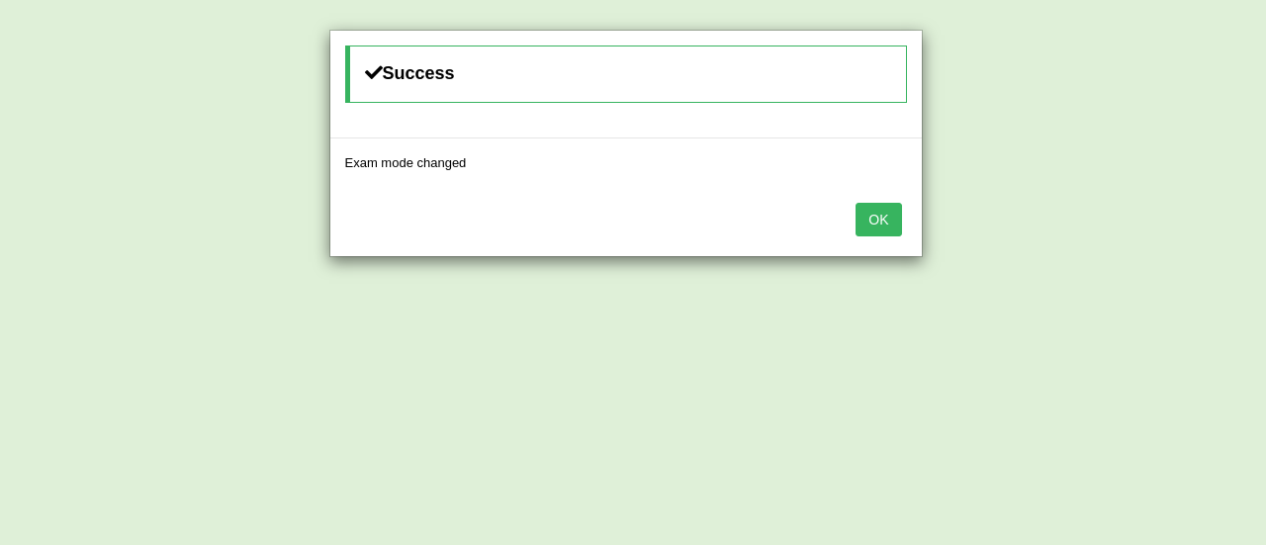
click at [861, 206] on button "OK" at bounding box center [877, 220] width 45 height 34
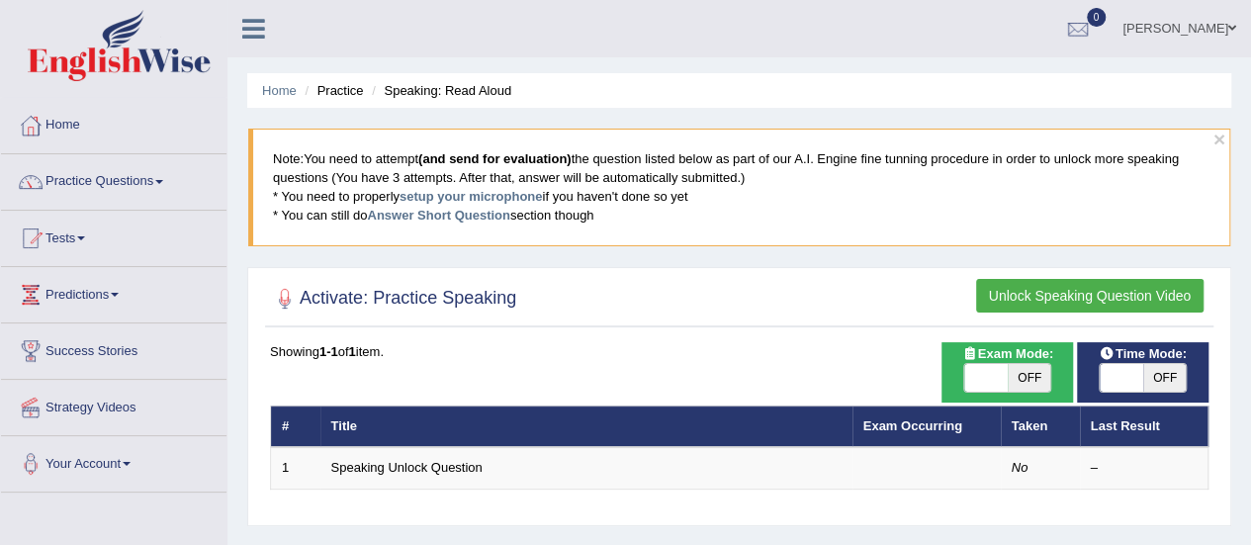
click at [1179, 364] on span "OFF" at bounding box center [1165, 378] width 44 height 28
checkbox input "true"
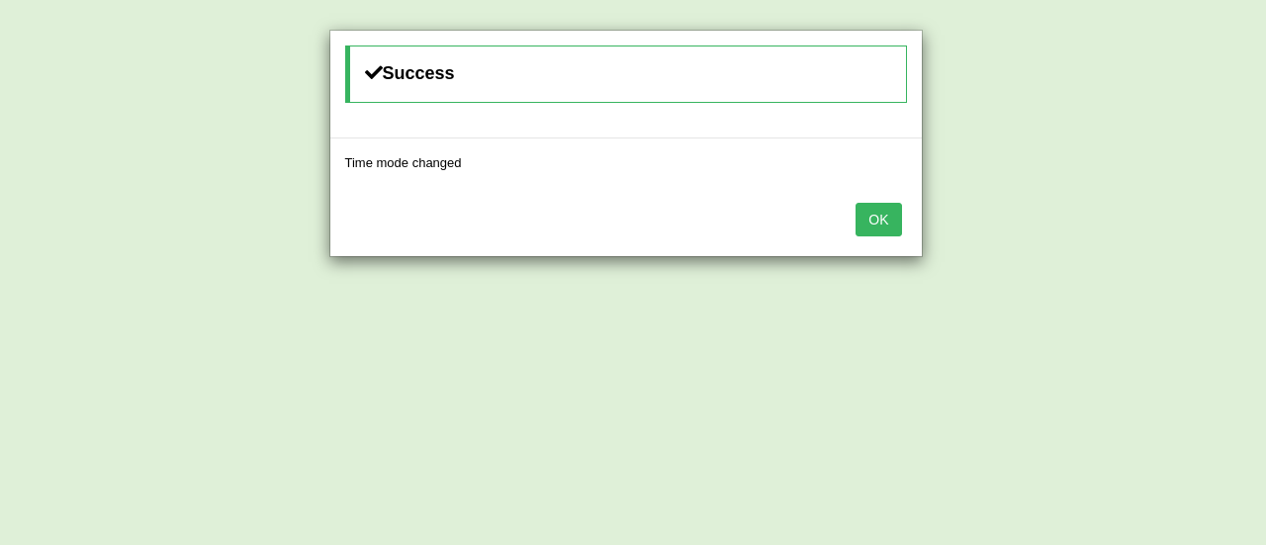
click at [886, 203] on button "OK" at bounding box center [877, 220] width 45 height 34
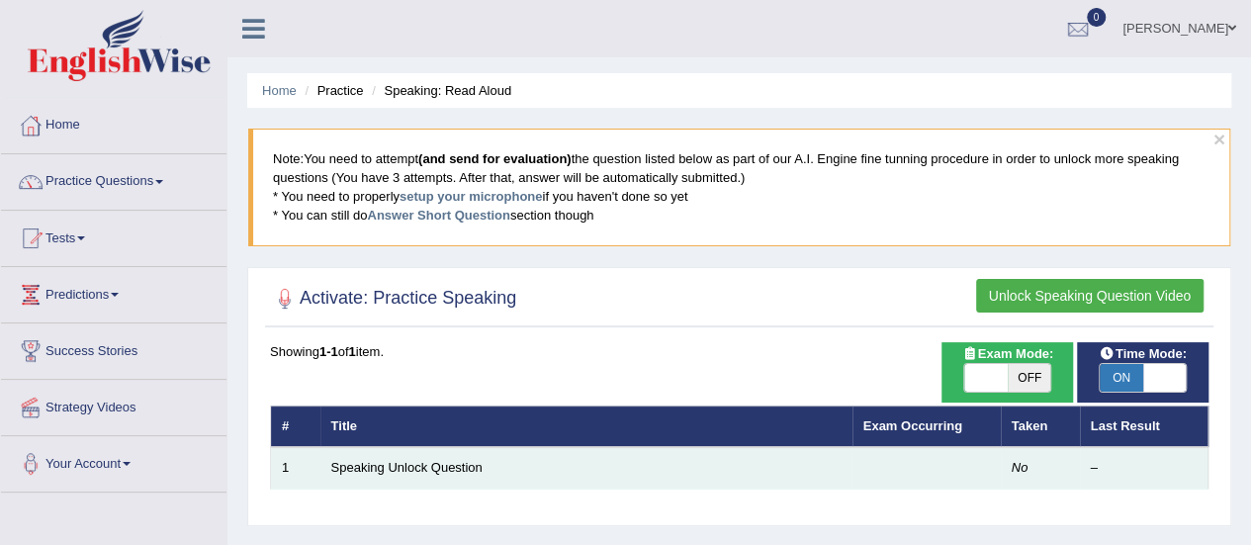
click at [361, 450] on td "Speaking Unlock Question" at bounding box center [586, 468] width 532 height 42
click at [375, 470] on link "Speaking Unlock Question" at bounding box center [406, 467] width 151 height 15
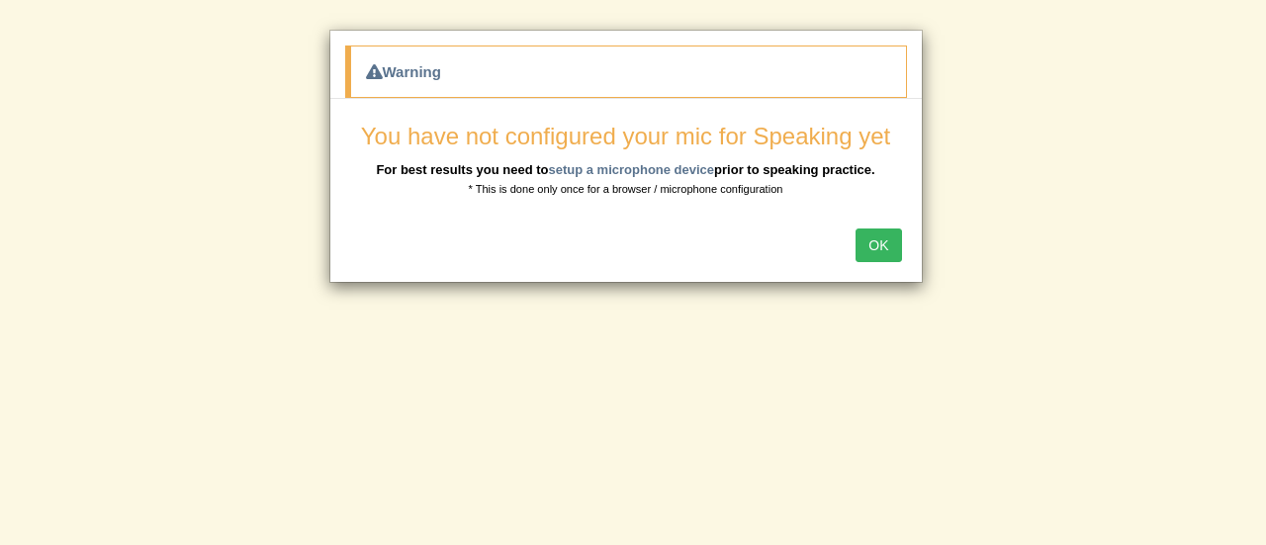
click at [866, 246] on button "OK" at bounding box center [877, 245] width 45 height 34
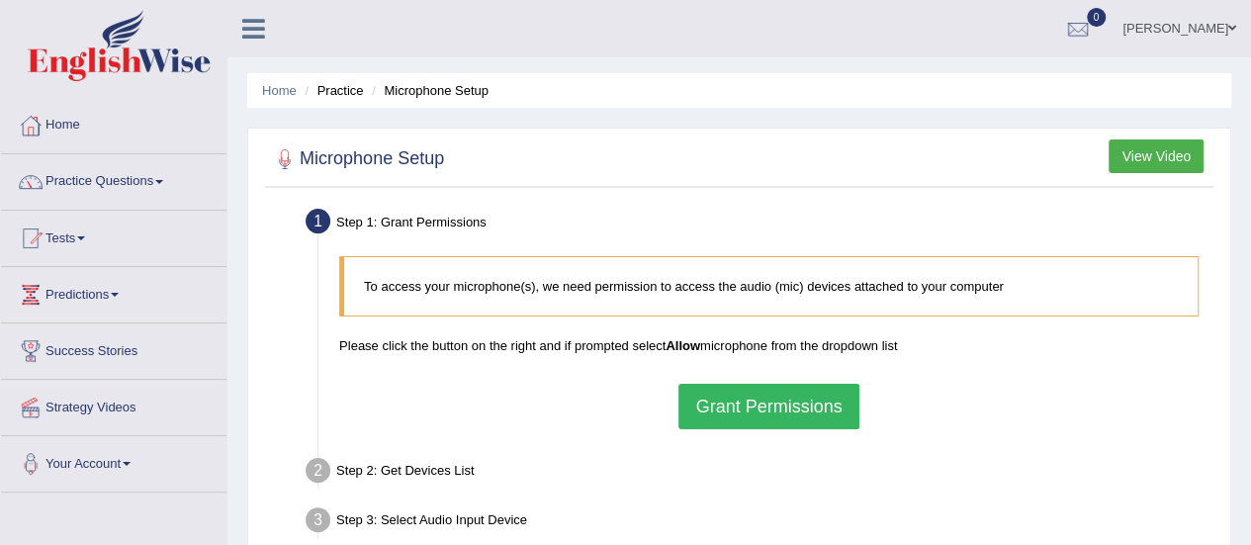
click at [790, 418] on button "Grant Permissions" at bounding box center [768, 406] width 180 height 45
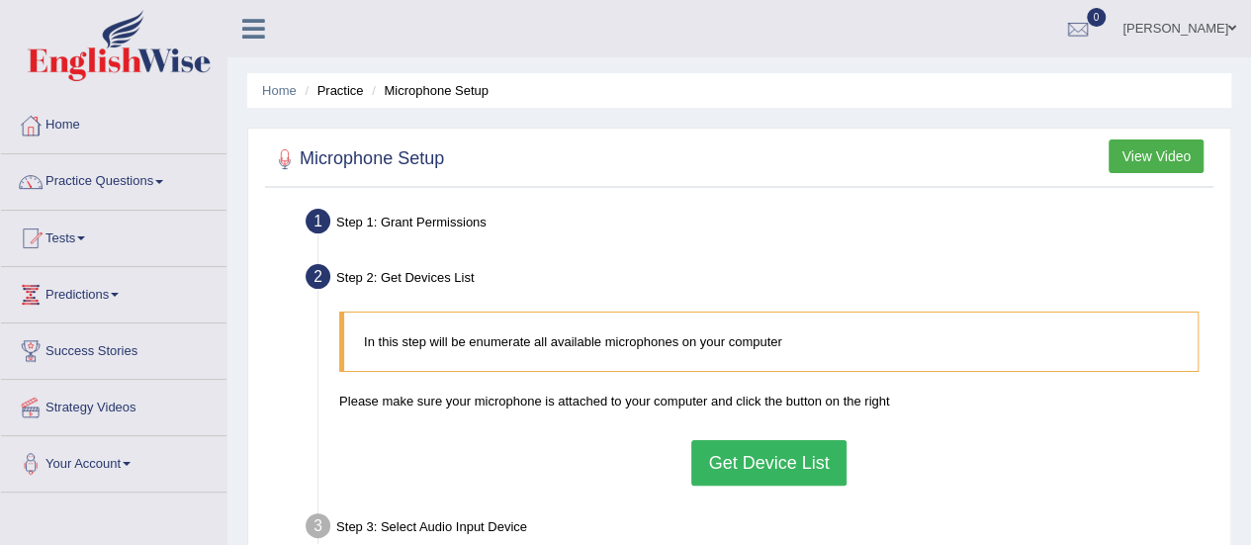
click at [763, 467] on button "Get Device List" at bounding box center [768, 462] width 154 height 45
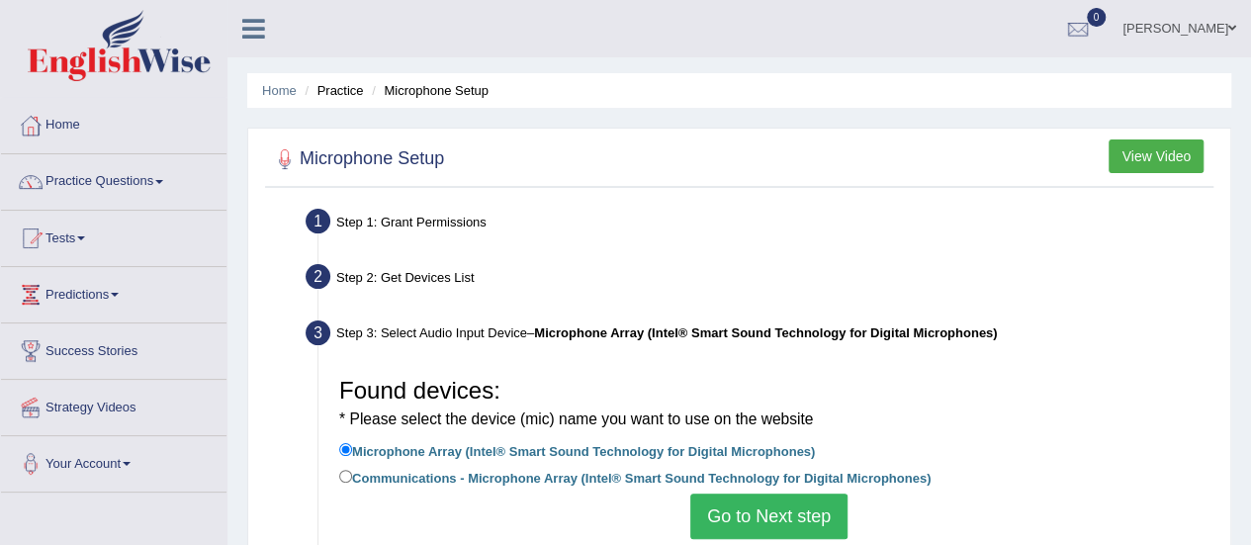
click at [781, 515] on button "Go to Next step" at bounding box center [768, 515] width 157 height 45
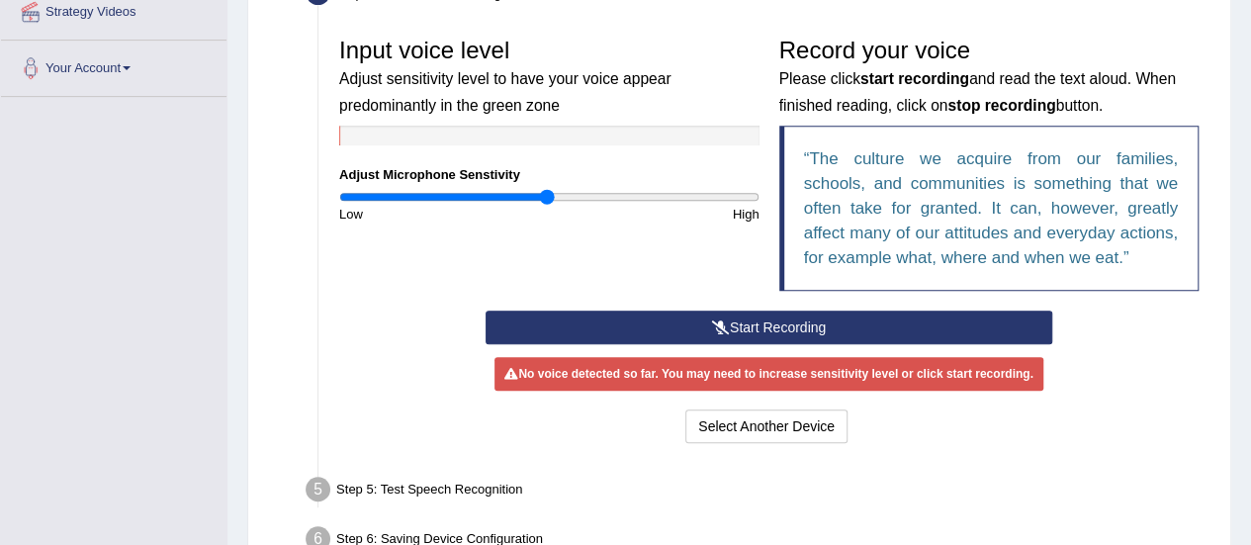
scroll to position [356, 0]
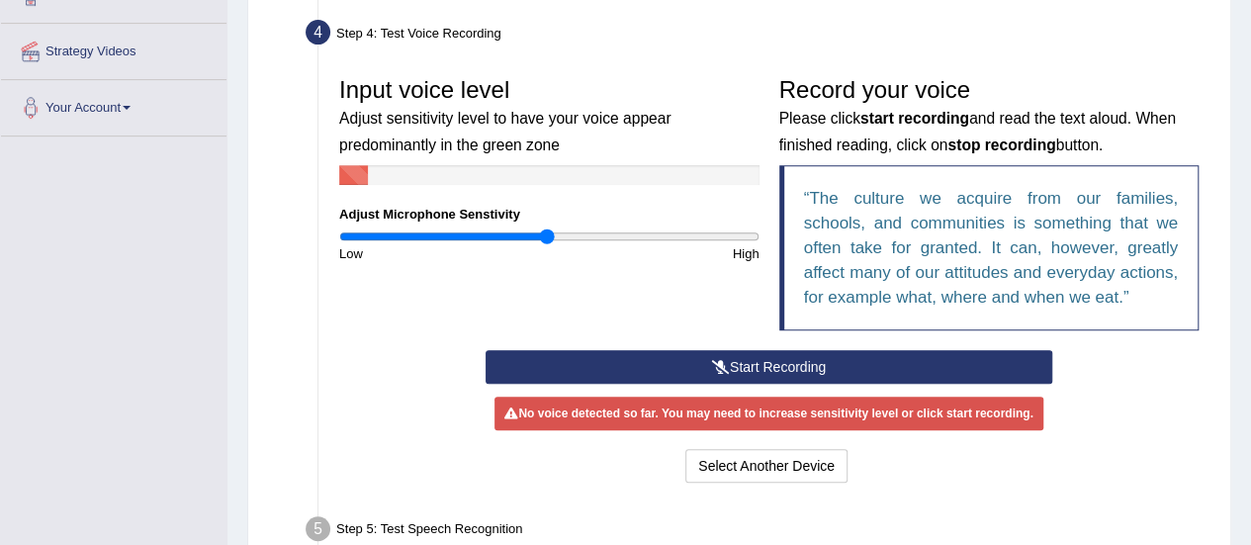
click at [782, 377] on button "Start Recording" at bounding box center [768, 367] width 567 height 34
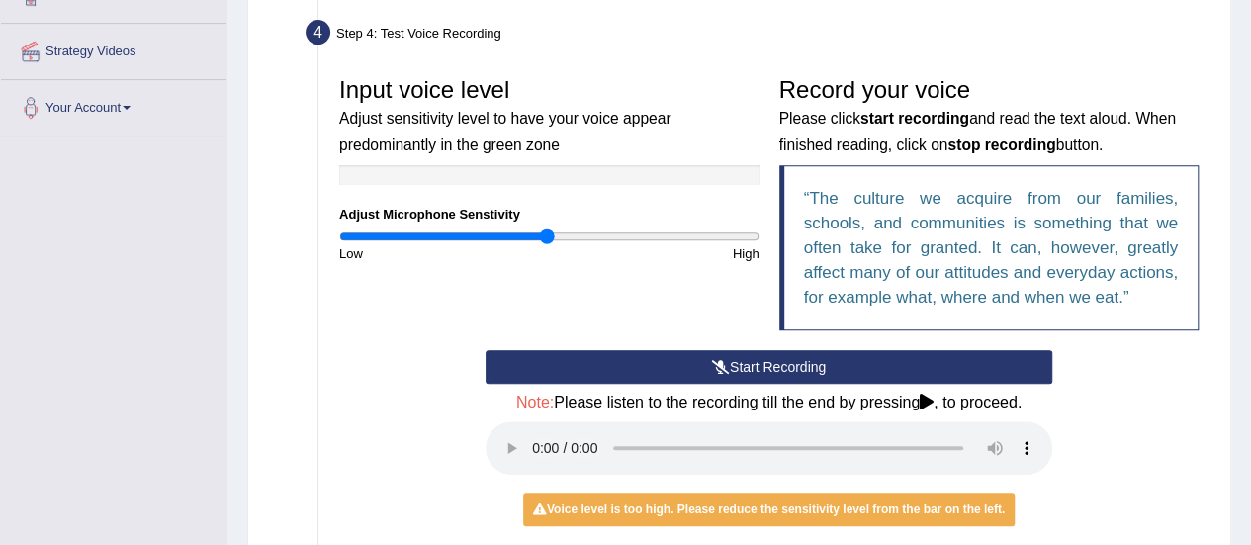
click at [624, 286] on div "Input voice level Adjust sensitivity level to have your voice appear predominan…" at bounding box center [768, 208] width 879 height 283
click at [689, 381] on button "Start Recording" at bounding box center [768, 367] width 567 height 34
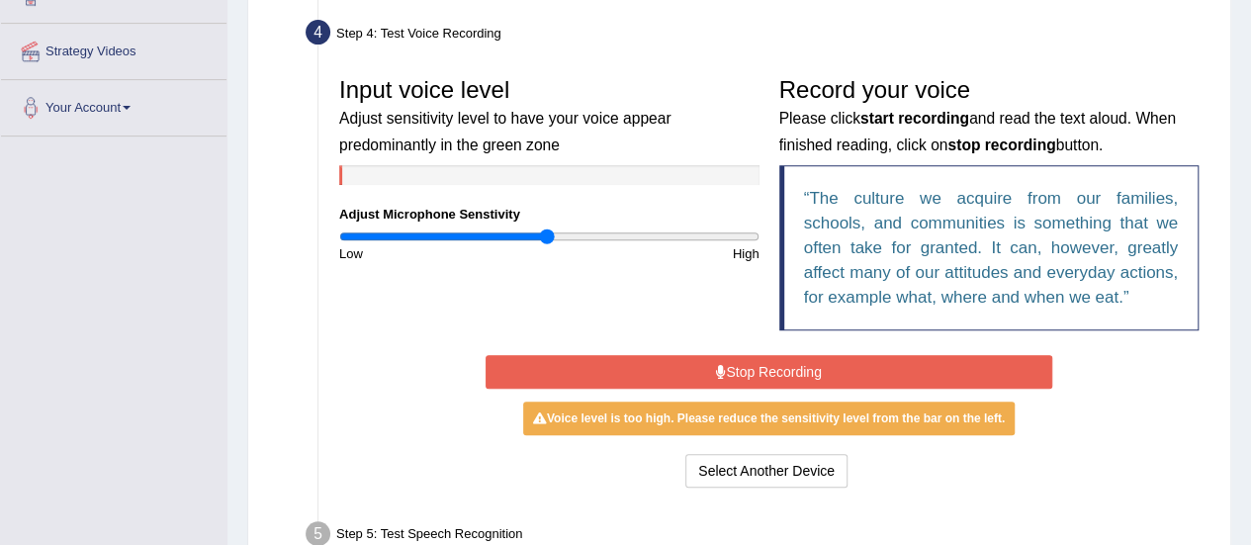
click at [722, 379] on button "Stop Recording" at bounding box center [768, 372] width 567 height 34
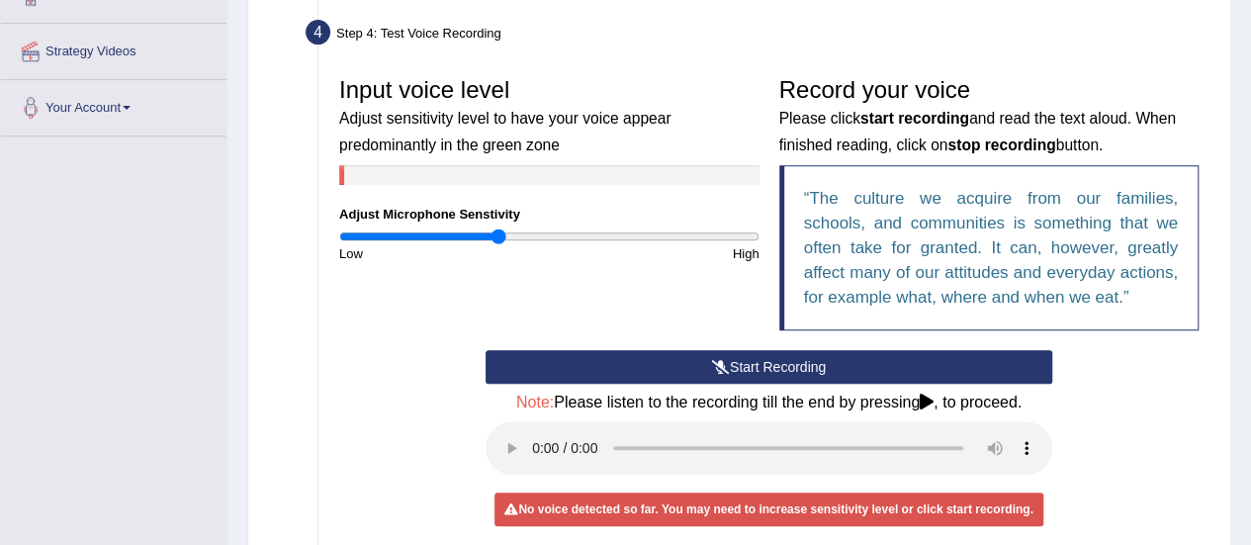
click at [497, 234] on input "range" at bounding box center [549, 236] width 420 height 16
click at [518, 236] on input "range" at bounding box center [549, 236] width 420 height 16
click at [534, 238] on input "range" at bounding box center [549, 236] width 420 height 16
click at [585, 233] on input "range" at bounding box center [549, 236] width 420 height 16
type input "1.46"
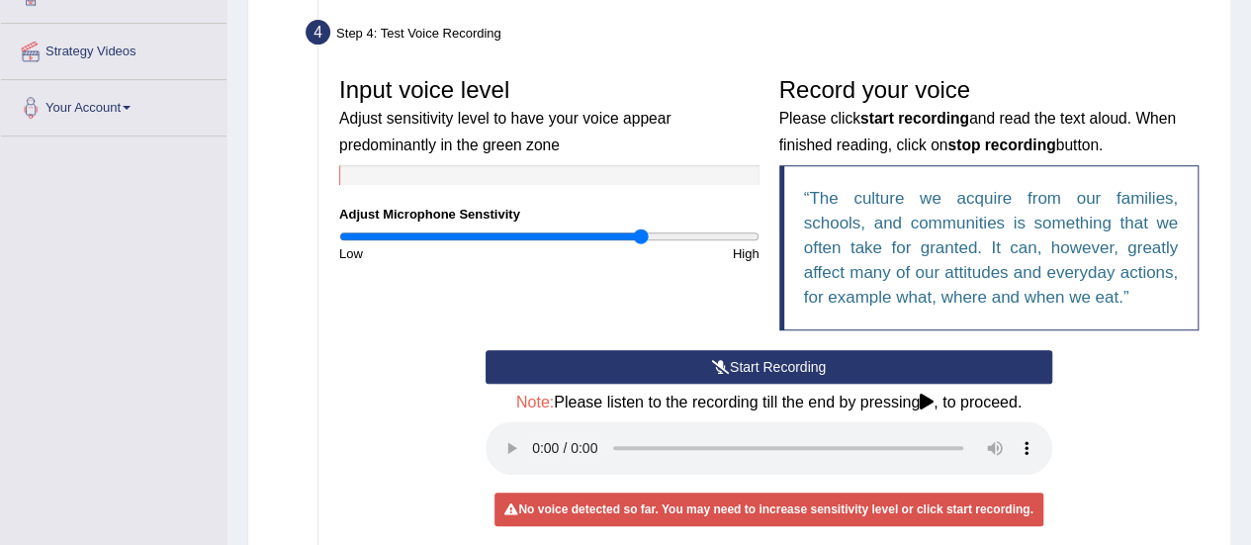
click at [641, 232] on input "range" at bounding box center [549, 236] width 420 height 16
click at [669, 355] on button "Start Recording" at bounding box center [768, 367] width 567 height 34
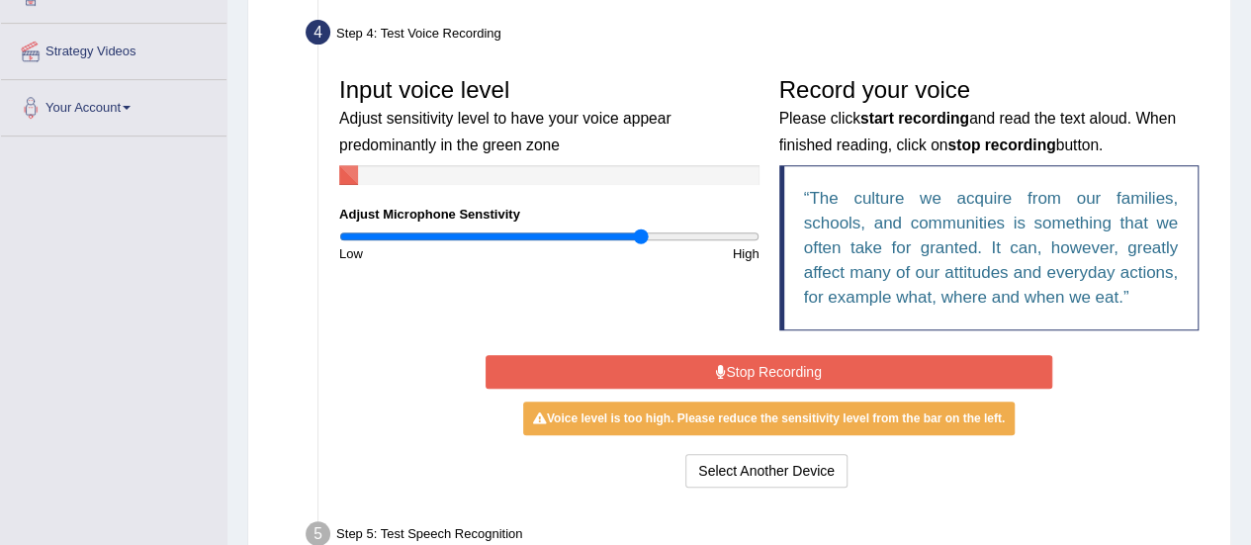
click at [669, 355] on button "Stop Recording" at bounding box center [768, 372] width 567 height 34
